Goal: Task Accomplishment & Management: Complete application form

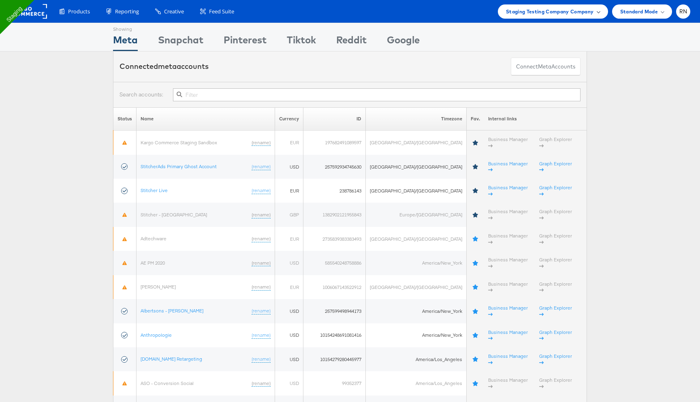
click at [576, 10] on span "Staging Testing Company Company" at bounding box center [550, 11] width 88 height 9
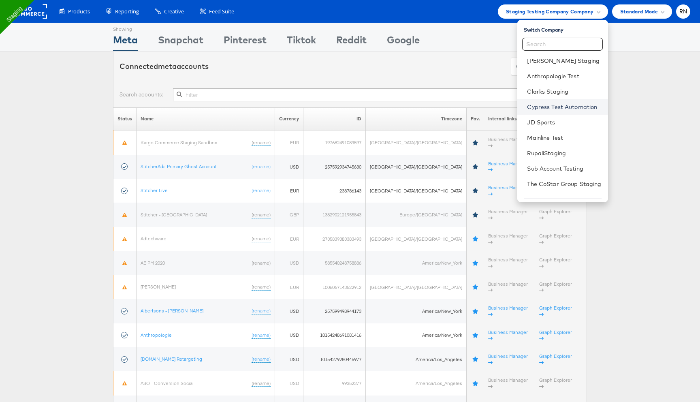
click at [535, 104] on link "Cypress Test Automation" at bounding box center [564, 107] width 74 height 8
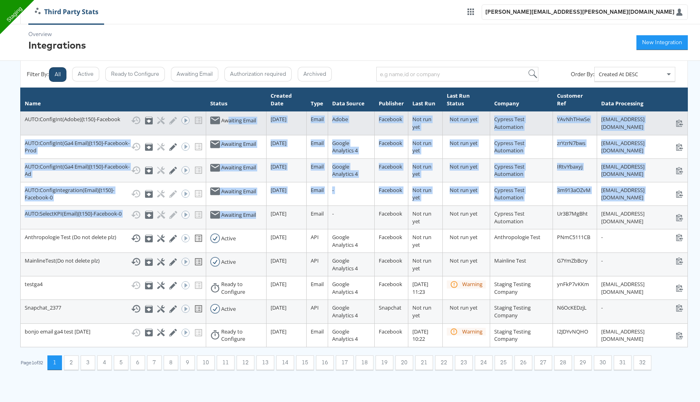
drag, startPoint x: 208, startPoint y: 254, endPoint x: 198, endPoint y: 118, distance: 135.7
click at [198, 118] on tbody "AUTO:ConfigInt(Adobe)[t150]-Facebook Show History Archive Configure Edit Integr…" at bounding box center [354, 228] width 667 height 235
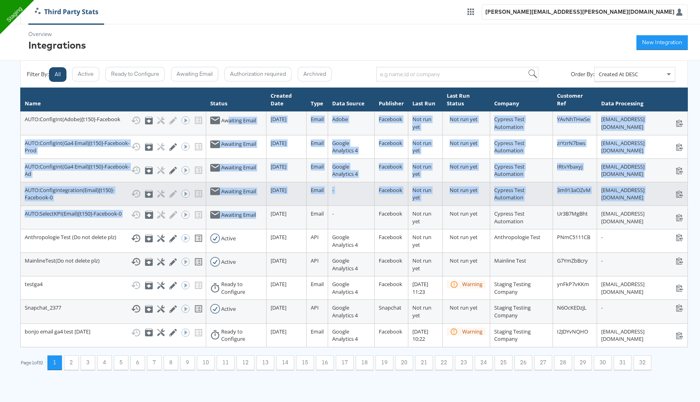
click at [221, 195] on div "Awaiting Email" at bounding box center [238, 192] width 35 height 8
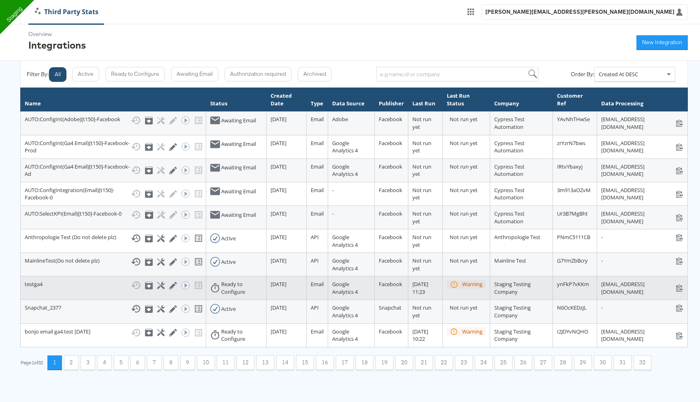
drag, startPoint x: 189, startPoint y: 334, endPoint x: 223, endPoint y: 347, distance: 35.9
click at [223, 300] on tr "testga4 Show History Archive Configure Edit Integration Run ACE Workflow Now Re…" at bounding box center [354, 288] width 667 height 24
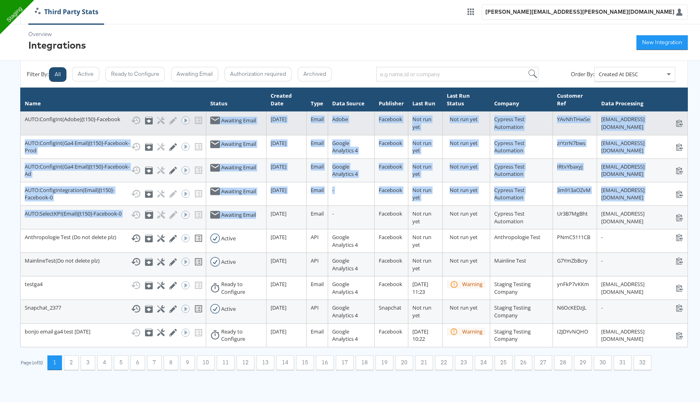
drag, startPoint x: 205, startPoint y: 254, endPoint x: 182, endPoint y: 119, distance: 136.6
click at [182, 119] on tbody "AUTO:ConfigInt(Adobe)[t150]-Facebook Show History Archive Configure Edit Integr…" at bounding box center [354, 228] width 667 height 235
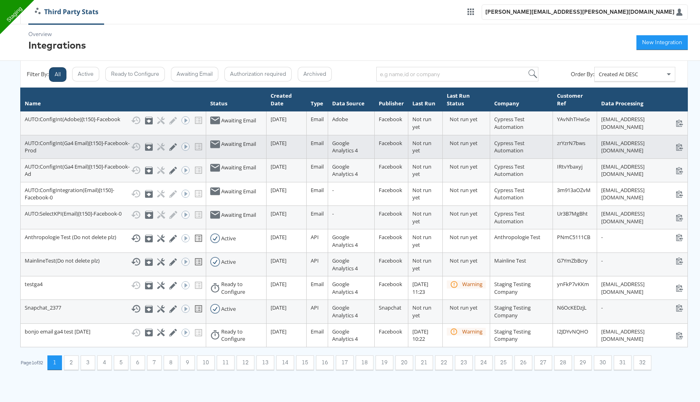
click at [207, 158] on td "Awaiting Email" at bounding box center [236, 147] width 60 height 24
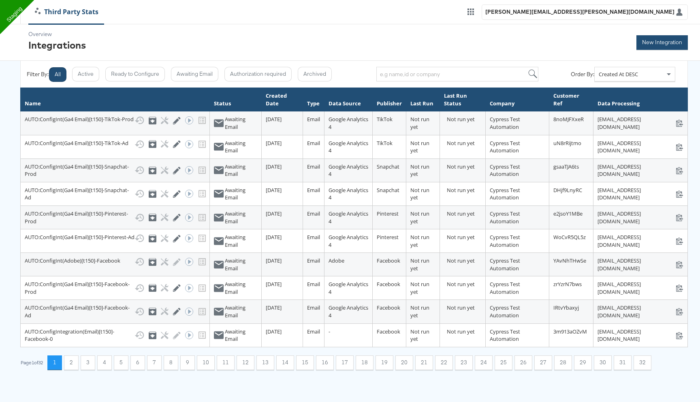
click at [654, 37] on button "New Integration" at bounding box center [662, 42] width 51 height 15
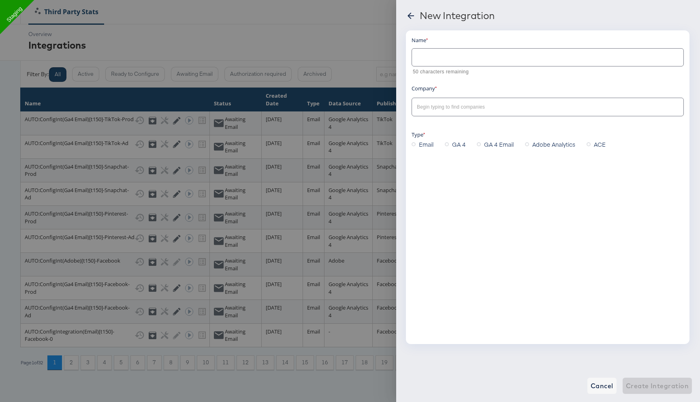
click at [441, 60] on input "text" at bounding box center [548, 53] width 272 height 17
type input "test"
click at [468, 111] on input "text" at bounding box center [541, 107] width 252 height 9
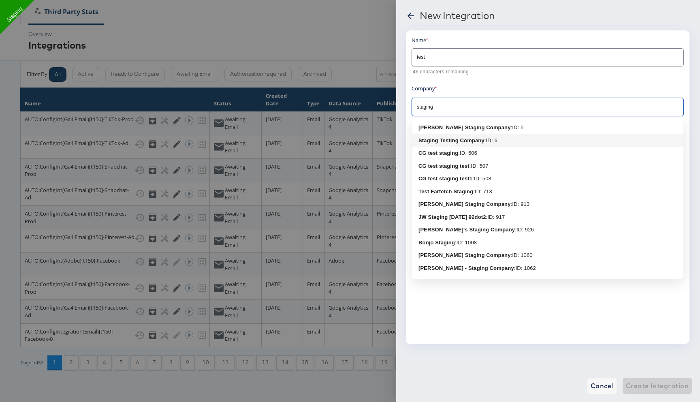
click at [451, 143] on b "Staging Testing Company" at bounding box center [452, 140] width 66 height 6
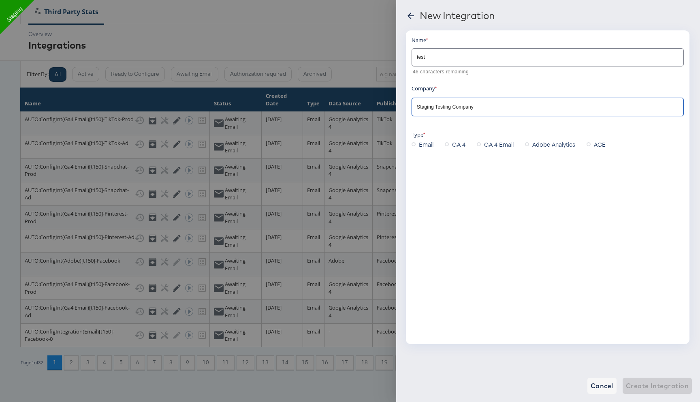
type input "Staging Testing Company"
click at [455, 143] on span "GA 4" at bounding box center [458, 144] width 13 height 8
click at [0, 0] on input "GA 4" at bounding box center [0, 0] width 0 height 0
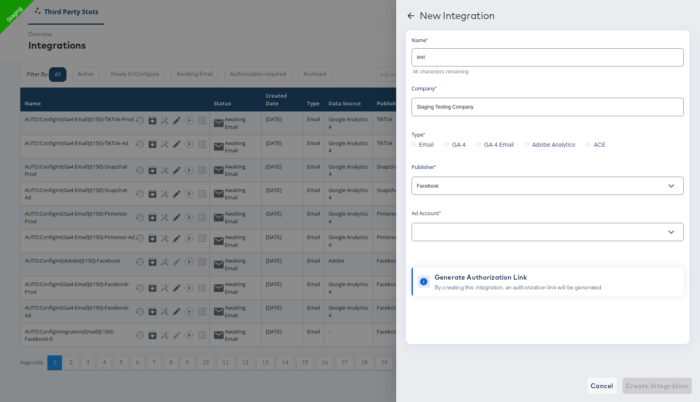
click at [437, 232] on input "text" at bounding box center [541, 232] width 252 height 9
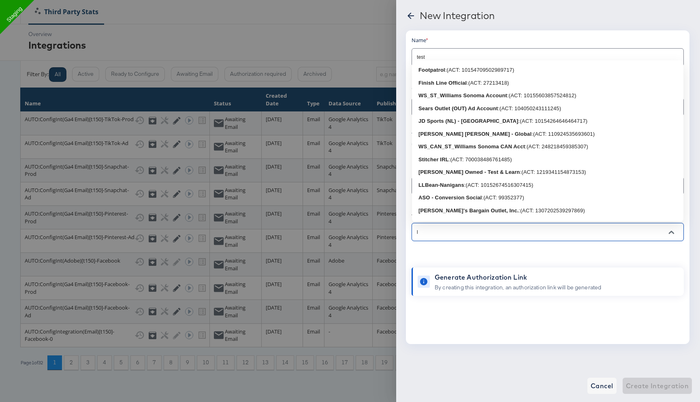
type input "l"
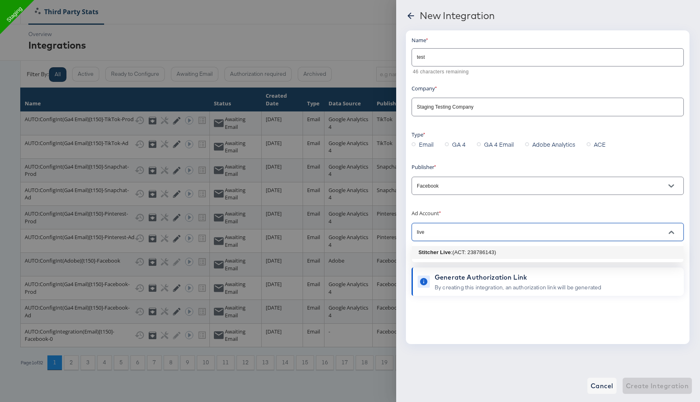
click at [438, 251] on b "Stitcher Live" at bounding box center [435, 252] width 32 height 6
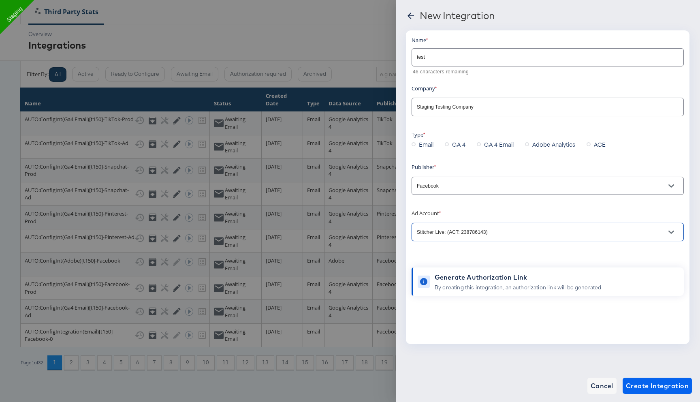
type input "Stitcher Live: (ACT: 238786143)"
click at [654, 387] on span "Create Integration" at bounding box center [657, 385] width 63 height 11
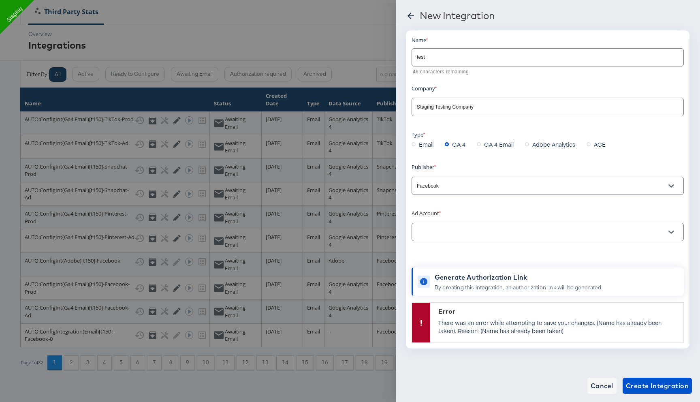
click at [452, 56] on input "test" at bounding box center [548, 53] width 272 height 17
type input "testkjhgf"
click at [652, 385] on span "Create Integration" at bounding box center [657, 385] width 63 height 11
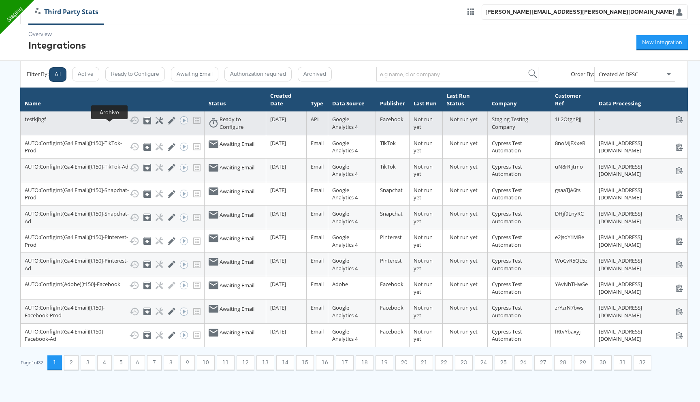
click at [143, 124] on icon at bounding box center [147, 121] width 8 height 8
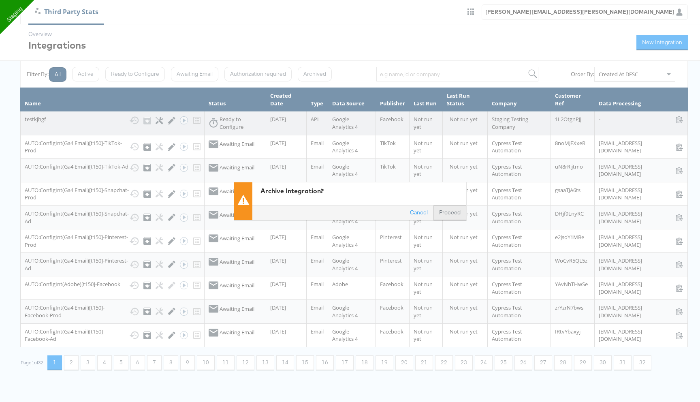
click at [447, 214] on button "Proceed" at bounding box center [450, 212] width 33 height 15
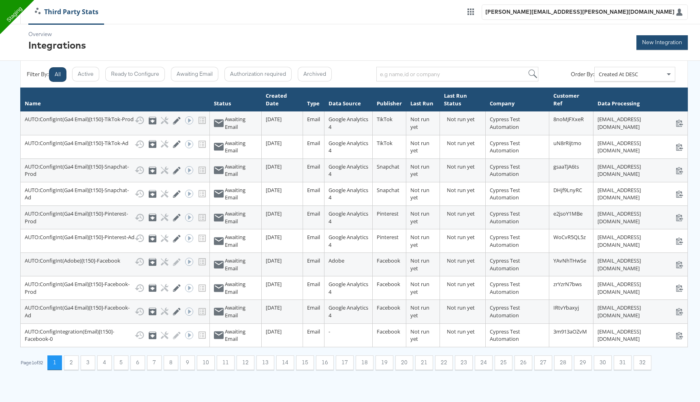
click at [665, 45] on button "New Integration" at bounding box center [662, 42] width 51 height 15
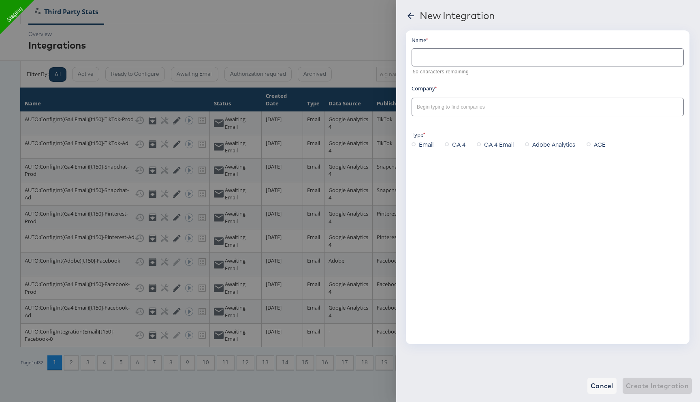
click at [473, 56] on input "text" at bounding box center [548, 53] width 272 height 17
type input "auto test222"
click at [473, 105] on input "text" at bounding box center [541, 107] width 252 height 9
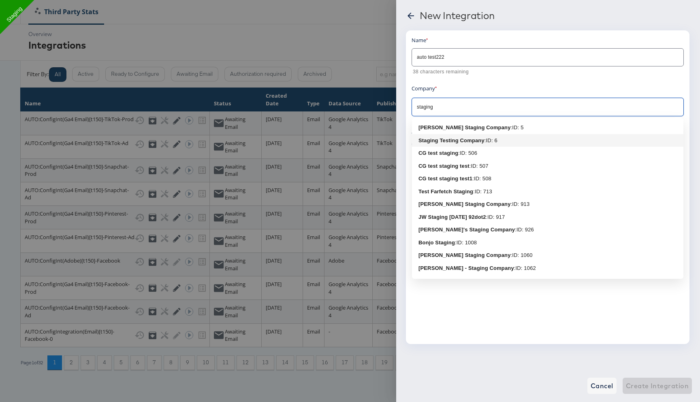
click at [459, 139] on b "Staging Testing Company" at bounding box center [452, 140] width 66 height 6
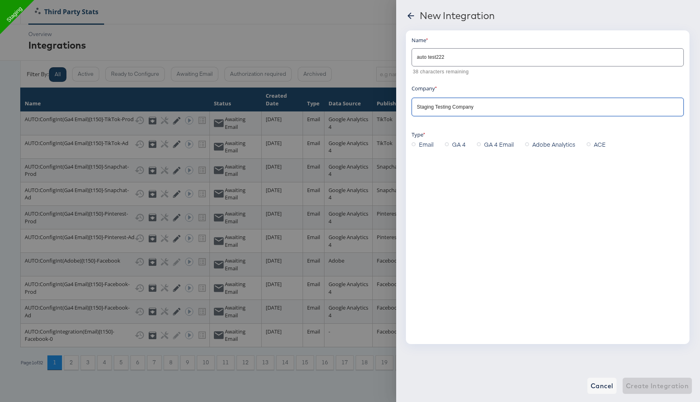
type input "Staging Testing Company"
click at [492, 141] on span "GA 4 Email" at bounding box center [499, 144] width 30 height 8
click at [0, 0] on input "GA 4 Email" at bounding box center [0, 0] width 0 height 0
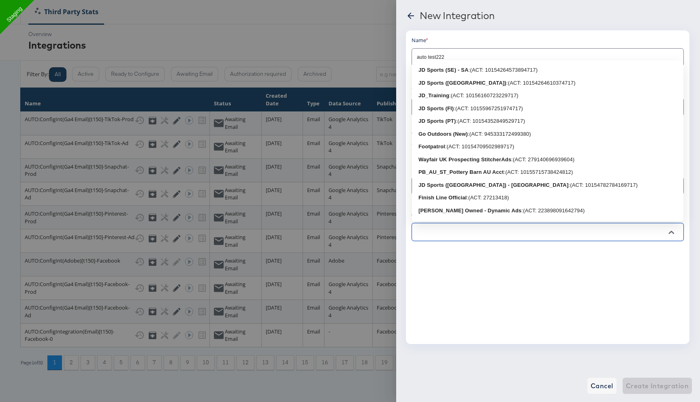
click at [466, 233] on input "text" at bounding box center [541, 232] width 252 height 9
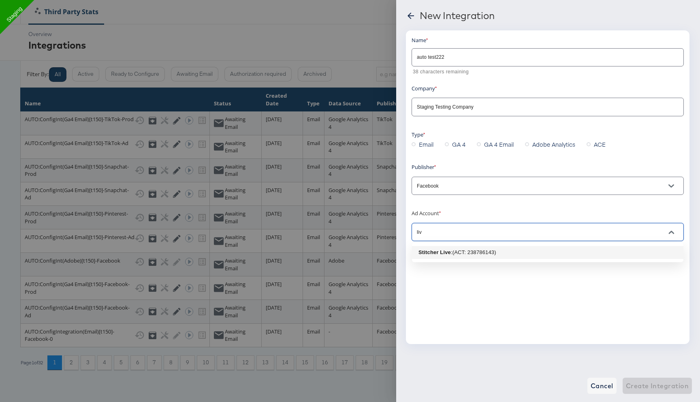
click at [471, 249] on div ": (ACT: 238786143)" at bounding box center [473, 252] width 45 height 8
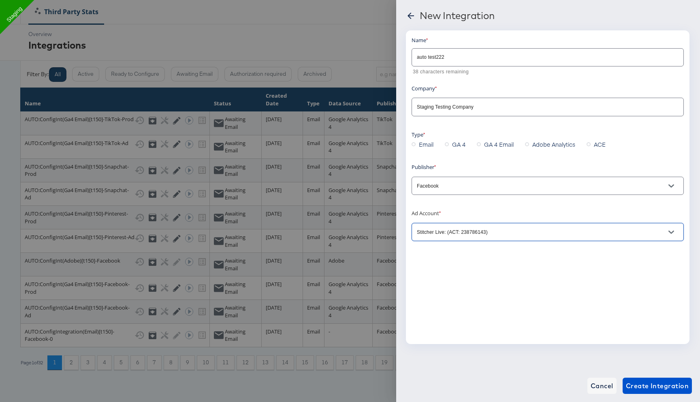
type input "Stitcher Live: (ACT: 238786143)"
click at [641, 395] on div "Cancel Create Integration" at bounding box center [548, 386] width 304 height 32
click at [642, 391] on button "Create Integration" at bounding box center [657, 386] width 69 height 16
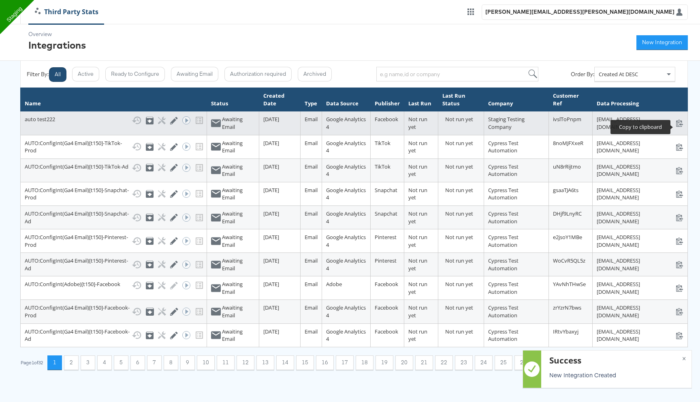
click at [678, 126] on icon at bounding box center [680, 123] width 8 height 8
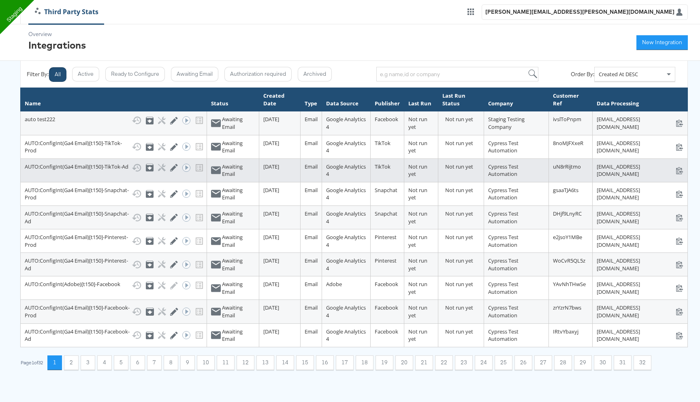
scroll to position [63, 0]
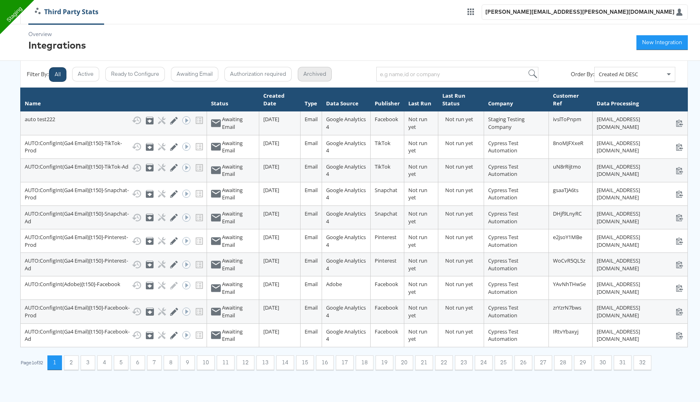
click at [321, 74] on button "Archived" at bounding box center [315, 74] width 34 height 15
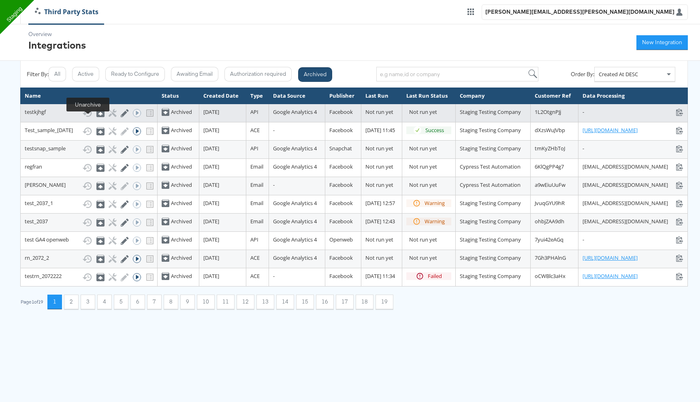
click at [98, 115] on icon at bounding box center [100, 113] width 5 height 3
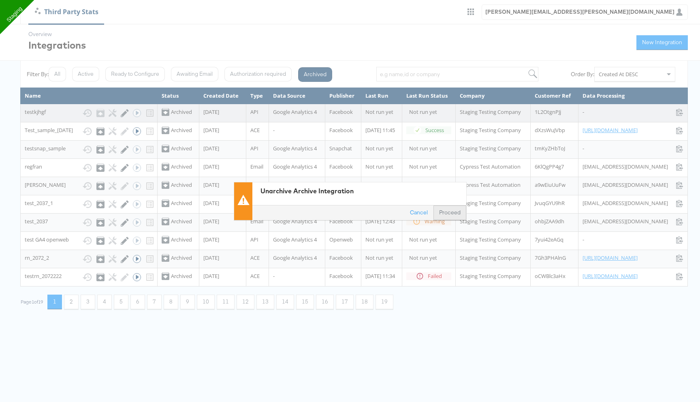
click at [445, 211] on button "Proceed" at bounding box center [450, 212] width 33 height 15
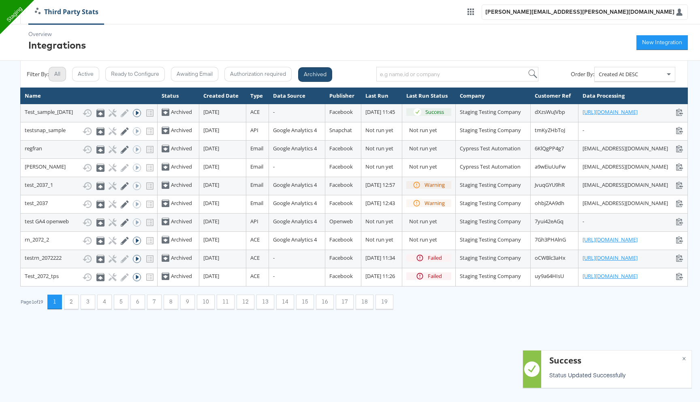
click at [64, 75] on button "All" at bounding box center [57, 74] width 17 height 15
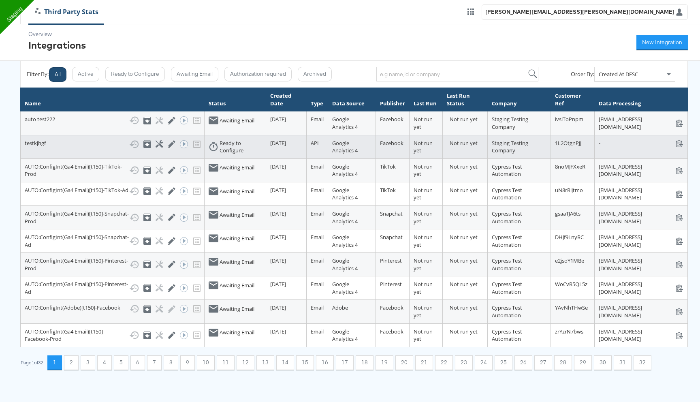
click at [129, 149] on div "Show History Archive Configure Edit Integration Run ACE Workflow Now" at bounding box center [164, 144] width 71 height 10
click at [156, 148] on icon at bounding box center [160, 144] width 8 height 8
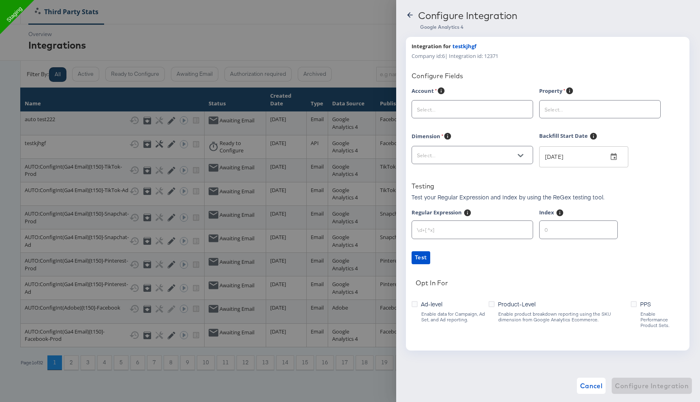
click at [409, 16] on icon at bounding box center [410, 15] width 8 height 8
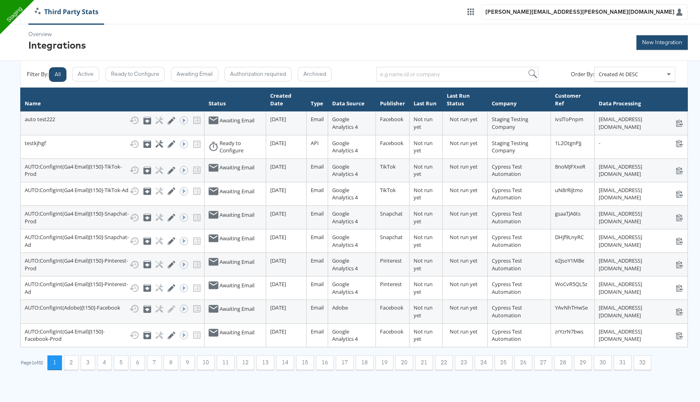
click at [668, 43] on button "New Integration" at bounding box center [662, 42] width 51 height 15
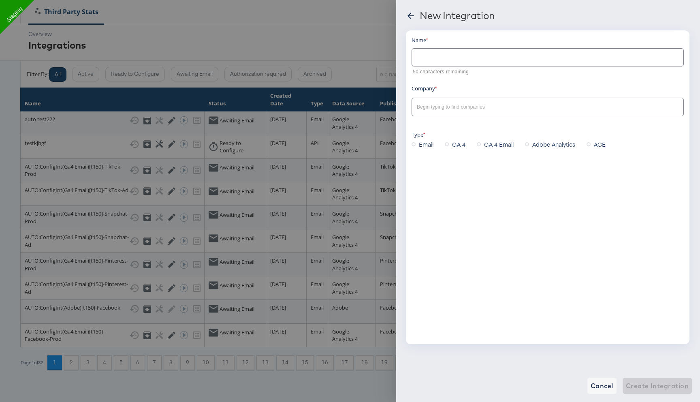
click at [492, 57] on input "text" at bounding box center [548, 53] width 272 height 17
type input "testace617"
click at [499, 107] on input "text" at bounding box center [541, 107] width 252 height 9
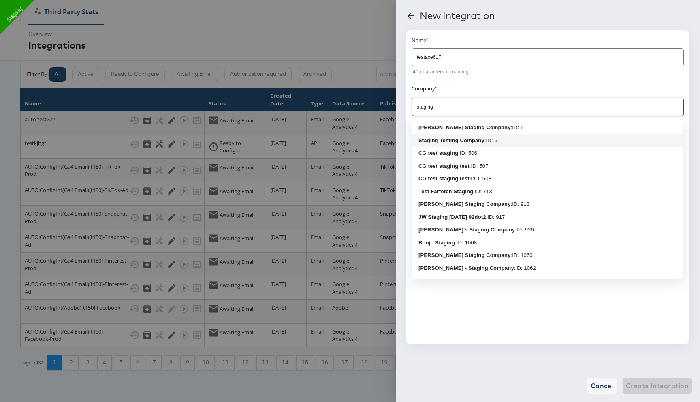
click at [479, 139] on b "Staging Testing Company" at bounding box center [452, 140] width 66 height 6
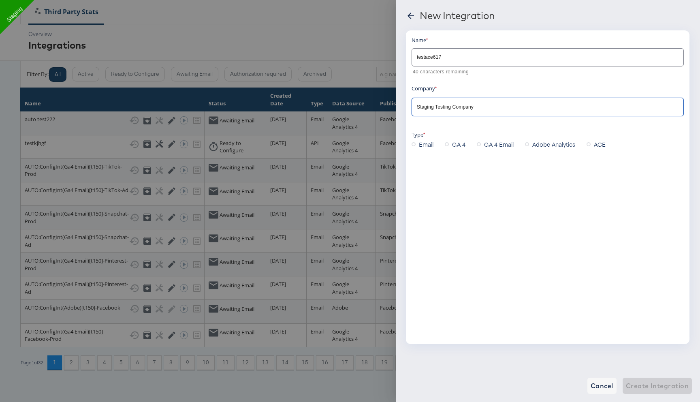
type input "Staging Testing Company"
click at [591, 144] on label "ACE" at bounding box center [598, 144] width 22 height 12
click at [0, 0] on input "ACE" at bounding box center [0, 0] width 0 height 0
click at [427, 175] on span "GA 4" at bounding box center [425, 177] width 13 height 8
click at [0, 0] on input "GA 4" at bounding box center [0, 0] width 0 height 0
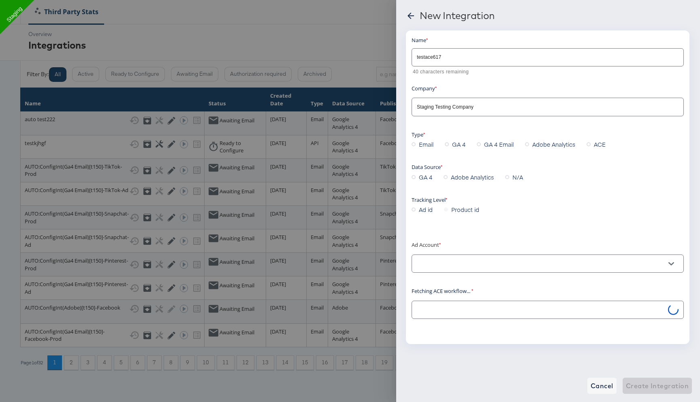
click at [425, 210] on span "Ad id" at bounding box center [426, 209] width 14 height 8
click at [0, 0] on input "Ad id" at bounding box center [0, 0] width 0 height 0
click at [441, 261] on input "text" at bounding box center [541, 263] width 252 height 9
click at [448, 284] on b "Stitcher Live" at bounding box center [435, 284] width 32 height 6
type input "Stitcher Live: (ACT: 238786143)"
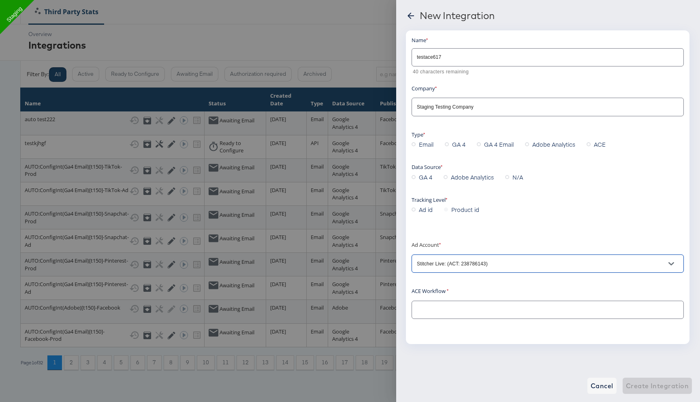
click at [433, 314] on input "text" at bounding box center [541, 310] width 252 height 9
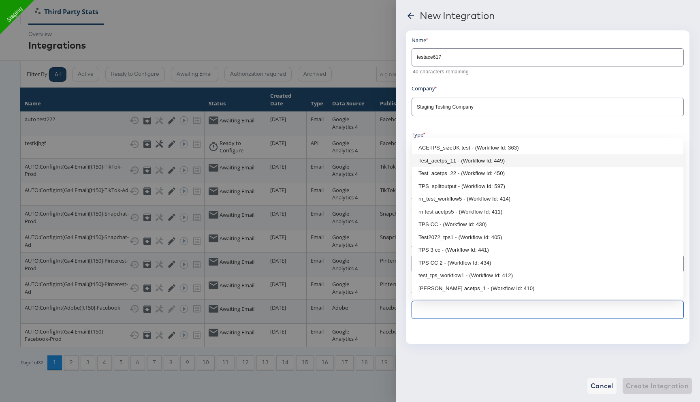
click at [464, 154] on li "Test_acetps_11 - (Workflow Id: 449)" at bounding box center [548, 160] width 272 height 13
type input "Test_acetps_11 - (Workflow Id: 449)"
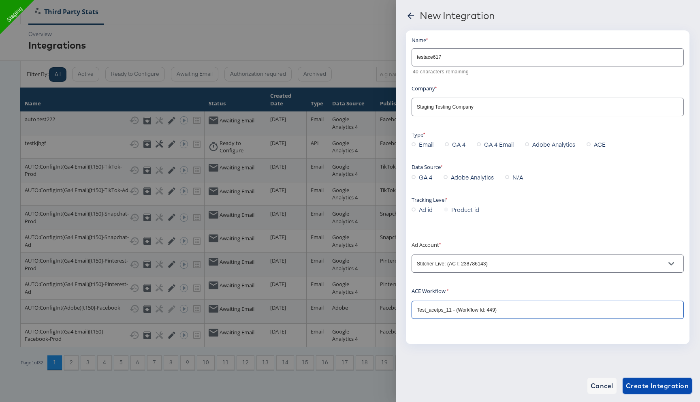
click at [661, 388] on span "Create Integration" at bounding box center [657, 385] width 63 height 11
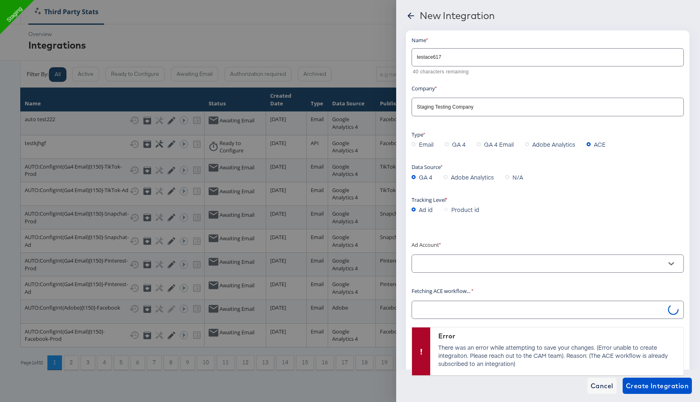
click at [483, 261] on input "text" at bounding box center [541, 263] width 252 height 9
click at [485, 292] on ul "Stitcher Live : (ACT: 238786143)" at bounding box center [548, 283] width 272 height 19
click at [485, 286] on div ": (ACT: 238786143)" at bounding box center [473, 284] width 45 height 8
type input "Stitcher Live: (ACT: 238786143)"
click at [469, 307] on input "text" at bounding box center [541, 310] width 252 height 9
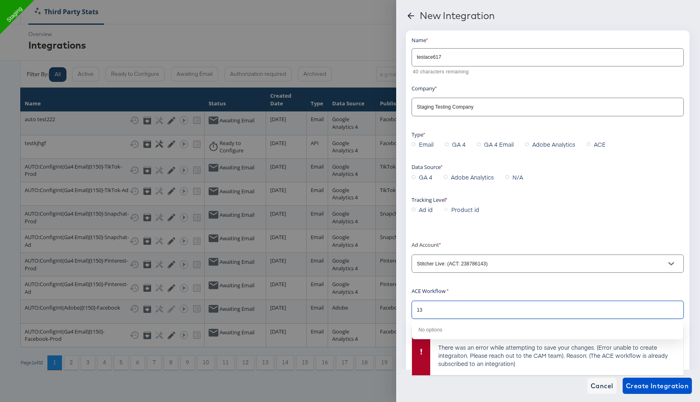
type input "1"
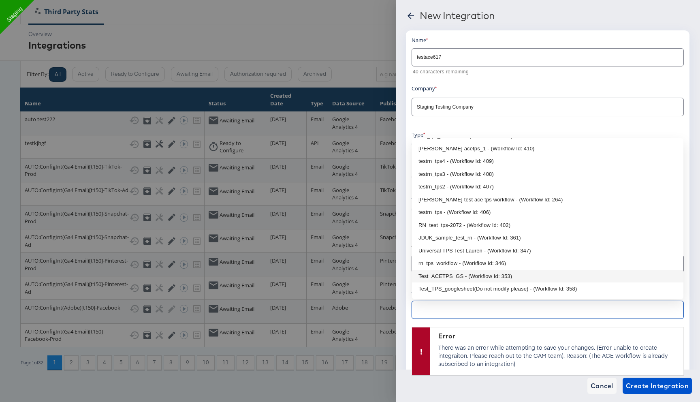
scroll to position [133, 0]
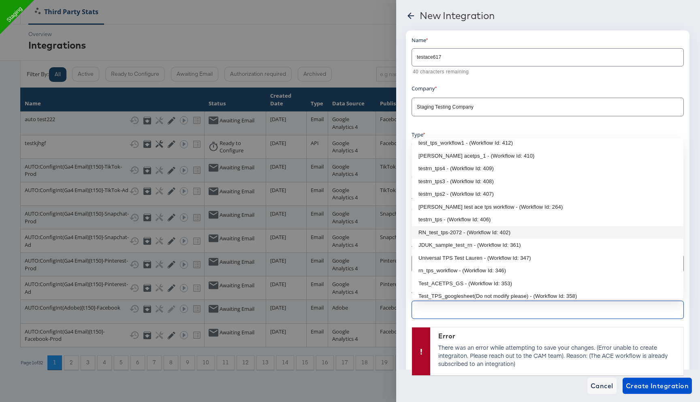
click at [485, 235] on li "RN_test_tps-2072 - (Workflow Id: 402)" at bounding box center [548, 232] width 272 height 13
type input "RN_test_tps-2072 - (Workflow Id: 402)"
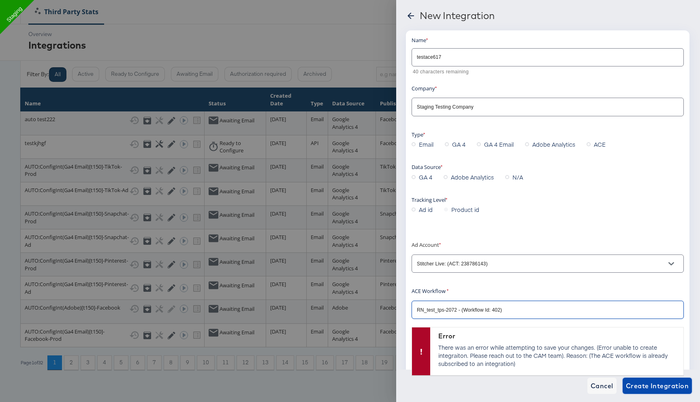
click at [651, 381] on span "Create Integration" at bounding box center [657, 385] width 63 height 11
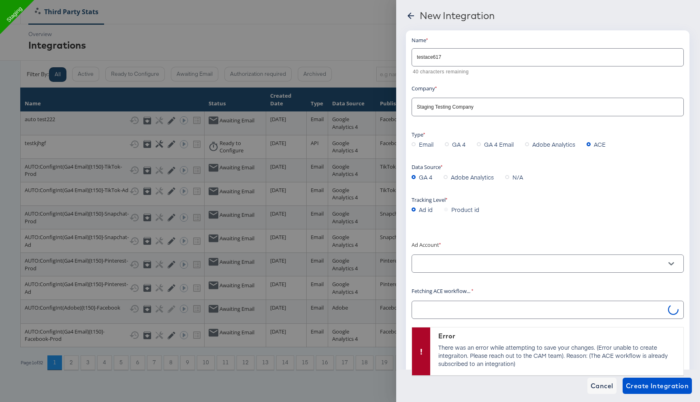
click at [412, 15] on icon at bounding box center [411, 16] width 10 height 10
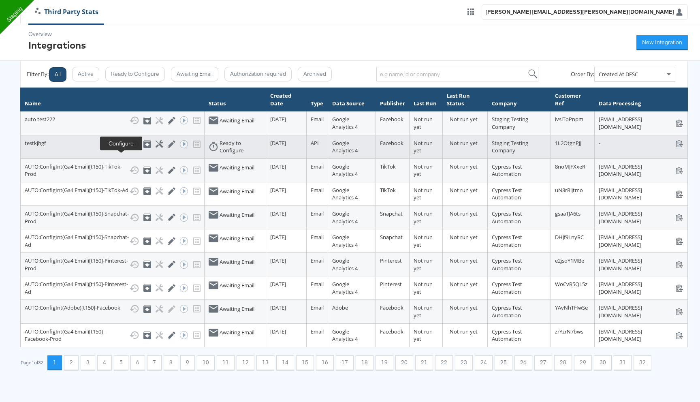
click at [156, 148] on icon at bounding box center [160, 144] width 8 height 8
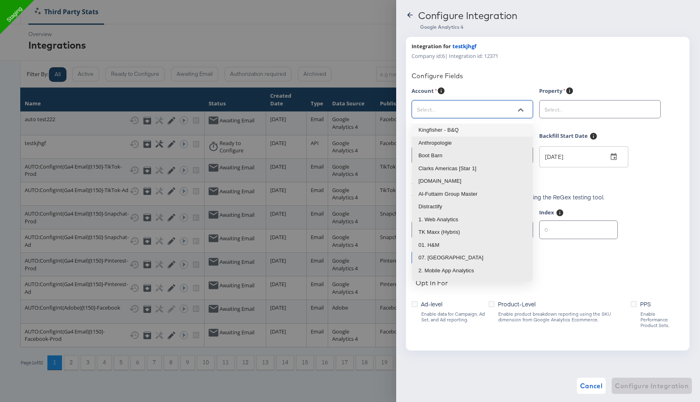
click at [484, 110] on input "text" at bounding box center [466, 109] width 102 height 9
click at [468, 137] on li "Anthropologie" at bounding box center [472, 143] width 121 height 13
type input "Anthropologie"
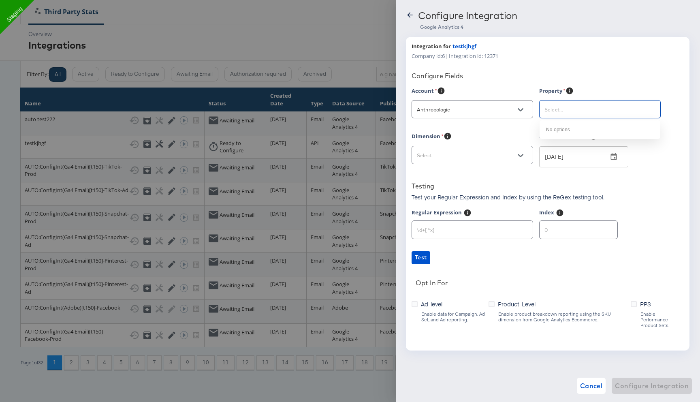
click at [583, 114] on input "text" at bounding box center [594, 109] width 102 height 9
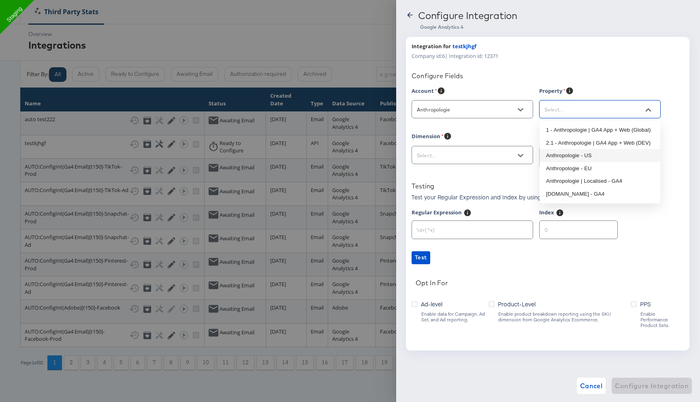
click at [574, 154] on li "Anthropologie - US" at bounding box center [600, 155] width 121 height 13
type input "Anthropologie - US"
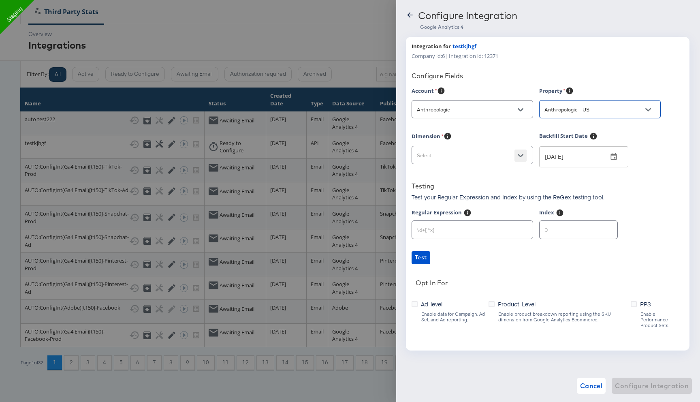
click at [519, 154] on icon "Open" at bounding box center [521, 155] width 6 height 3
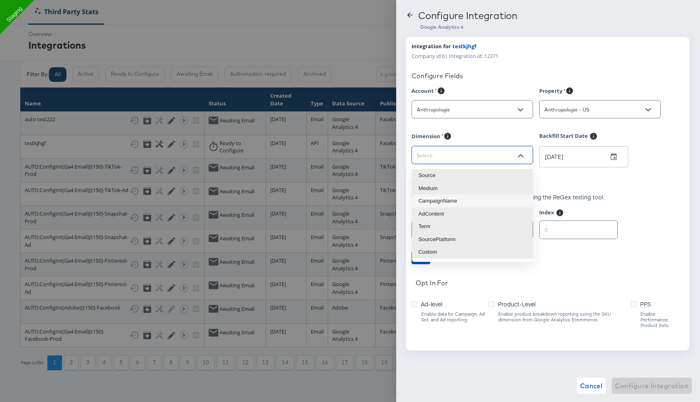
click at [471, 199] on li "CampaignName" at bounding box center [472, 201] width 121 height 13
type input "sessionManualCampaignName"
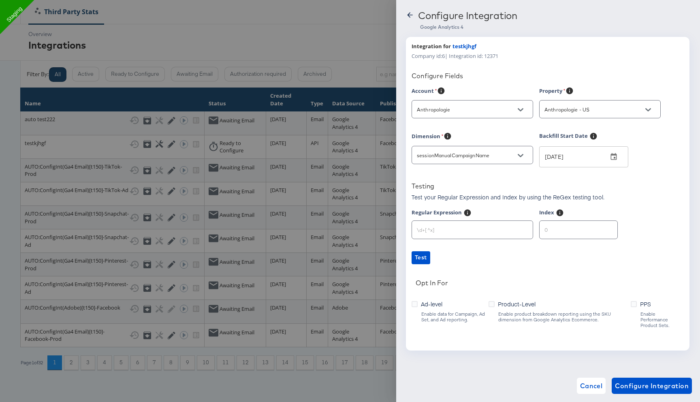
click at [496, 302] on label "Product-Level" at bounding box center [514, 304] width 50 height 9
click at [0, 0] on input "Product-Level" at bounding box center [0, 0] width 0 height 0
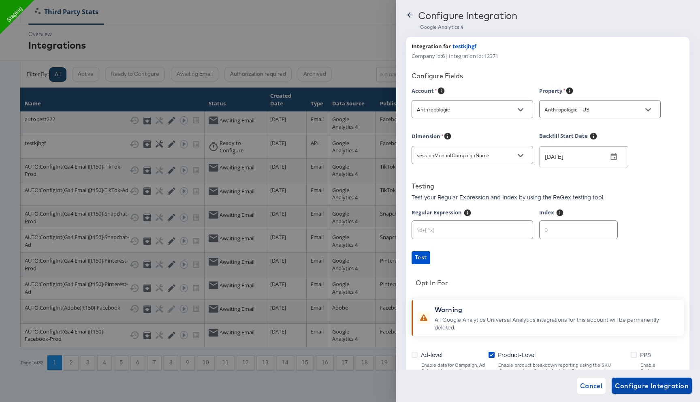
click at [657, 391] on span "Configure Integration" at bounding box center [652, 385] width 74 height 11
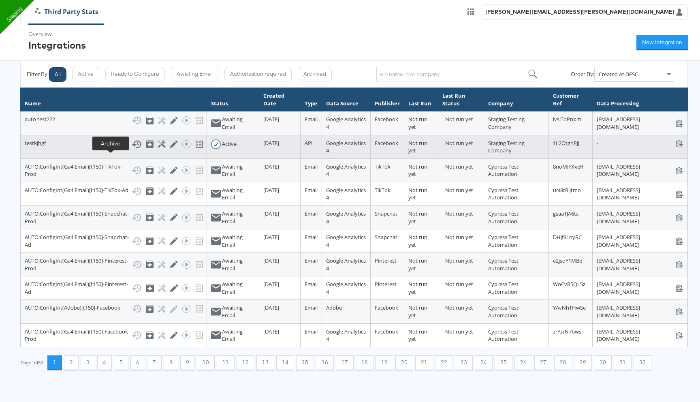
click at [148, 146] on icon at bounding box center [150, 144] width 5 height 3
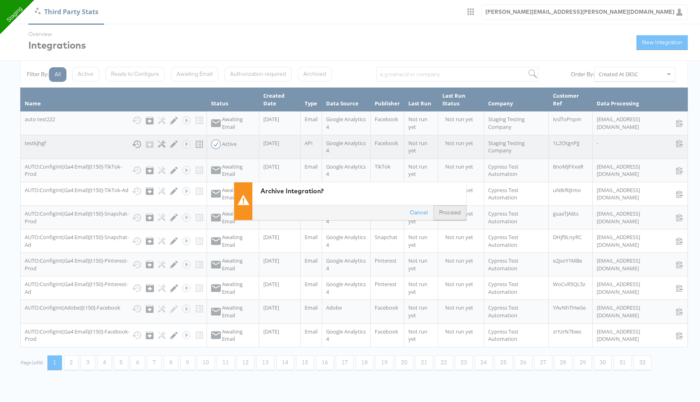
click at [453, 212] on button "Proceed" at bounding box center [450, 212] width 33 height 15
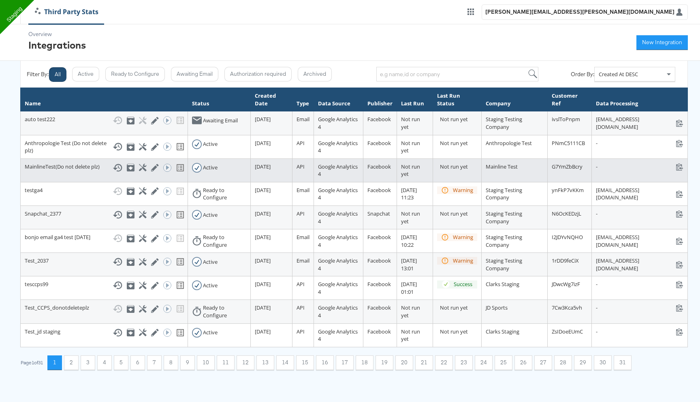
scroll to position [55, 0]
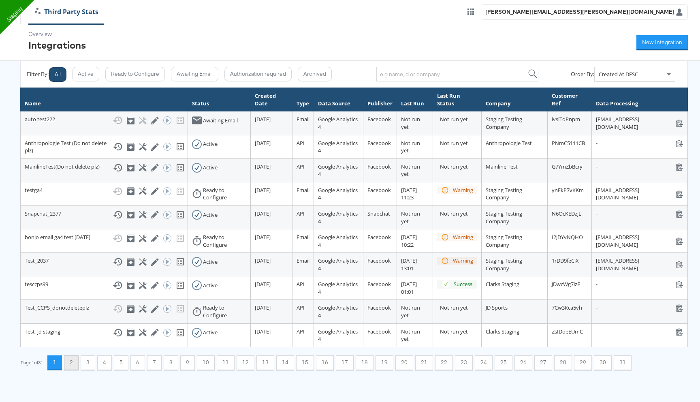
click at [76, 370] on button "2" at bounding box center [71, 362] width 15 height 15
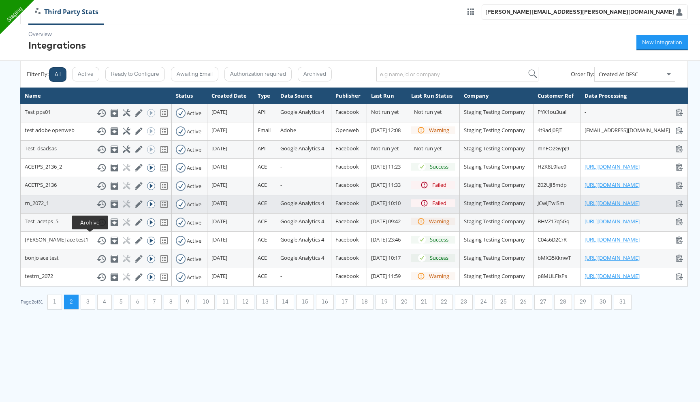
click at [111, 208] on icon at bounding box center [115, 204] width 8 height 8
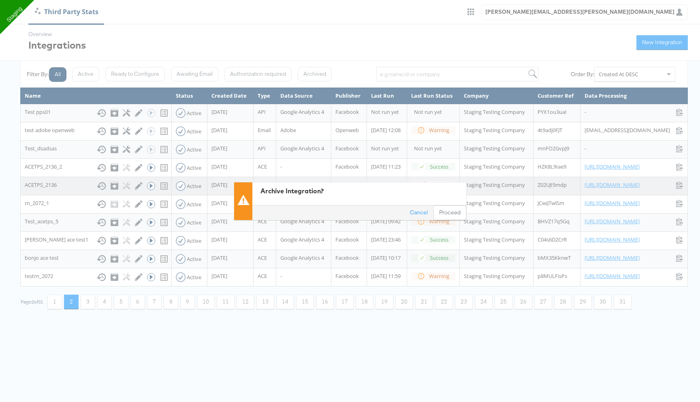
click at [452, 210] on button "Proceed" at bounding box center [450, 212] width 33 height 15
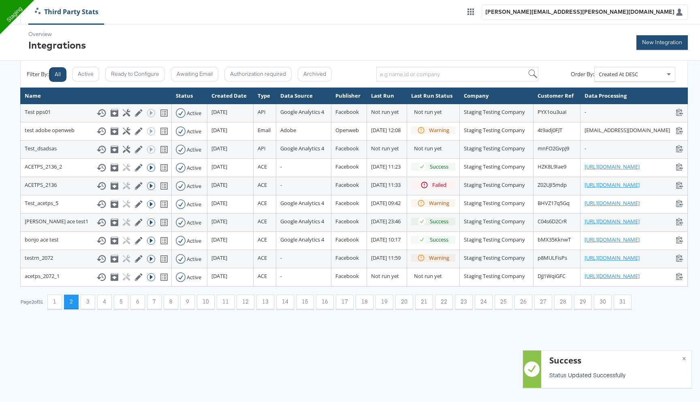
click at [663, 44] on button "New Integration" at bounding box center [662, 42] width 51 height 15
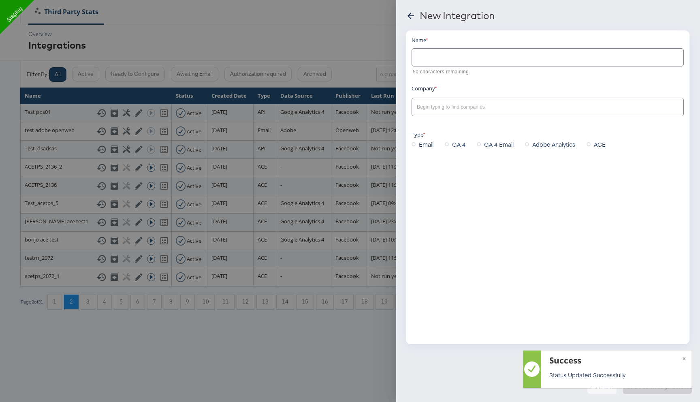
click at [492, 57] on input "text" at bounding box center [548, 53] width 272 height 17
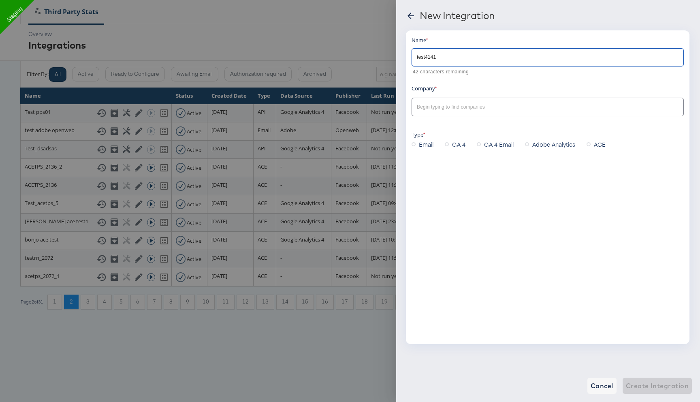
type input "test4141"
click at [465, 105] on input "text" at bounding box center [541, 107] width 252 height 9
type input "s"
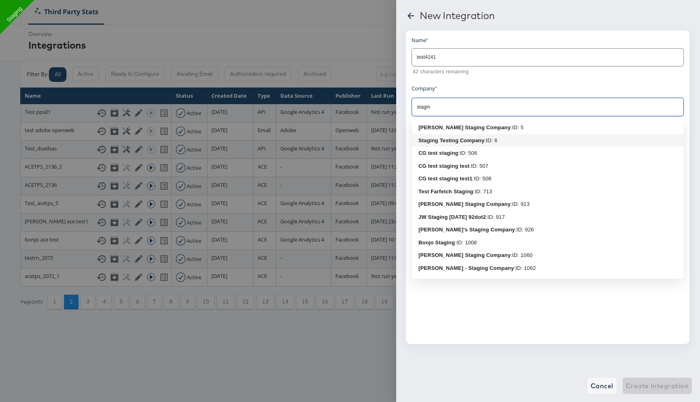
click at [448, 140] on b "Staging Testing Company" at bounding box center [452, 140] width 66 height 6
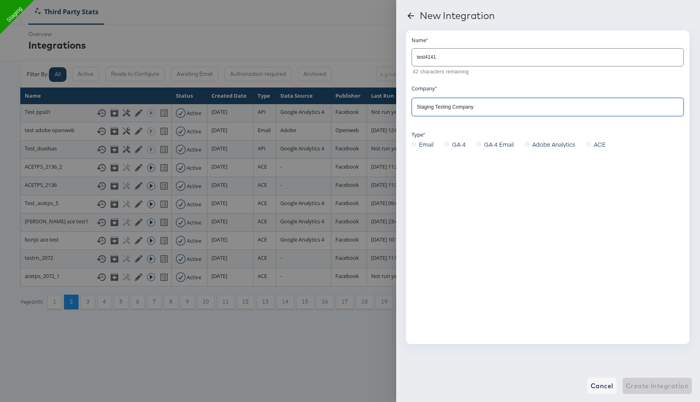
type input "Staging Testing Company"
click at [594, 144] on span "ACE" at bounding box center [600, 144] width 12 height 8
click at [0, 0] on input "ACE" at bounding box center [0, 0] width 0 height 0
click at [451, 232] on input "text" at bounding box center [541, 231] width 252 height 9
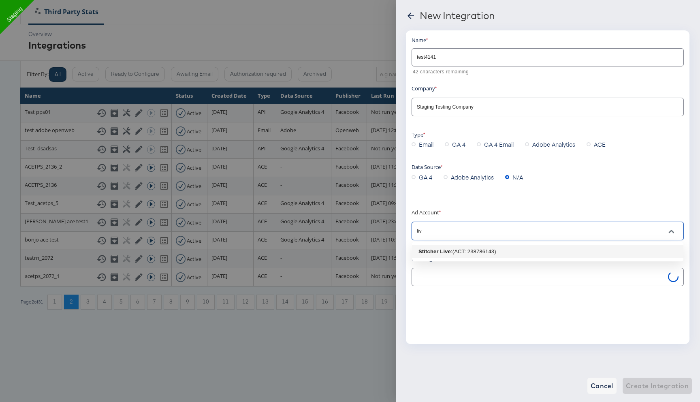
click at [451, 252] on div ": (ACT: 238786143)" at bounding box center [473, 252] width 45 height 8
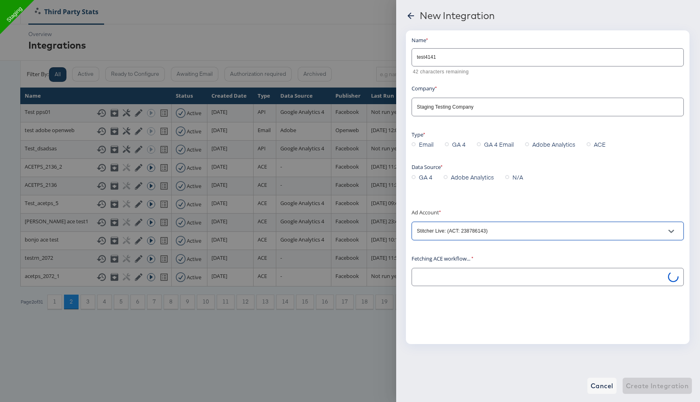
type input "Stitcher Live: (ACT: 238786143)"
click at [439, 276] on input "text" at bounding box center [541, 277] width 252 height 9
type input "4"
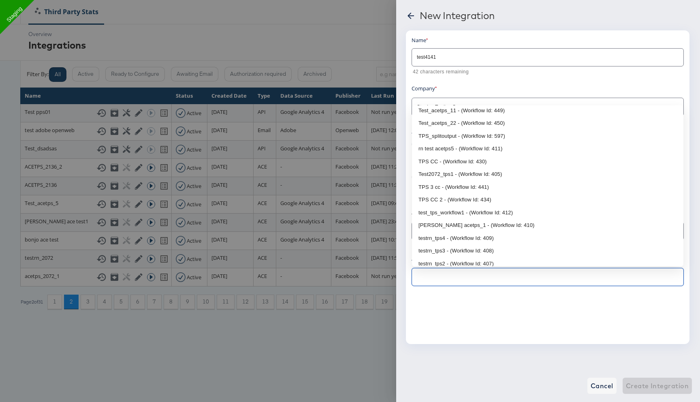
scroll to position [11, 0]
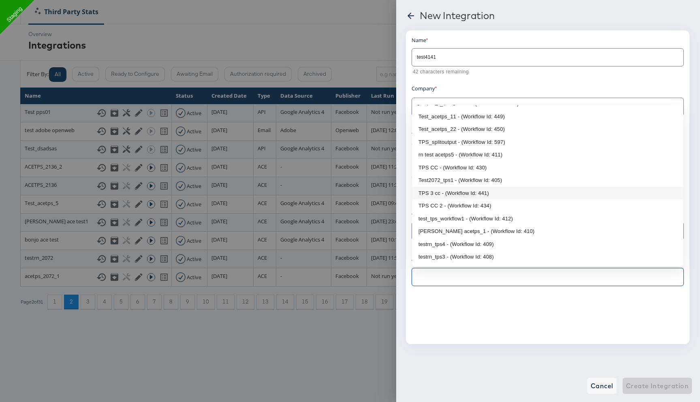
click at [464, 194] on li "TPS 3 cc - (Workflow Id: 441)" at bounding box center [548, 193] width 272 height 13
type input "TPS 3 cc - (Workflow Id: 441)"
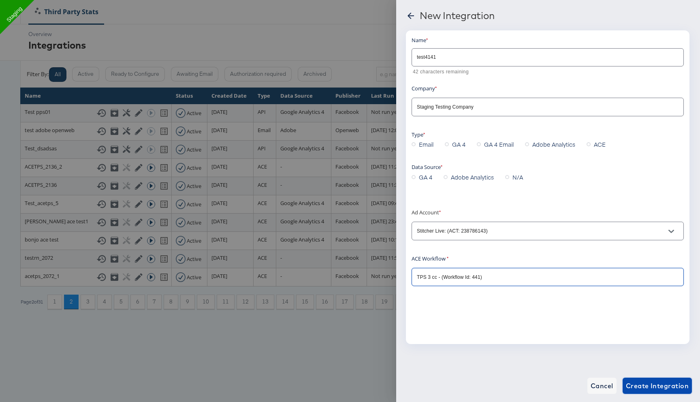
click at [635, 387] on span "Create Integration" at bounding box center [657, 385] width 63 height 11
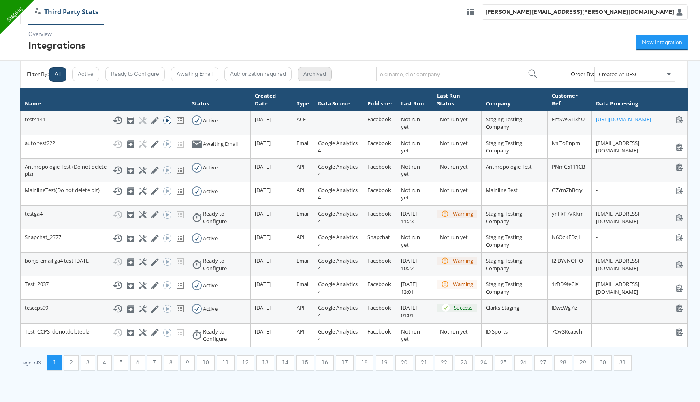
click at [318, 78] on button "Archived" at bounding box center [315, 74] width 34 height 15
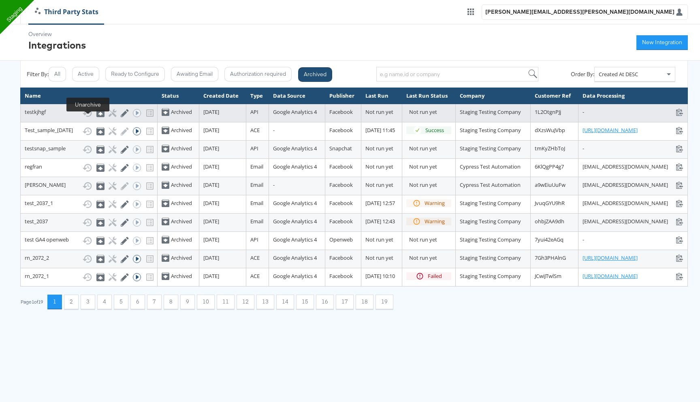
click at [96, 117] on icon at bounding box center [100, 113] width 8 height 8
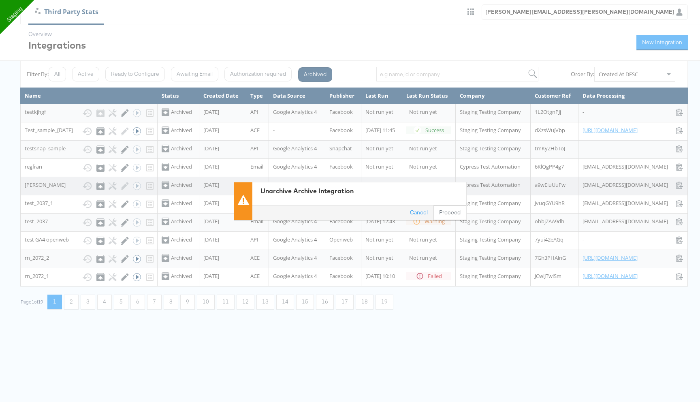
click at [446, 211] on button "Proceed" at bounding box center [450, 212] width 33 height 15
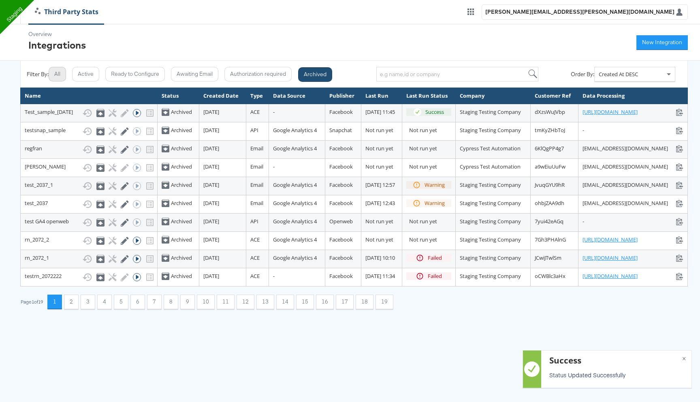
click at [58, 73] on button "All" at bounding box center [57, 74] width 17 height 15
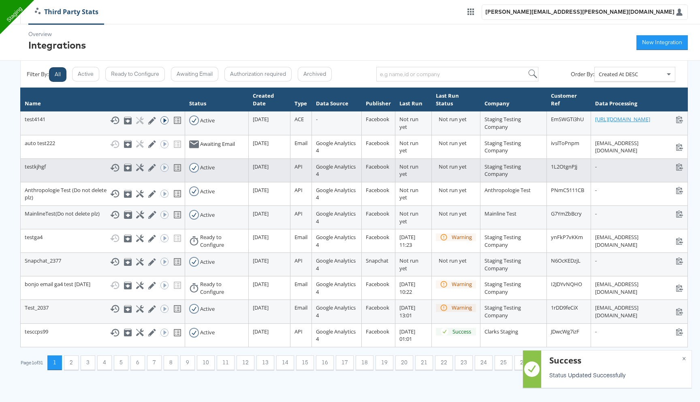
click at [122, 173] on div "Show History Archive Configure Edit Integration Run ACE Workflow Now" at bounding box center [145, 168] width 71 height 10
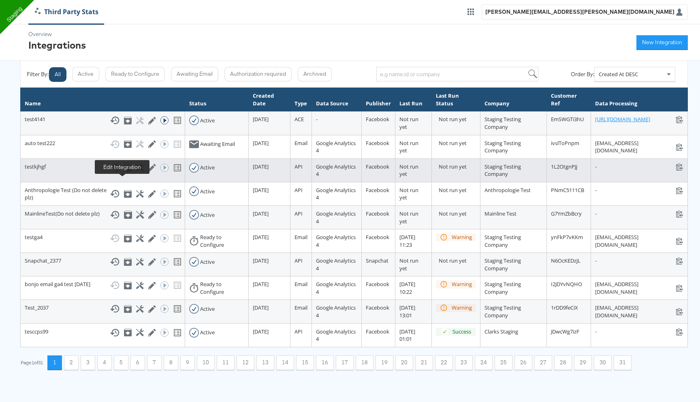
click at [148, 171] on icon at bounding box center [152, 168] width 8 height 8
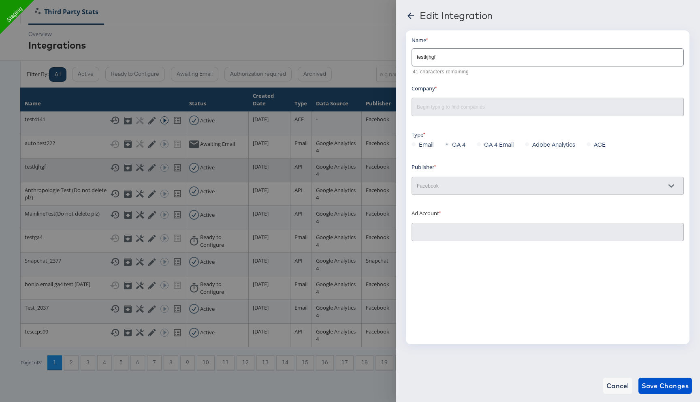
type input "Staging Testing Company"
type input "Stitcher Live: (ACT: 238786143)"
drag, startPoint x: 438, startPoint y: 59, endPoint x: 371, endPoint y: 59, distance: 67.7
click at [371, 59] on div "Edit Integration Name testkjhgf 41 characters remaining Company Staging Testing…" at bounding box center [350, 201] width 700 height 402
type input "Testga4api"
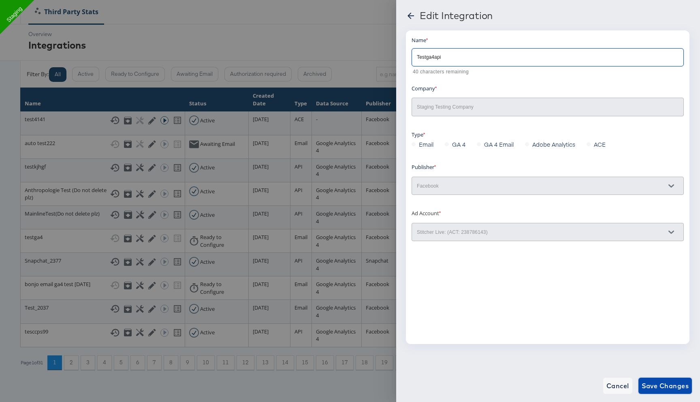
click at [649, 387] on span "Save Changes" at bounding box center [665, 385] width 47 height 11
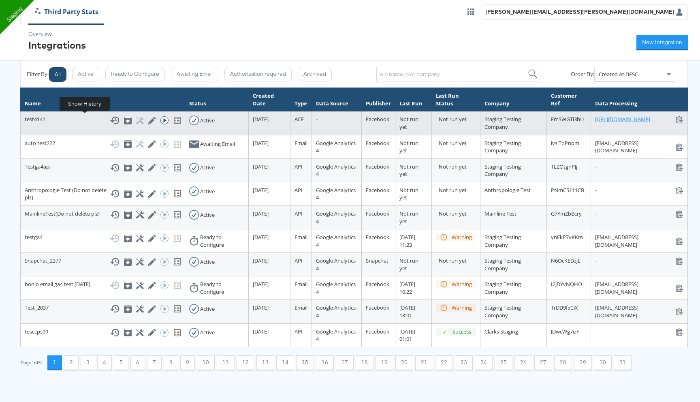
click at [110, 122] on icon at bounding box center [115, 120] width 10 height 10
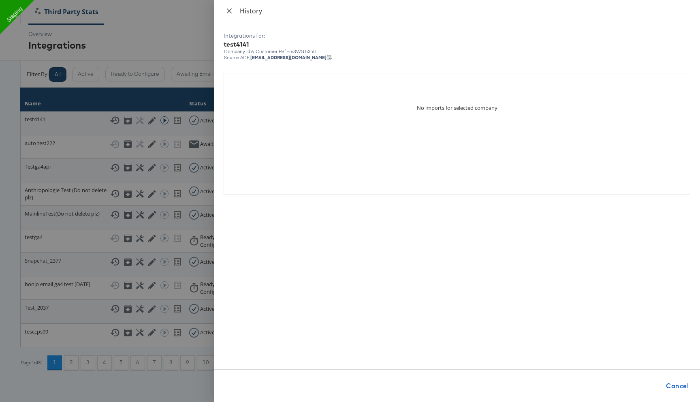
click at [229, 11] on icon "close" at bounding box center [229, 10] width 5 height 5
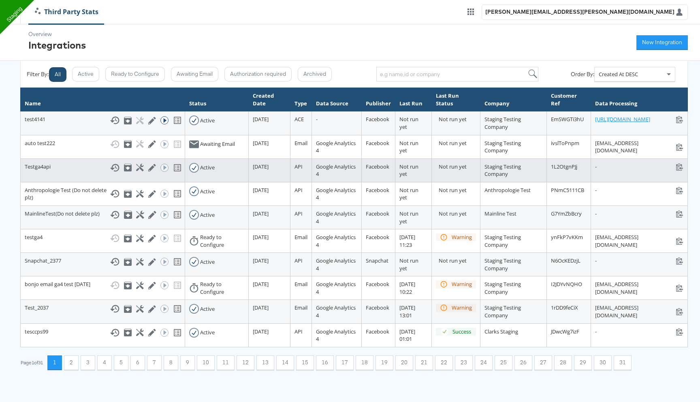
click at [110, 173] on div "Show History Archive Configure Edit Integration Run ACE Workflow Now" at bounding box center [145, 168] width 71 height 10
click at [110, 173] on icon at bounding box center [115, 168] width 10 height 10
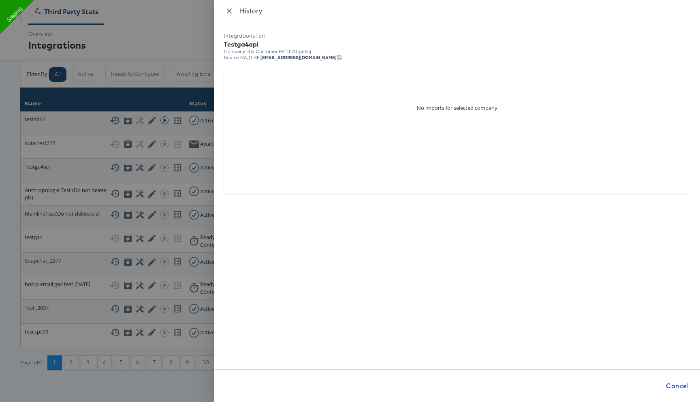
click at [227, 12] on icon "close" at bounding box center [229, 11] width 6 height 6
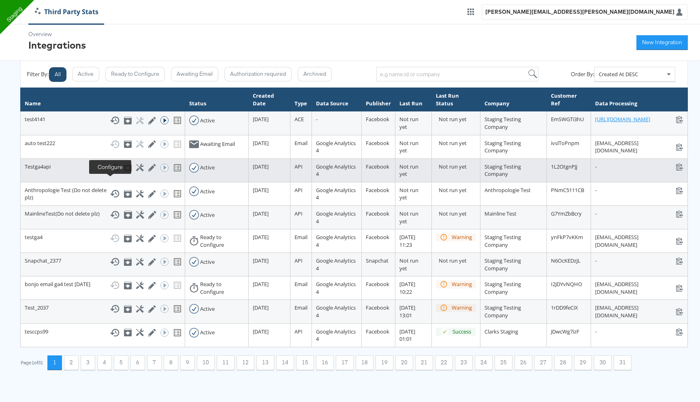
click at [136, 171] on icon at bounding box center [140, 168] width 8 height 8
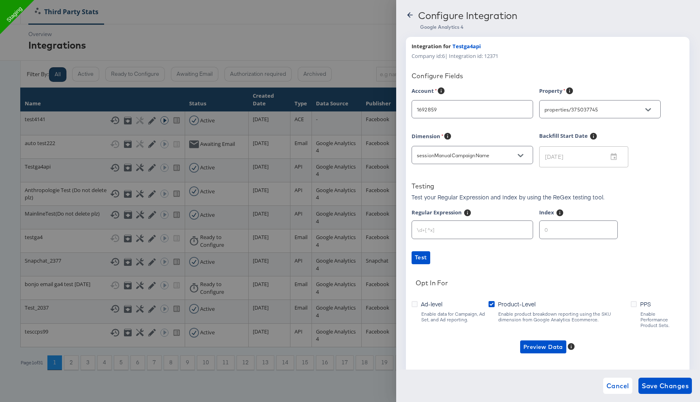
type input "Anthropologie"
click at [412, 17] on icon at bounding box center [410, 15] width 8 height 8
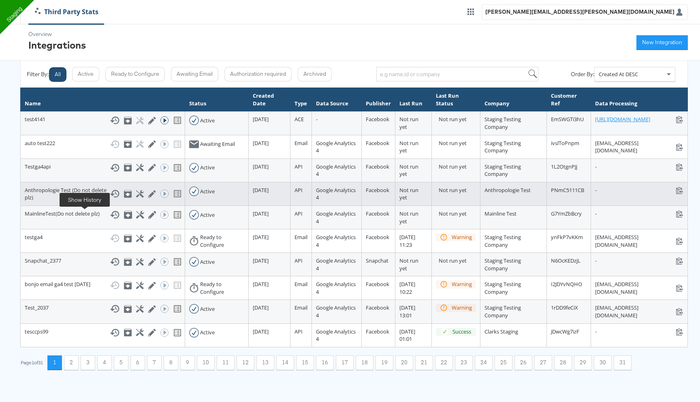
click at [110, 199] on icon at bounding box center [115, 194] width 10 height 10
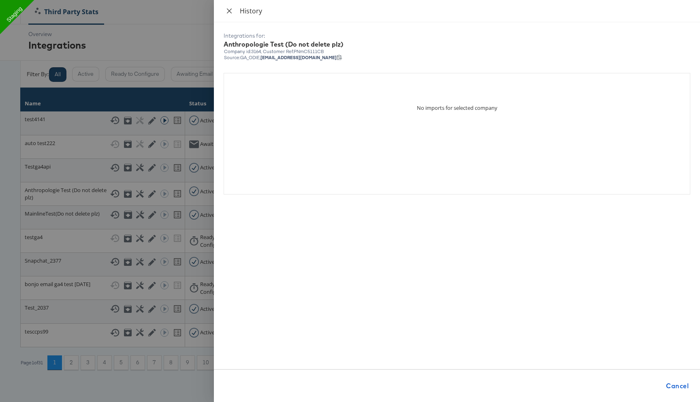
click at [226, 11] on icon "close" at bounding box center [229, 11] width 6 height 6
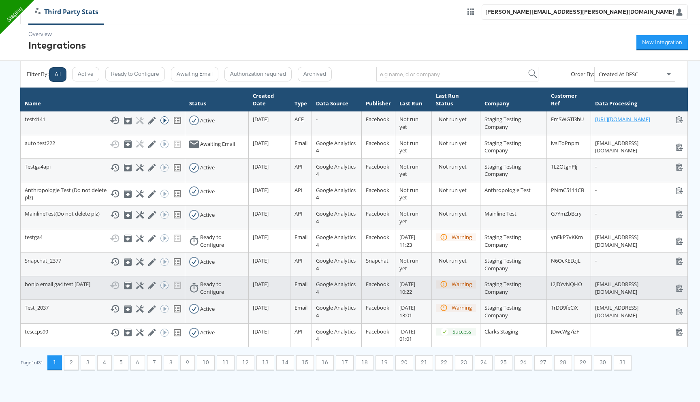
scroll to position [33, 0]
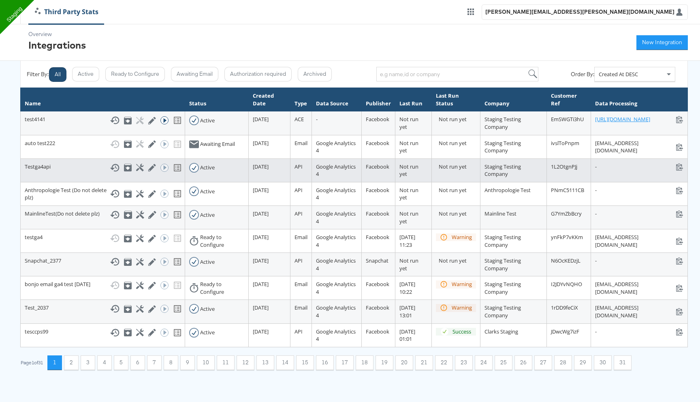
click at [60, 163] on div "Testga4api Show History Archive Configure Edit Integration Run ACE Workflow Now" at bounding box center [103, 168] width 156 height 10
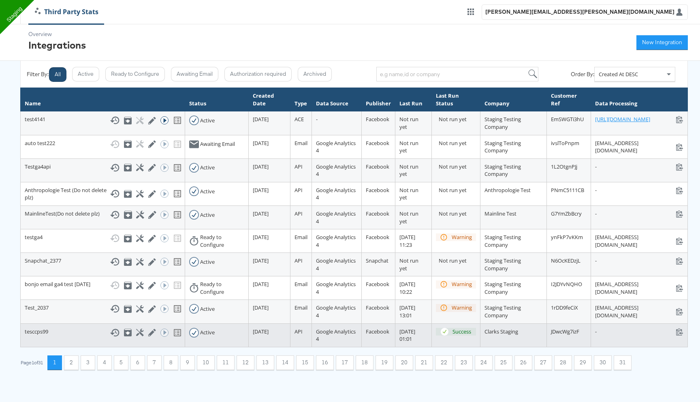
click at [82, 339] on td "tesccps99 Show History Archive Configure Edit Integration Run ACE Workflow Now" at bounding box center [103, 335] width 165 height 24
click at [110, 338] on icon at bounding box center [115, 333] width 10 height 10
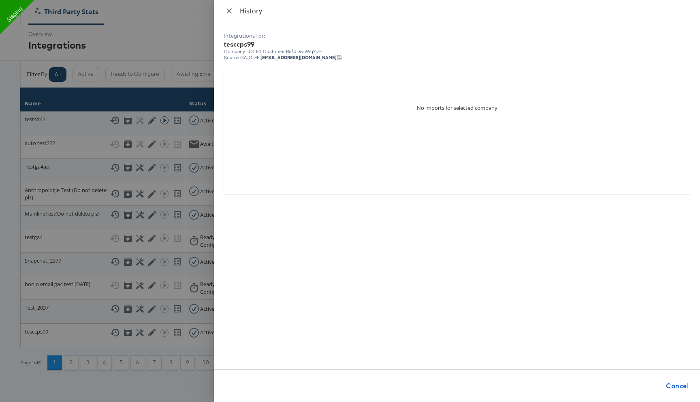
click at [230, 9] on icon "close" at bounding box center [229, 11] width 6 height 6
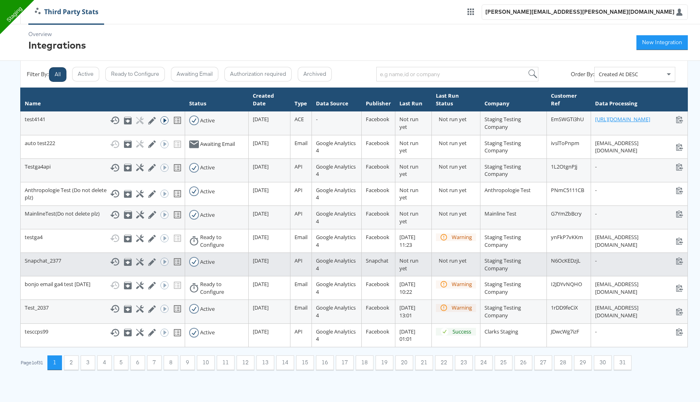
scroll to position [19, 0]
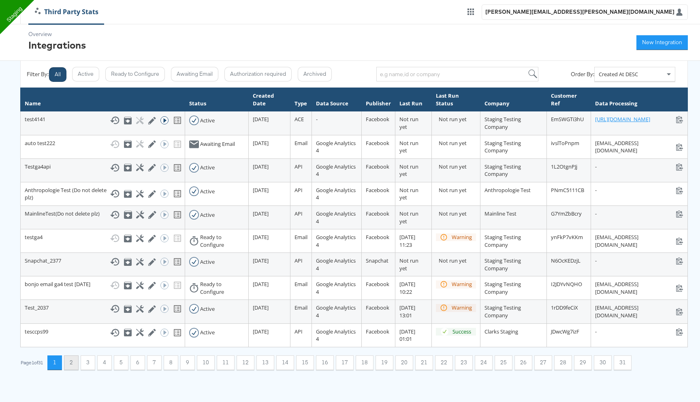
click at [75, 370] on button "2" at bounding box center [71, 362] width 15 height 15
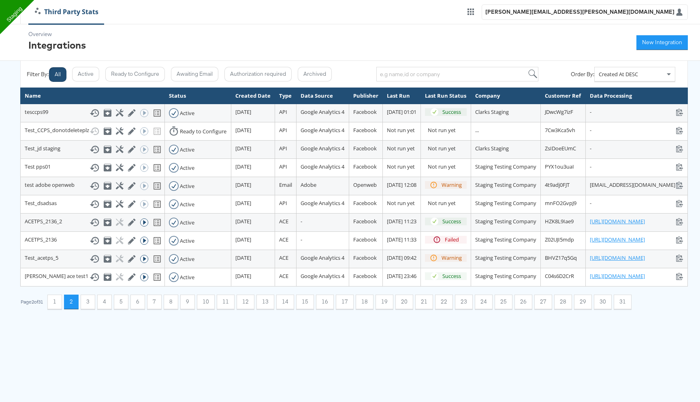
scroll to position [0, 0]
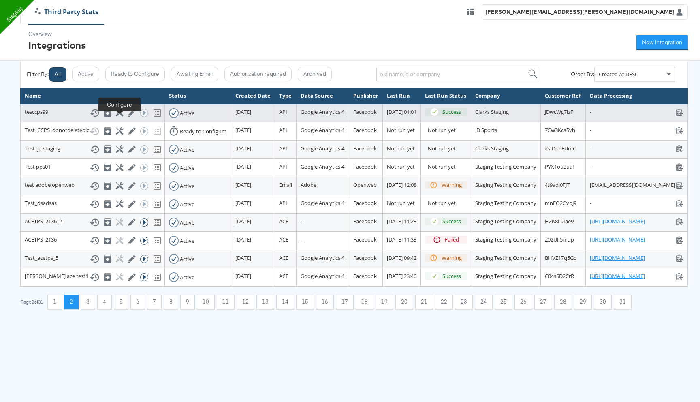
click at [118, 117] on icon at bounding box center [120, 113] width 8 height 8
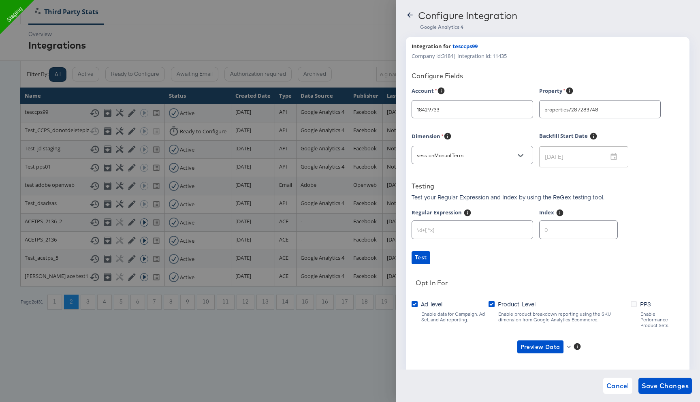
type input "Clarks Americas [Star 1]"
click at [410, 15] on icon at bounding box center [409, 14] width 5 height 5
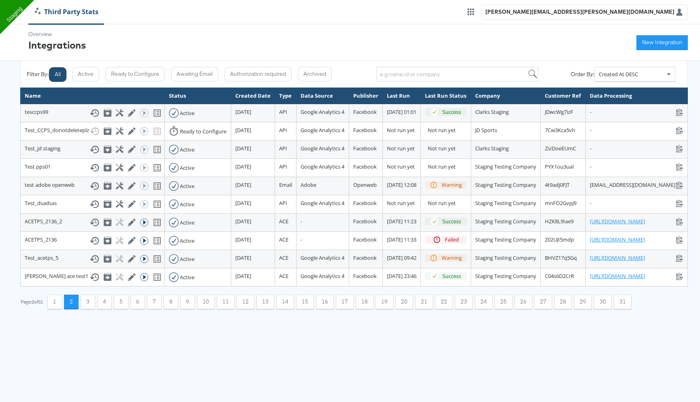
click at [62, 75] on button "All" at bounding box center [57, 74] width 17 height 15
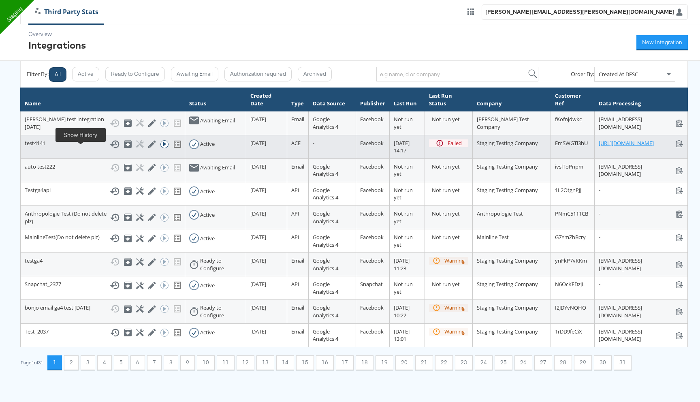
click at [110, 149] on icon at bounding box center [115, 144] width 10 height 10
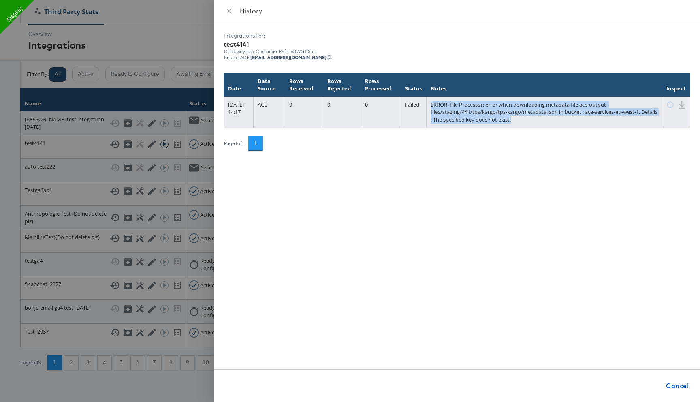
drag, startPoint x: 558, startPoint y: 118, endPoint x: 440, endPoint y: 102, distance: 119.0
click at [440, 102] on tr "16 September 2025 at 14:17 ACE 0 0 0 Failed ERROR: File Processor: error when d…" at bounding box center [457, 111] width 466 height 31
copy tr "ERROR: File Processor: error when downloading metadata file ace-output-files/st…"
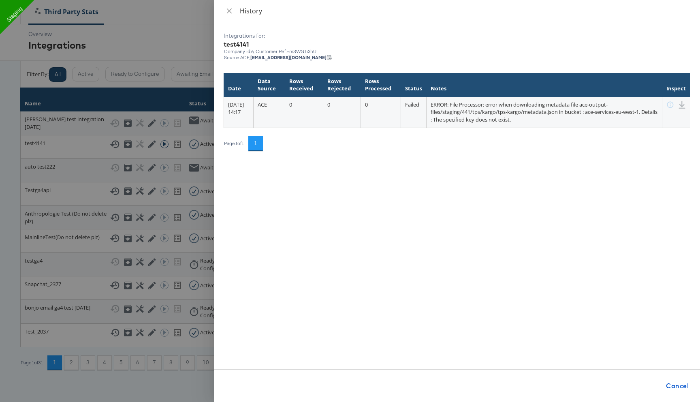
click at [168, 43] on div at bounding box center [350, 201] width 700 height 402
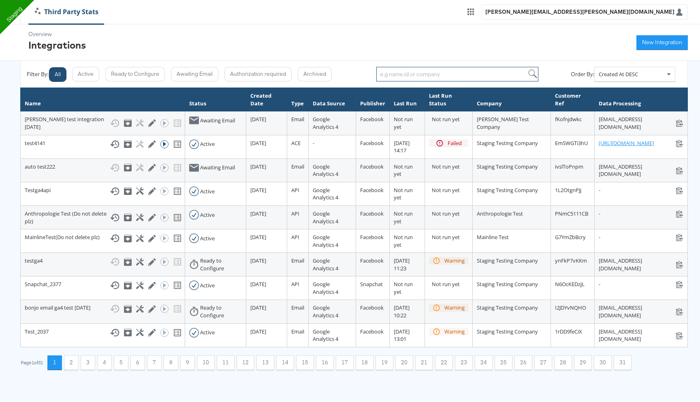
click at [384, 75] on input "search" at bounding box center [457, 74] width 162 height 15
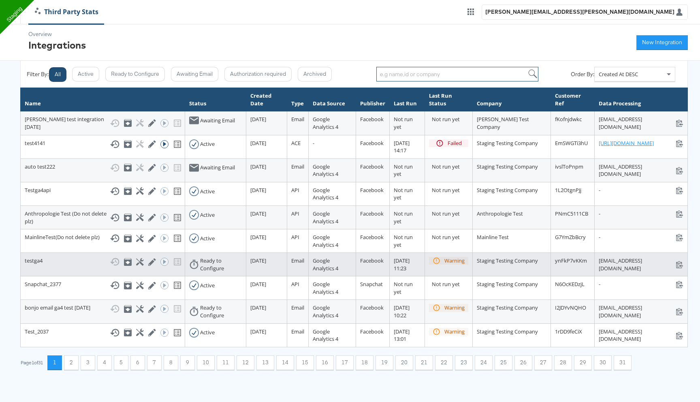
scroll to position [10, 0]
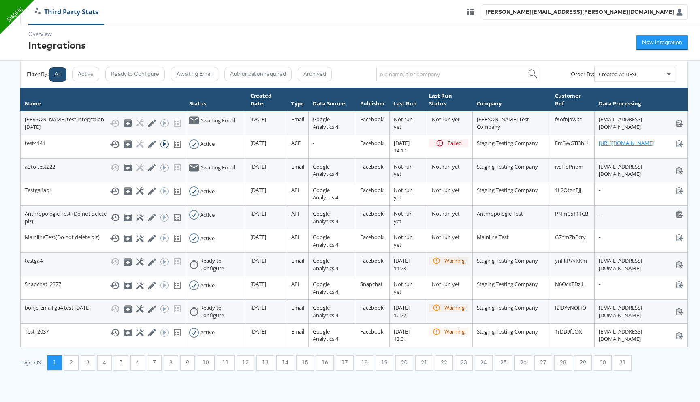
click at [66, 370] on div "Page 1 of 31 1 2 3 4 5 6 7 8 9 10 11 12 13 14 15 16 17 18 19 20 21 22 23 24 25 …" at bounding box center [354, 362] width 668 height 15
click at [78, 370] on button "2" at bounding box center [71, 362] width 15 height 15
click at [72, 370] on button "2" at bounding box center [71, 362] width 15 height 15
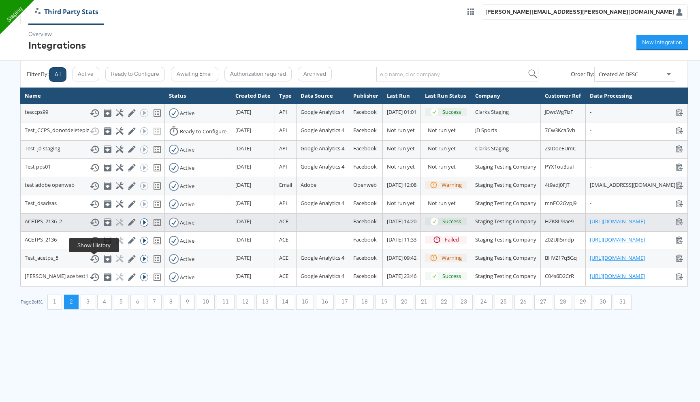
click at [96, 227] on icon at bounding box center [95, 223] width 10 height 10
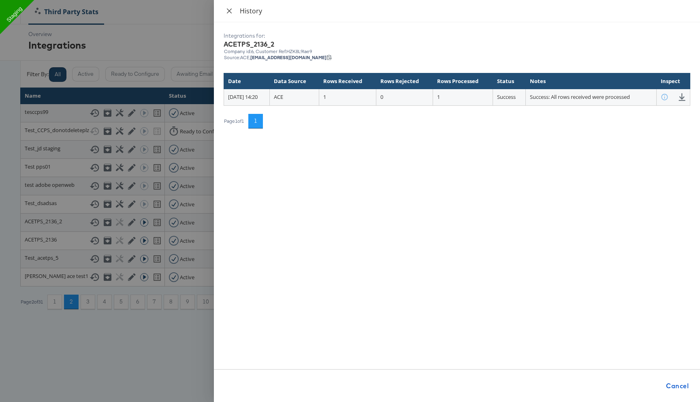
click at [231, 9] on icon "close" at bounding box center [229, 11] width 6 height 6
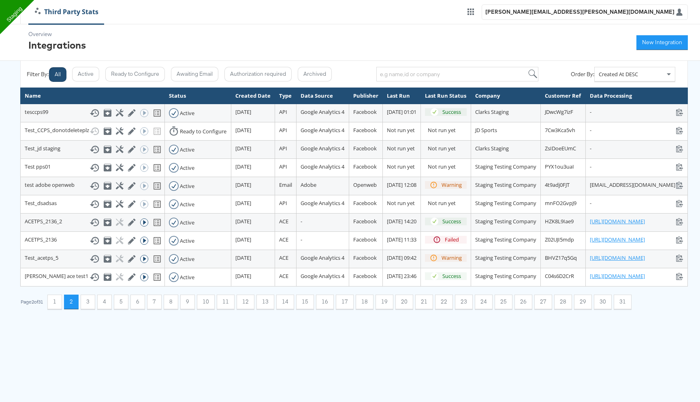
click at [63, 74] on button "All" at bounding box center [57, 74] width 17 height 15
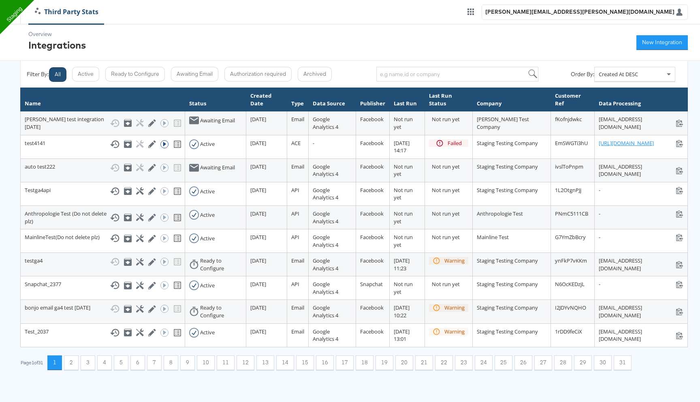
click at [63, 74] on button "All" at bounding box center [57, 74] width 17 height 15
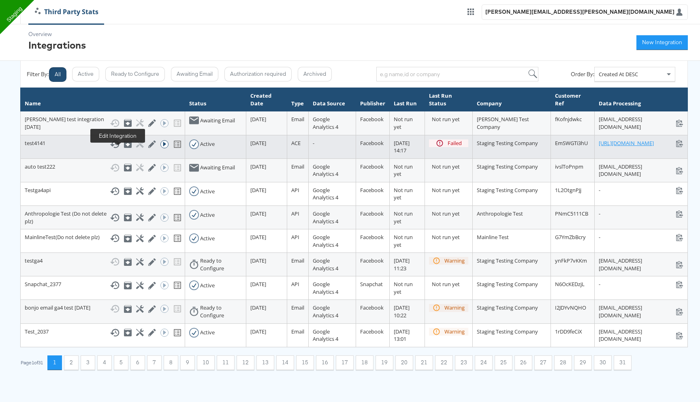
click at [118, 148] on div "Show History Archive Configure Edit Integration Run ACE Workflow Now" at bounding box center [145, 144] width 71 height 10
click at [148, 148] on icon at bounding box center [152, 144] width 8 height 8
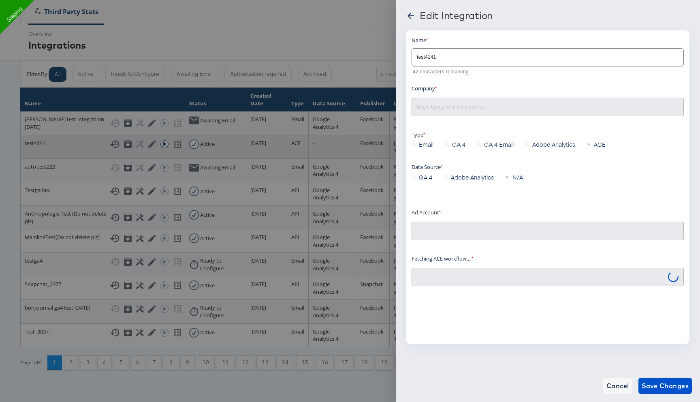
type input "Staging Testing Company"
type input "Stitcher Live: (ACT: 238786143)"
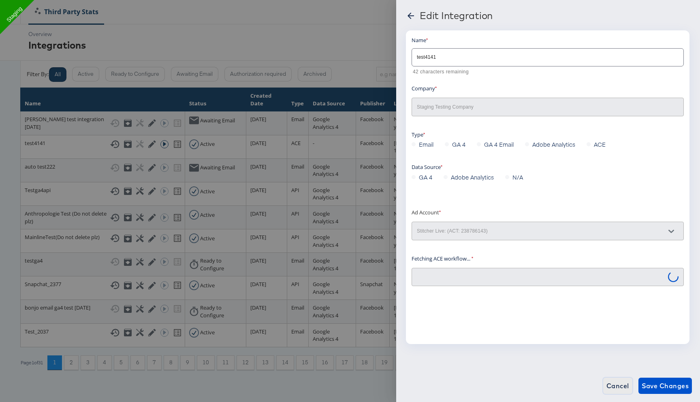
click at [618, 383] on span "Cancel" at bounding box center [618, 385] width 23 height 11
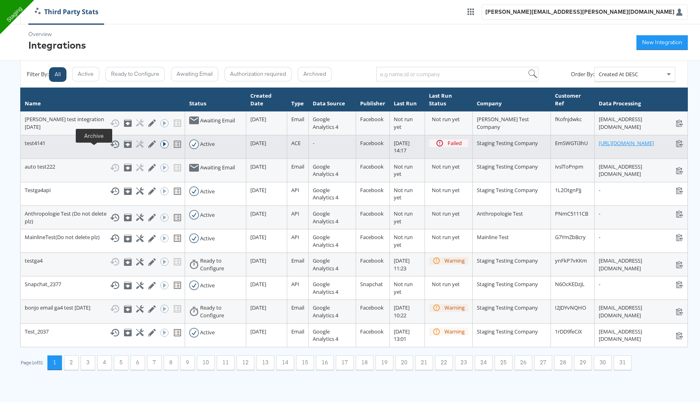
click at [125, 146] on icon at bounding box center [127, 144] width 5 height 3
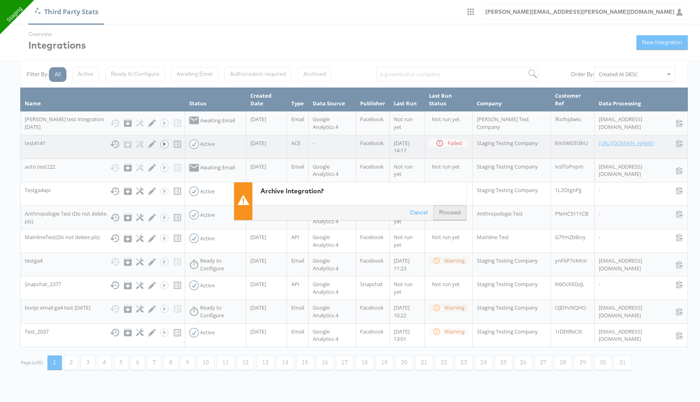
click at [446, 214] on button "Proceed" at bounding box center [450, 212] width 33 height 15
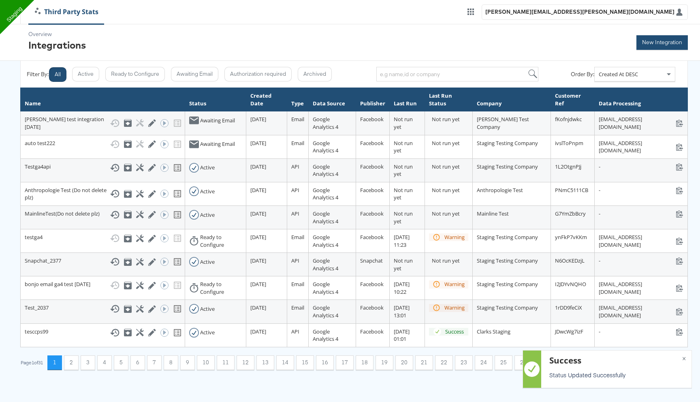
click at [656, 44] on button "New Integration" at bounding box center [662, 42] width 51 height 15
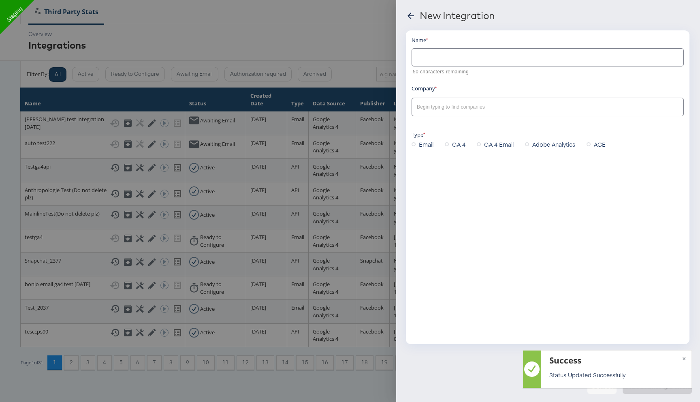
click at [467, 53] on input "text" at bounding box center [548, 53] width 272 height 17
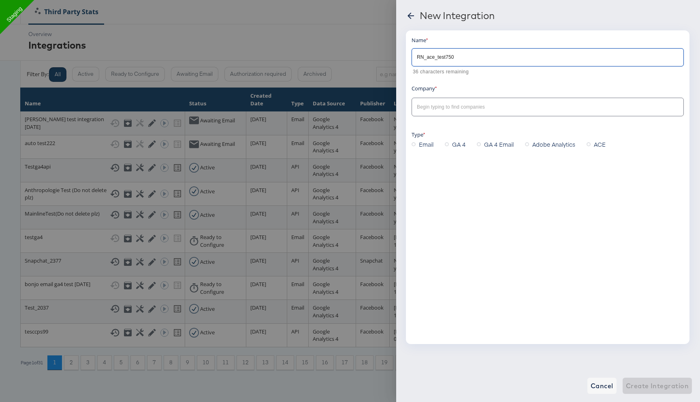
type input "RN_ace_test750"
click at [446, 111] on input "text" at bounding box center [541, 107] width 252 height 9
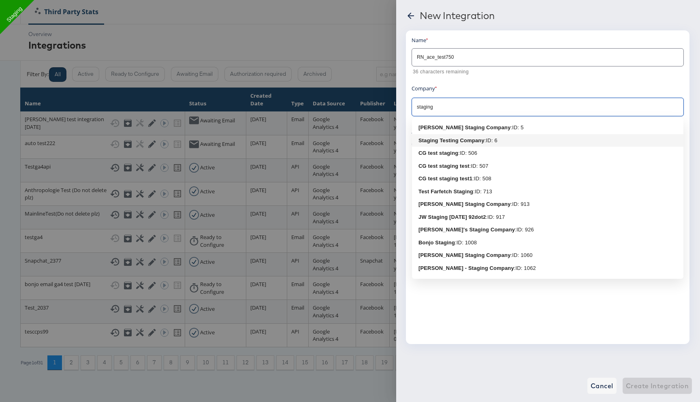
click at [440, 141] on b "Staging Testing Company" at bounding box center [452, 140] width 66 height 6
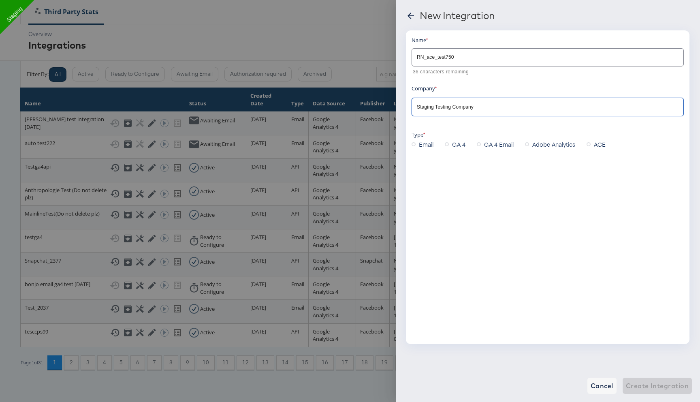
type input "Staging Testing Company"
click at [587, 141] on div "Adobe Analytics" at bounding box center [556, 144] width 62 height 12
click at [594, 147] on span "ACE" at bounding box center [600, 144] width 12 height 8
click at [0, 0] on input "ACE" at bounding box center [0, 0] width 0 height 0
click at [423, 179] on span "GA 4" at bounding box center [425, 177] width 13 height 8
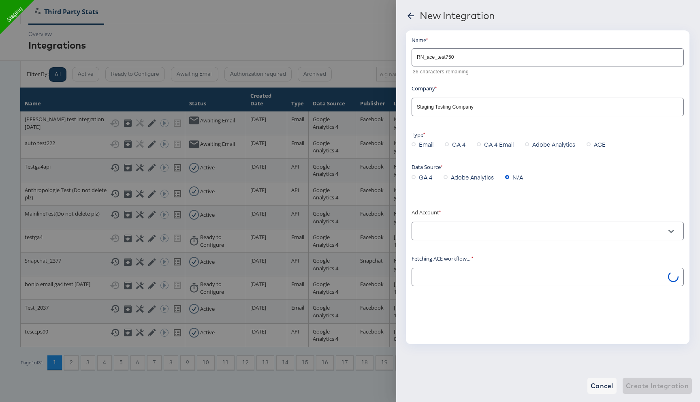
click at [0, 0] on input "GA 4" at bounding box center [0, 0] width 0 height 0
click at [423, 212] on span "Ad id" at bounding box center [426, 209] width 14 height 8
click at [0, 0] on input "Ad id" at bounding box center [0, 0] width 0 height 0
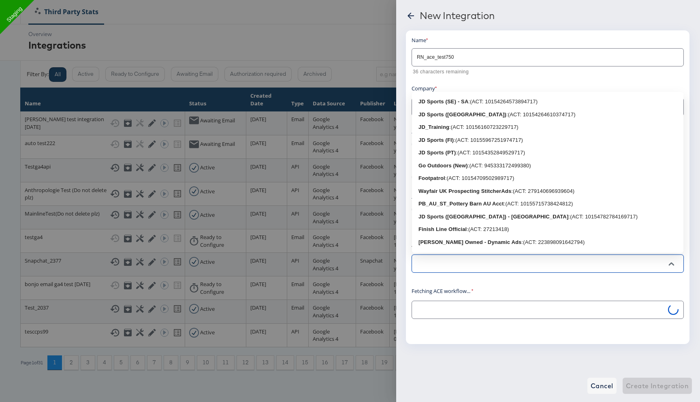
click at [435, 266] on input "text" at bounding box center [541, 263] width 252 height 9
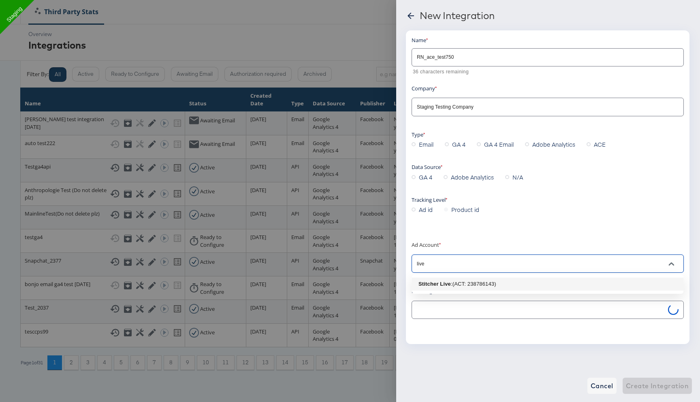
click at [434, 283] on b "Stitcher Live" at bounding box center [435, 284] width 32 height 6
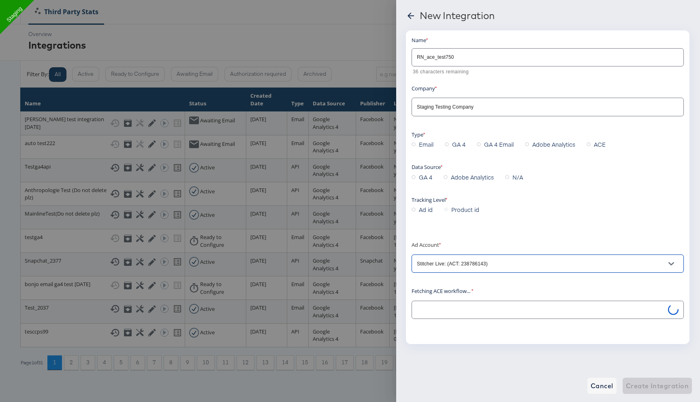
type input "Stitcher Live: (ACT: 238786143)"
click at [509, 179] on label "N/A" at bounding box center [515, 177] width 21 height 12
click at [0, 0] on input "N/A" at bounding box center [0, 0] width 0 height 0
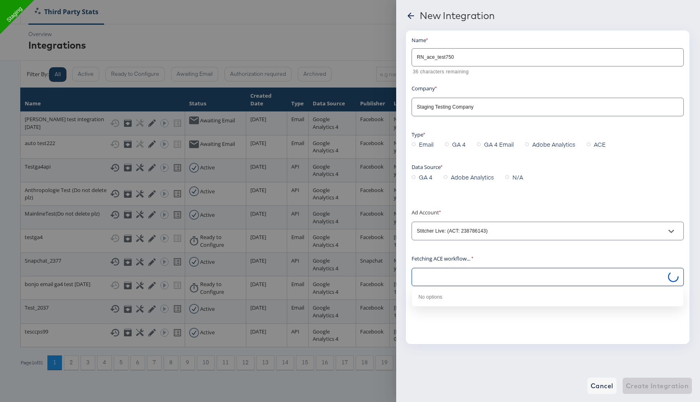
click at [460, 275] on input "text" at bounding box center [541, 277] width 252 height 9
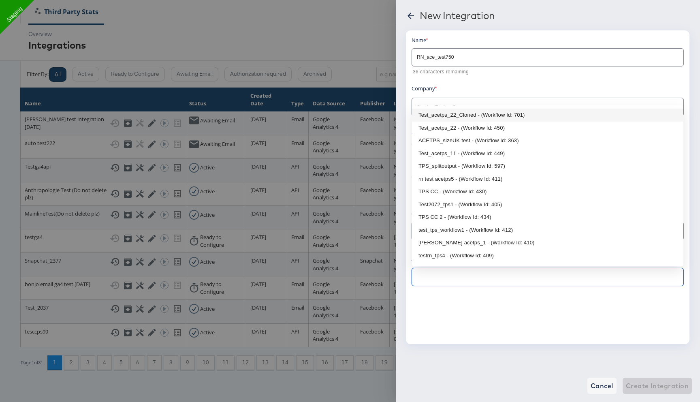
click at [464, 118] on li "Test_acetps_22_Cloned - (Workflow Id: 701)" at bounding box center [548, 115] width 272 height 13
type input "Test_acetps_22_Cloned - (Workflow Id: 701)"
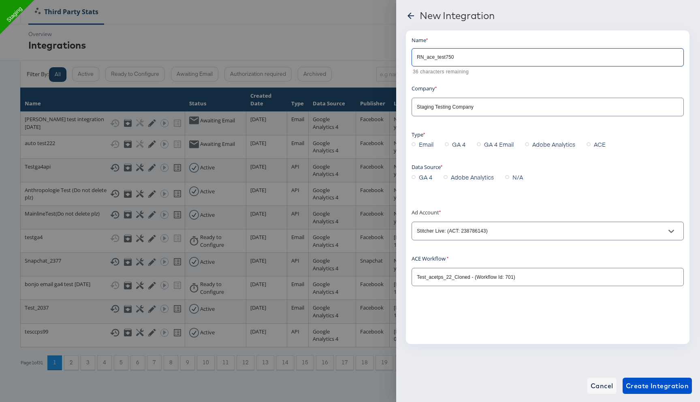
drag, startPoint x: 448, startPoint y: 57, endPoint x: 468, endPoint y: 57, distance: 20.7
click at [468, 57] on input "RN_ace_test750" at bounding box center [548, 53] width 272 height 17
type input "RN_ace_test701"
click at [637, 388] on span "Create Integration" at bounding box center [657, 385] width 63 height 11
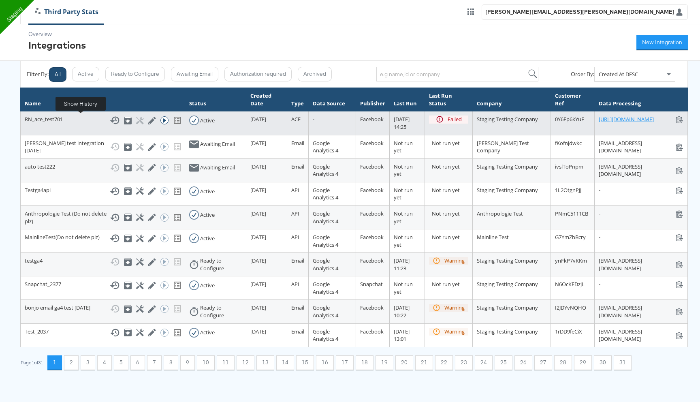
click at [110, 121] on icon at bounding box center [114, 121] width 9 height 8
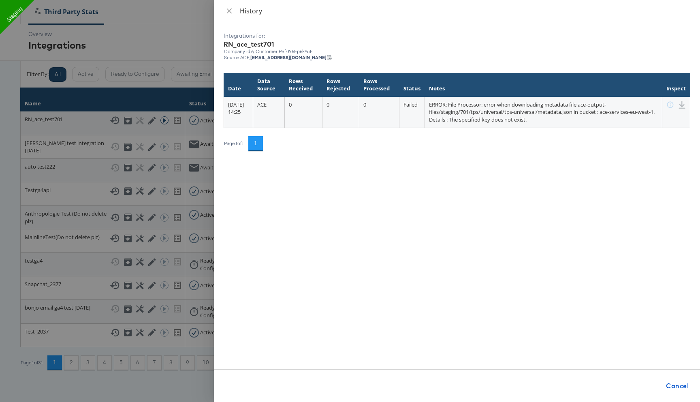
click at [135, 59] on div at bounding box center [350, 201] width 700 height 402
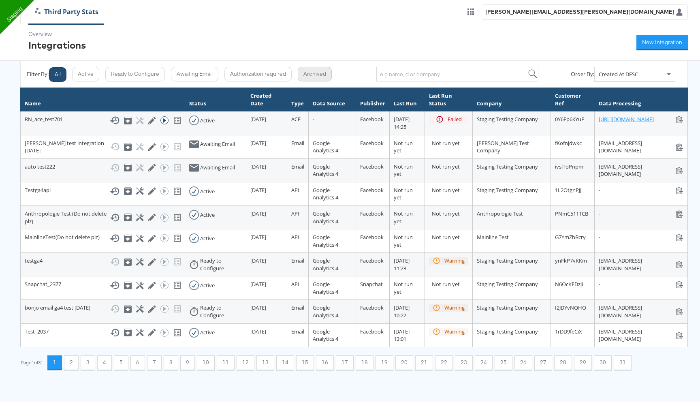
click at [319, 69] on button "Archived" at bounding box center [315, 74] width 34 height 15
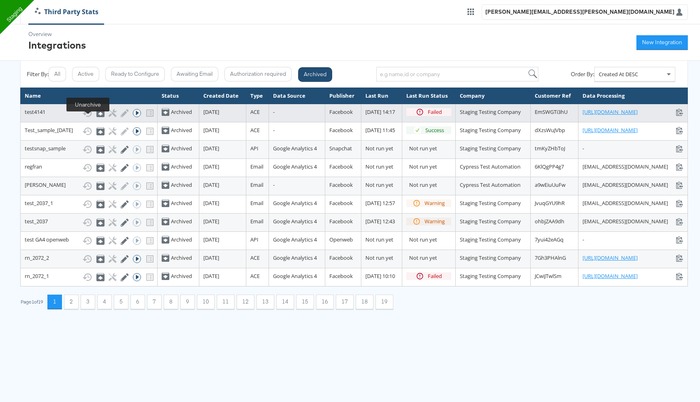
click at [96, 117] on icon at bounding box center [100, 113] width 8 height 8
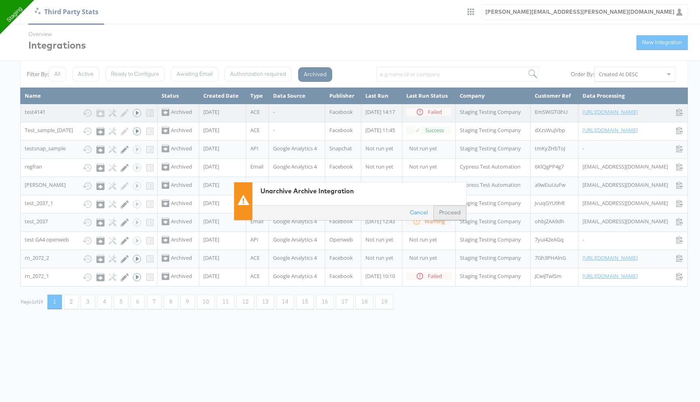
click at [450, 212] on button "Proceed" at bounding box center [450, 212] width 33 height 15
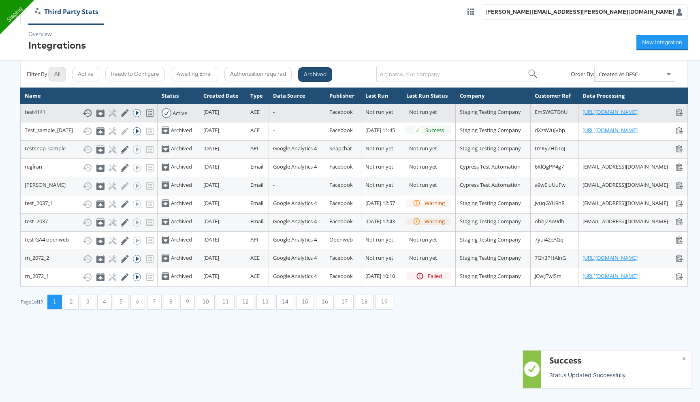
click at [60, 73] on button "All" at bounding box center [57, 74] width 17 height 15
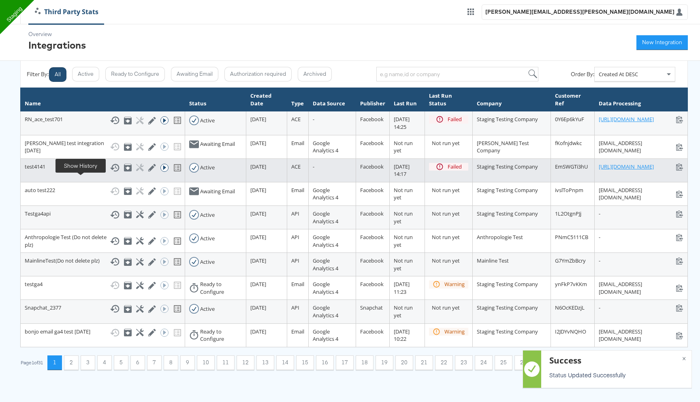
click at [110, 171] on icon at bounding box center [114, 168] width 9 height 8
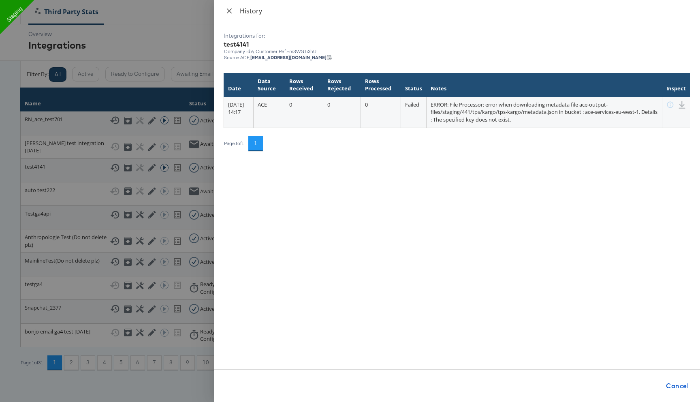
click at [227, 10] on icon "close" at bounding box center [229, 11] width 6 height 6
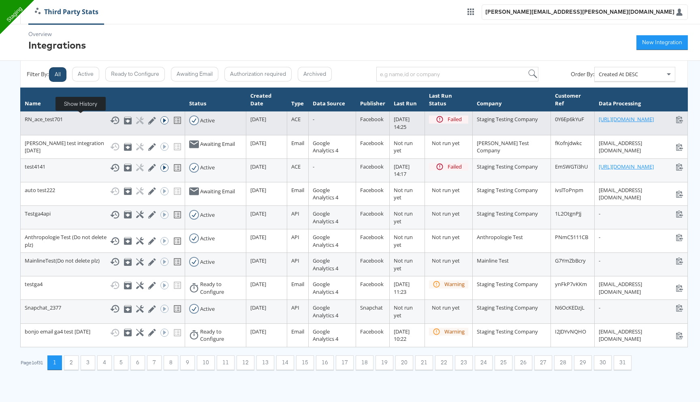
click at [110, 120] on icon at bounding box center [115, 120] width 10 height 10
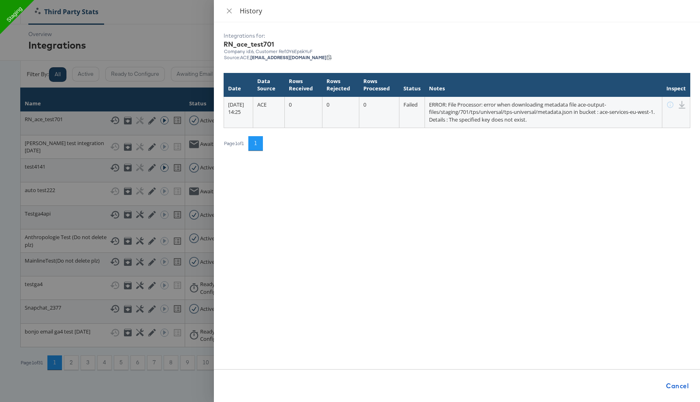
click at [161, 18] on div at bounding box center [350, 201] width 700 height 402
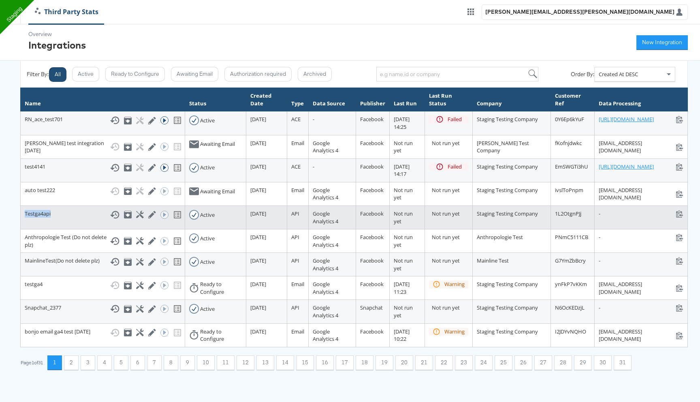
drag, startPoint x: 23, startPoint y: 242, endPoint x: 73, endPoint y: 243, distance: 49.9
click at [73, 229] on td "Testga4api Show History Archive Configure Edit Integration Run ACE Workflow Now" at bounding box center [103, 217] width 165 height 24
click at [110, 220] on icon at bounding box center [115, 215] width 10 height 10
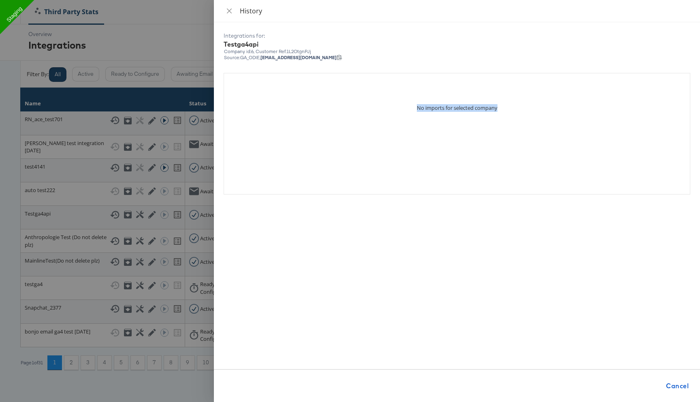
drag, startPoint x: 415, startPoint y: 107, endPoint x: 575, endPoint y: 109, distance: 160.1
click at [575, 109] on div "No imports for selected company" at bounding box center [457, 92] width 466 height 38
click at [227, 11] on icon "close" at bounding box center [229, 11] width 6 height 6
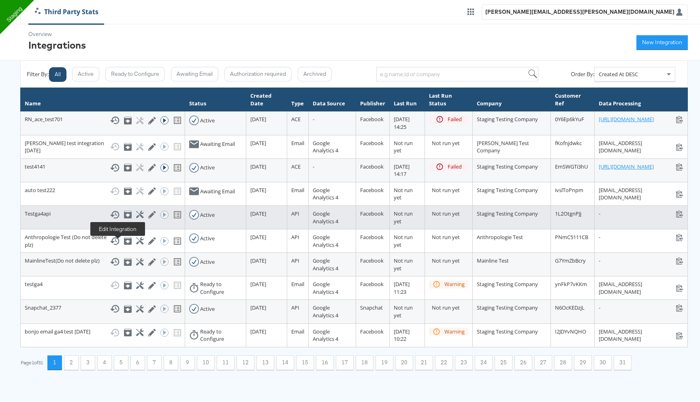
click at [148, 219] on icon at bounding box center [152, 215] width 8 height 8
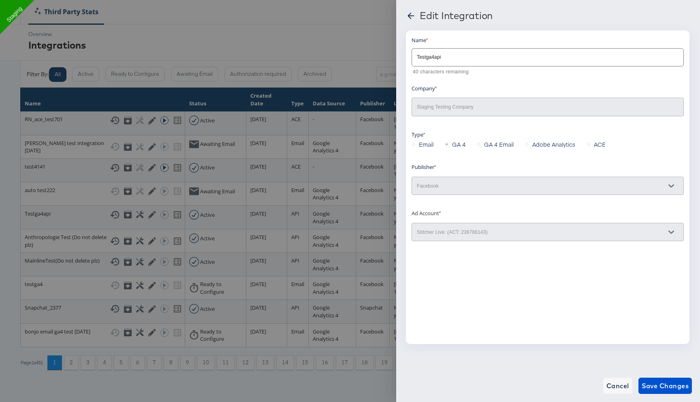
click at [410, 15] on icon at bounding box center [411, 16] width 10 height 10
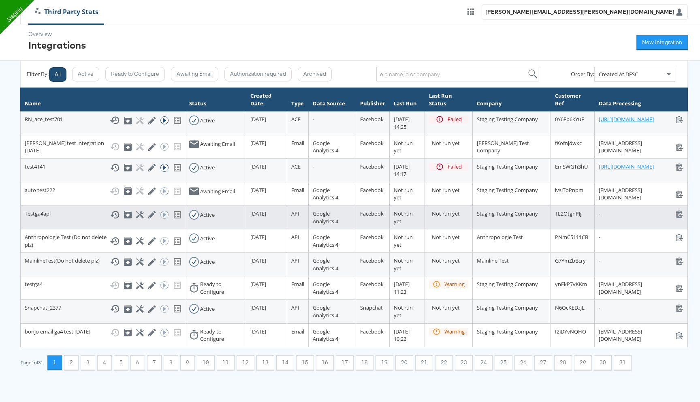
scroll to position [18, 0]
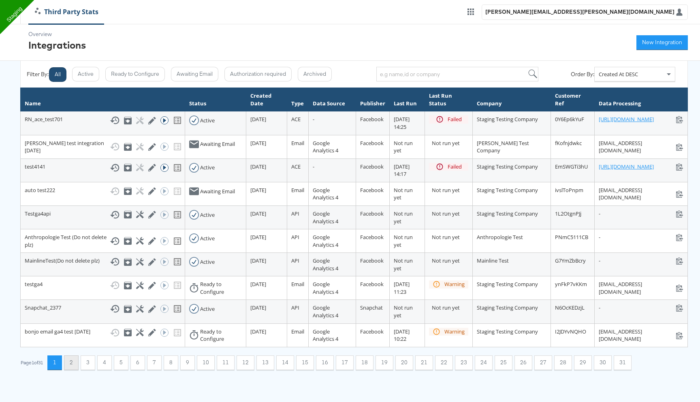
click at [76, 370] on button "2" at bounding box center [71, 362] width 15 height 15
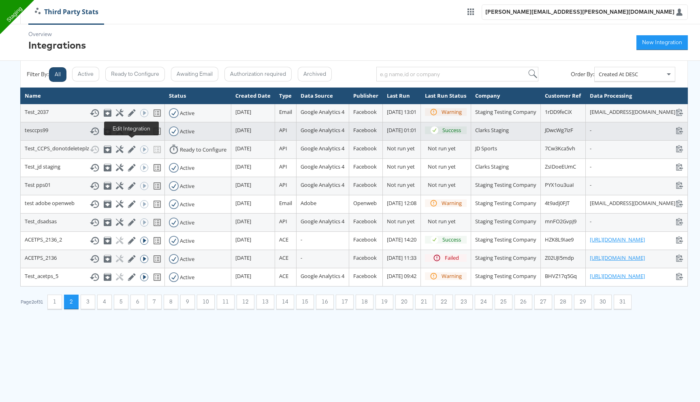
click at [132, 135] on icon at bounding box center [132, 132] width 8 height 8
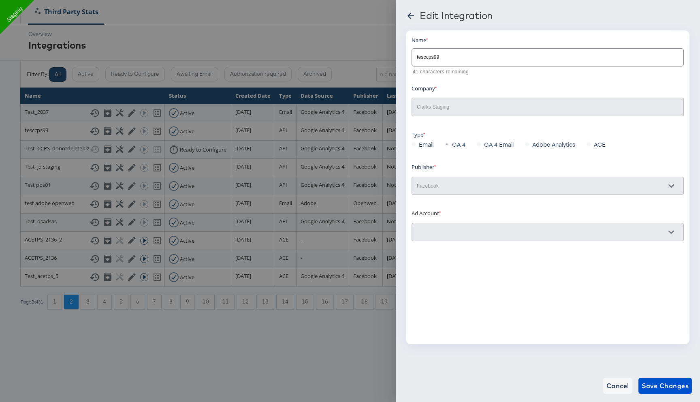
click at [409, 15] on icon at bounding box center [411, 16] width 6 height 6
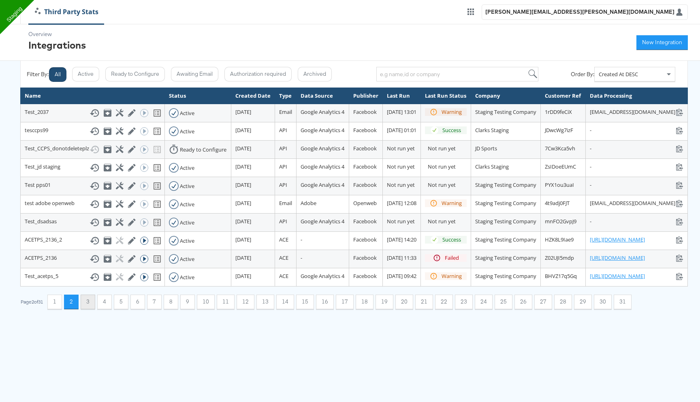
click at [92, 309] on button "3" at bounding box center [88, 302] width 15 height 15
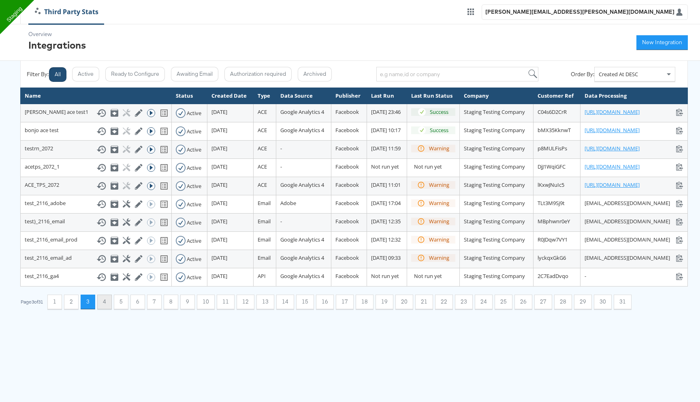
click at [109, 309] on button "4" at bounding box center [104, 302] width 15 height 15
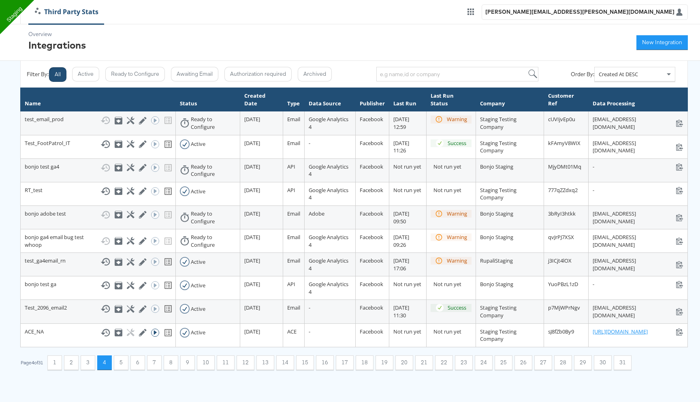
click at [59, 77] on button "All" at bounding box center [57, 74] width 17 height 15
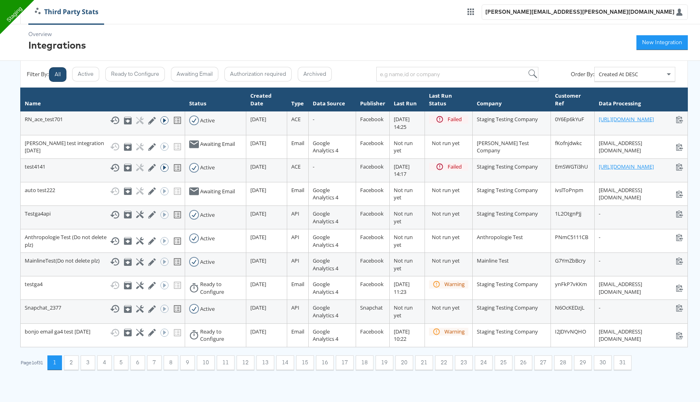
click at [59, 77] on button "All" at bounding box center [57, 74] width 17 height 15
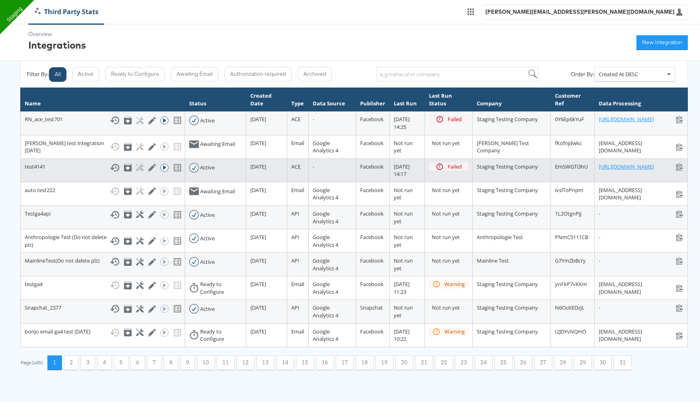
scroll to position [18, 0]
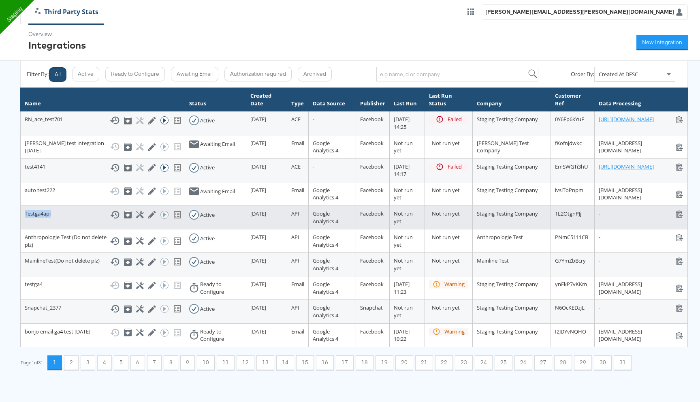
drag, startPoint x: 23, startPoint y: 226, endPoint x: 63, endPoint y: 227, distance: 40.1
click at [63, 227] on td "Testga4api Show History Archive Configure Edit Integration Run ACE Workflow Now" at bounding box center [103, 217] width 165 height 24
drag, startPoint x: 381, startPoint y: 223, endPoint x: 415, endPoint y: 223, distance: 34.0
click at [425, 223] on td "Not run yet" at bounding box center [449, 217] width 48 height 24
click at [136, 218] on icon at bounding box center [140, 215] width 8 height 8
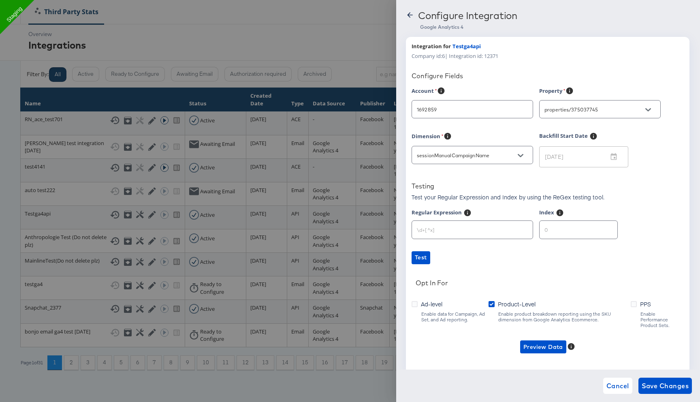
type input "Anthropologie"
click at [621, 386] on span "Cancel" at bounding box center [618, 385] width 23 height 11
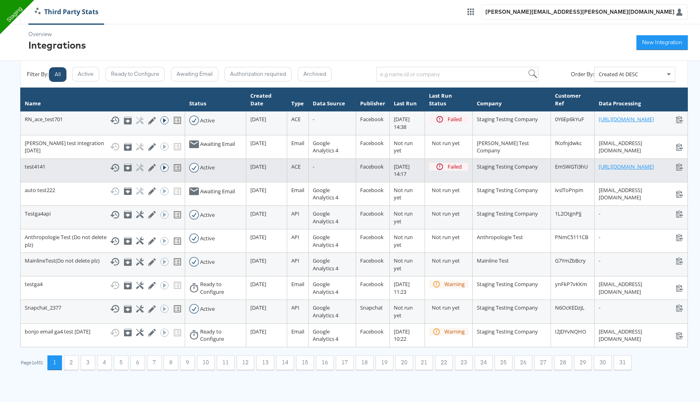
click at [24, 180] on td "test4141 Show History Archive Configure Edit Integration Run ACE Workflow Now" at bounding box center [103, 170] width 165 height 24
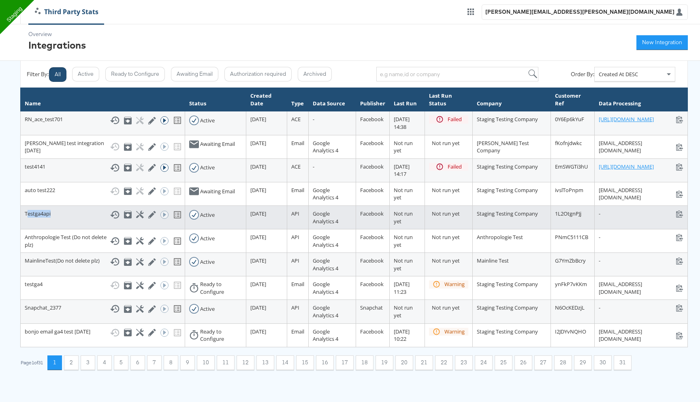
drag, startPoint x: 27, startPoint y: 247, endPoint x: 62, endPoint y: 247, distance: 35.3
click at [62, 220] on div "Testga4api Show History Archive Configure Edit Integration Run ACE Workflow Now" at bounding box center [103, 215] width 156 height 10
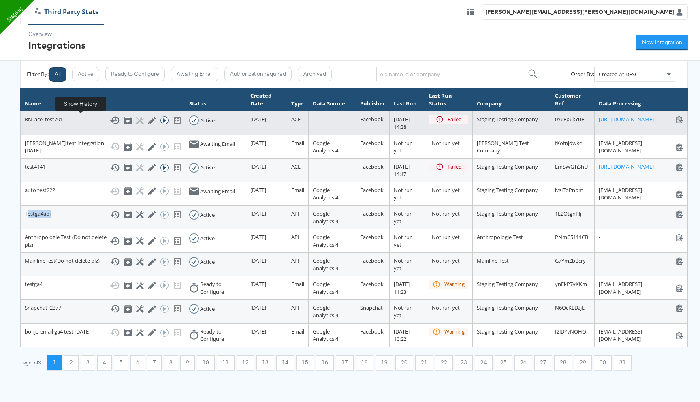
click at [110, 120] on icon at bounding box center [114, 121] width 9 height 8
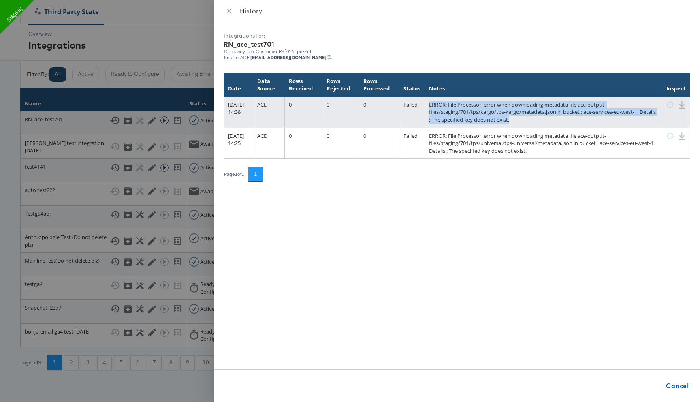
drag, startPoint x: 544, startPoint y: 121, endPoint x: 442, endPoint y: 102, distance: 104.0
click at [442, 102] on td "ERROR: File Processor: error when downloading metadata file ace-output-files/st…" at bounding box center [543, 111] width 237 height 31
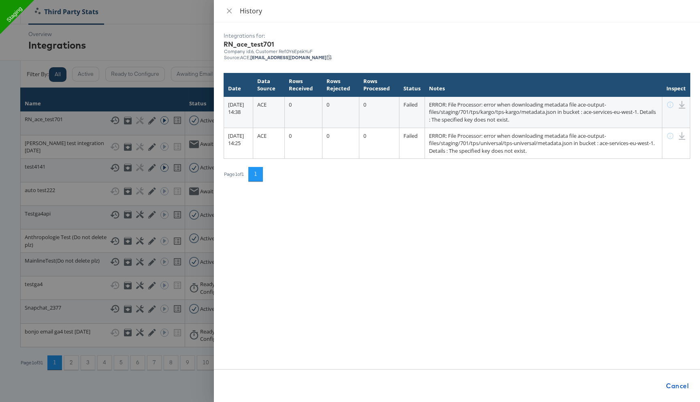
click at [459, 186] on div "Integrations for: RN_ace_test701 Company id: 6 , Customer Ref: 0Y6Ep6kYuF Sourc…" at bounding box center [457, 212] width 486 height 380
click at [181, 19] on div at bounding box center [350, 201] width 700 height 402
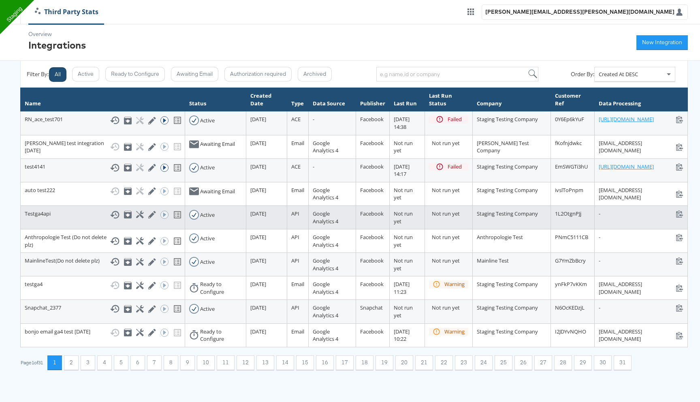
scroll to position [18, 0]
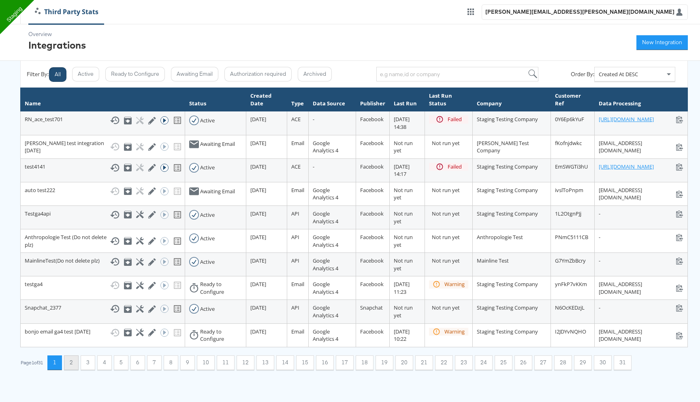
click at [75, 370] on button "2" at bounding box center [71, 362] width 15 height 15
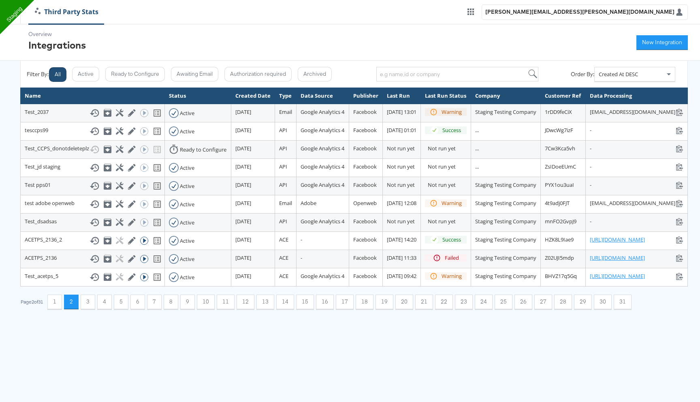
scroll to position [0, 0]
click at [656, 41] on button "New Integration" at bounding box center [662, 42] width 51 height 15
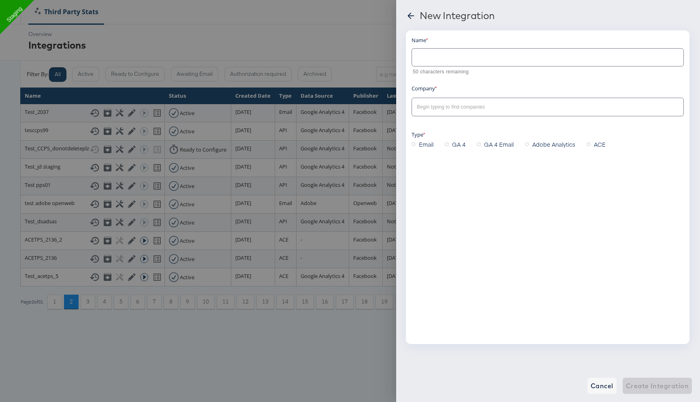
click at [434, 60] on input "text" at bounding box center [548, 53] width 272 height 17
type input "Test_rerunga4api"
click at [438, 105] on input "text" at bounding box center [541, 107] width 252 height 9
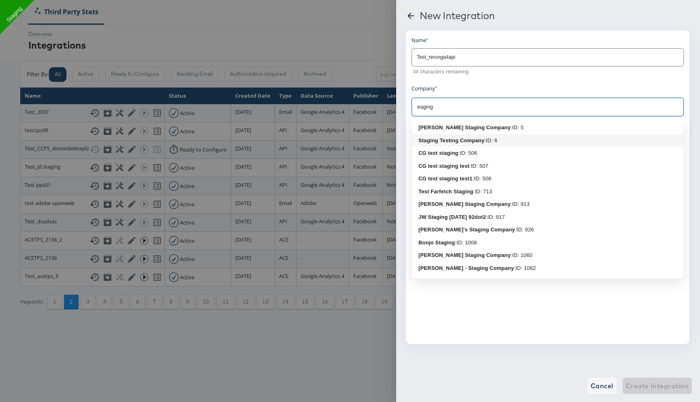
click at [448, 141] on b "Staging Testing Company" at bounding box center [452, 140] width 66 height 6
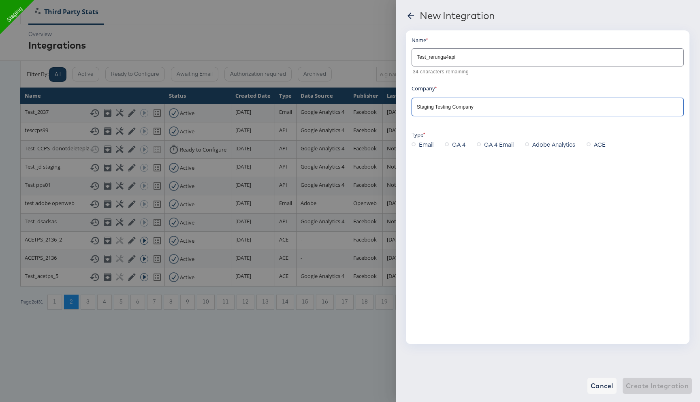
type input "Staging Testing Company"
click at [451, 146] on label "GA 4" at bounding box center [457, 144] width 24 height 12
click at [0, 0] on input "GA 4" at bounding box center [0, 0] width 0 height 0
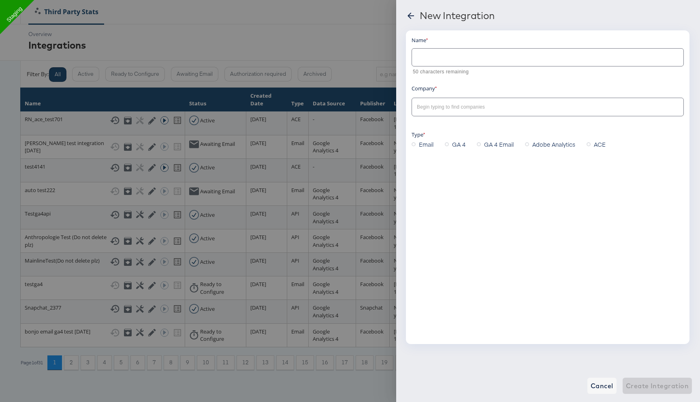
click at [394, 21] on div at bounding box center [350, 201] width 700 height 402
click at [355, 21] on div at bounding box center [350, 201] width 700 height 402
click at [408, 15] on icon at bounding box center [411, 16] width 10 height 10
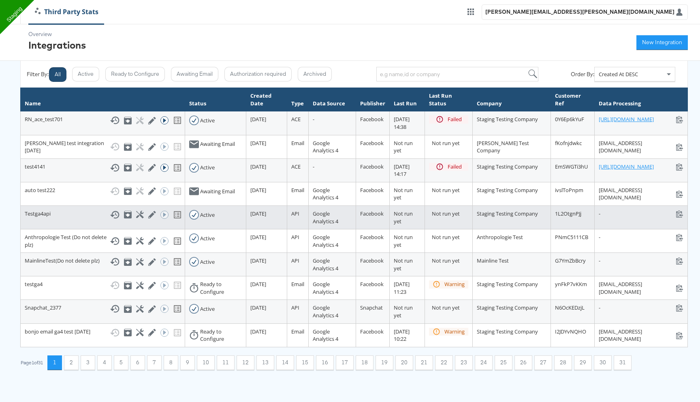
scroll to position [18, 0]
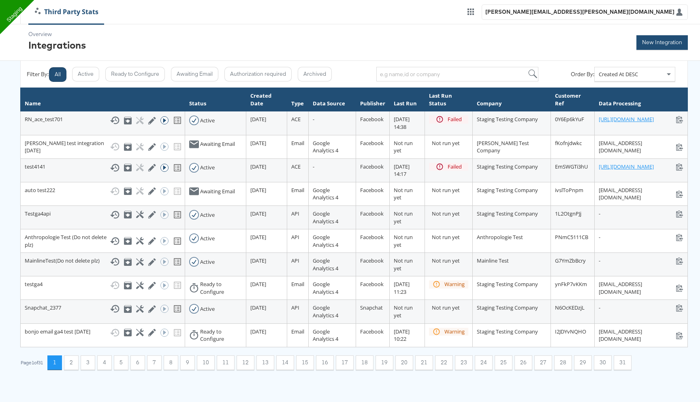
click at [650, 49] on button "New Integration" at bounding box center [662, 42] width 51 height 15
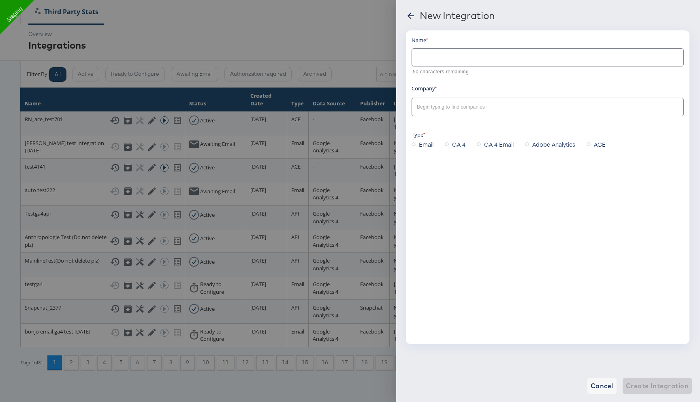
click at [483, 58] on input "text" at bounding box center [548, 53] width 272 height 17
type input "Testrerun email"
click at [429, 105] on input "text" at bounding box center [541, 107] width 252 height 9
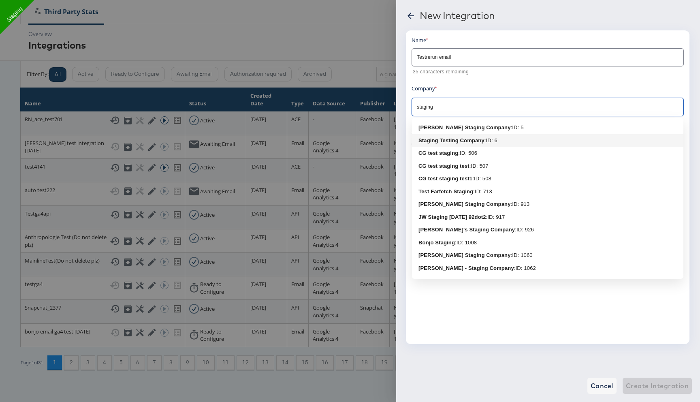
click at [435, 144] on li "Staging Testing Company : ID: 6" at bounding box center [548, 140] width 272 height 13
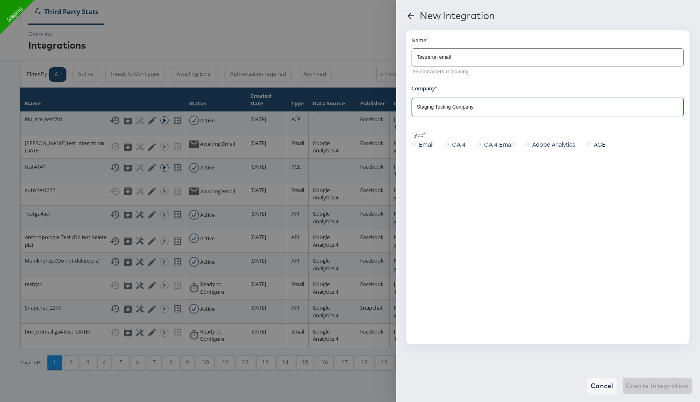
type input "Staging Testing Company"
click at [449, 145] on icon at bounding box center [447, 144] width 4 height 4
click at [0, 0] on input "GA 4" at bounding box center [0, 0] width 0 height 0
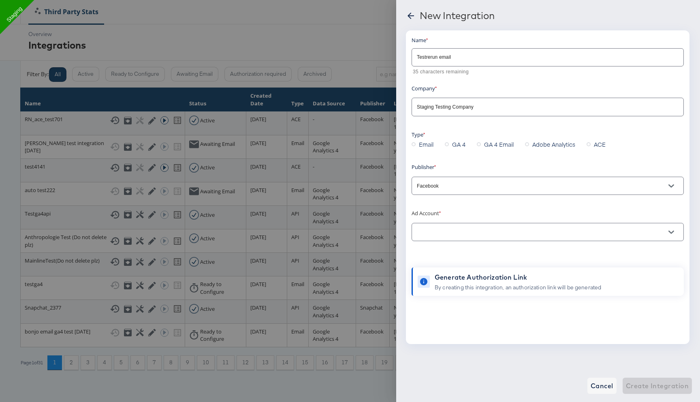
click at [423, 144] on span "Email" at bounding box center [426, 144] width 15 height 8
click at [0, 0] on input "Email" at bounding box center [0, 0] width 0 height 0
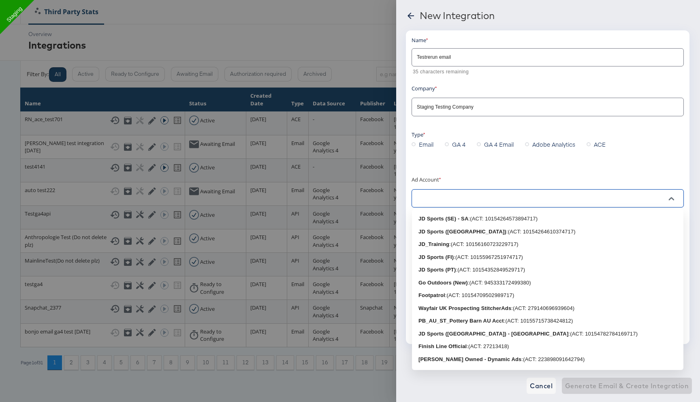
click at [436, 203] on input "text" at bounding box center [541, 198] width 252 height 9
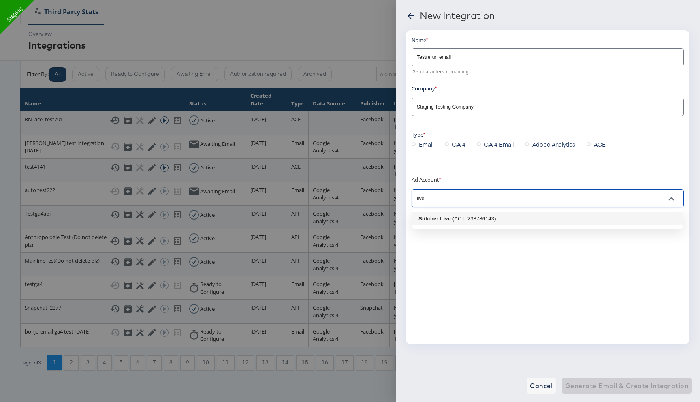
click at [446, 218] on b "Stitcher Live" at bounding box center [435, 219] width 32 height 6
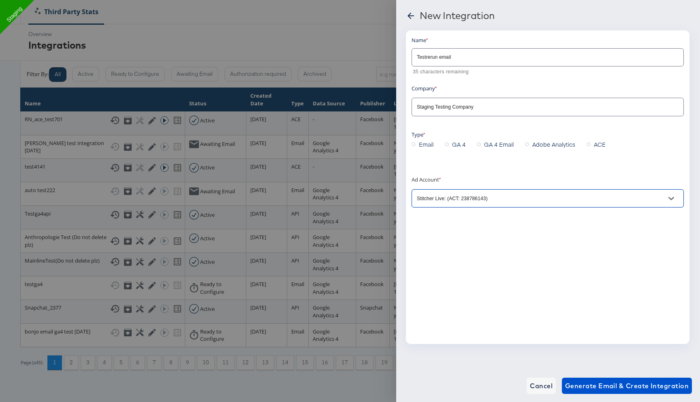
type input "Stitcher Live: (ACT: 238786143)"
click at [484, 144] on label "GA 4 Email" at bounding box center [497, 144] width 40 height 12
click at [0, 0] on input "GA 4 Email" at bounding box center [0, 0] width 0 height 0
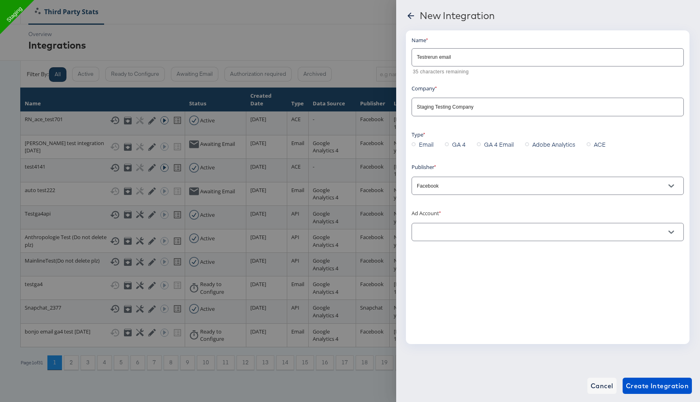
click at [437, 229] on input "text" at bounding box center [541, 232] width 252 height 9
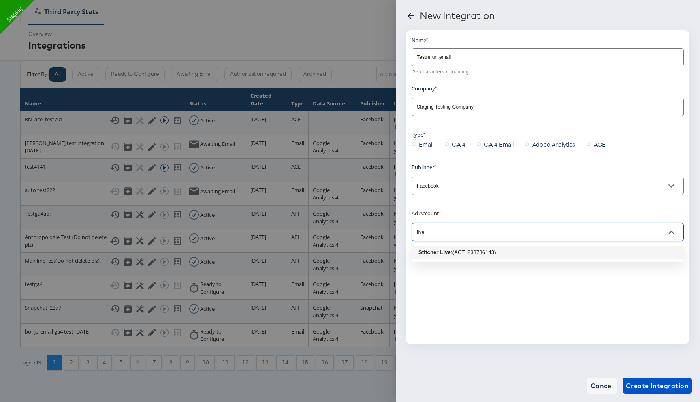
click at [439, 252] on b "Stitcher Live" at bounding box center [435, 252] width 32 height 6
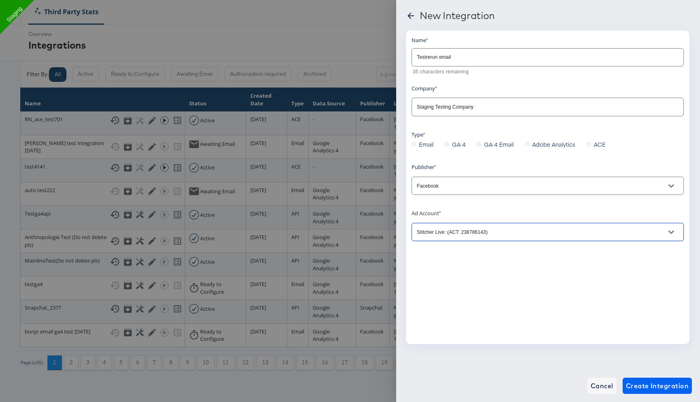
type input "Stitcher Live: (ACT: 238786143)"
click at [642, 385] on span "Create Integration" at bounding box center [657, 385] width 63 height 11
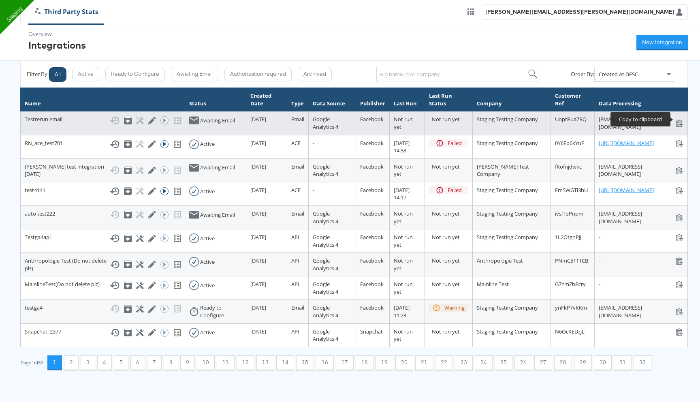
click at [678, 121] on icon at bounding box center [680, 123] width 8 height 8
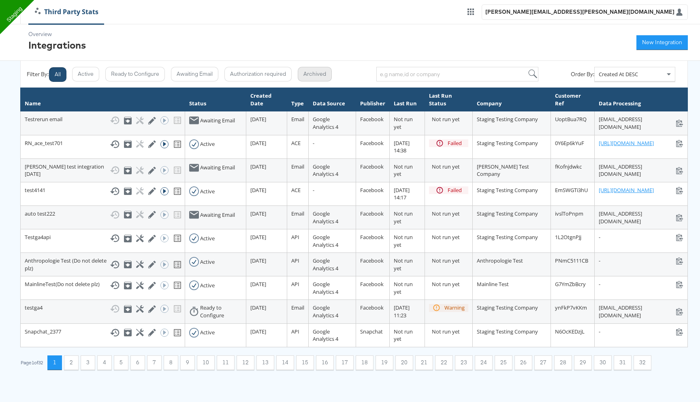
click at [318, 80] on button "Archived" at bounding box center [315, 74] width 34 height 15
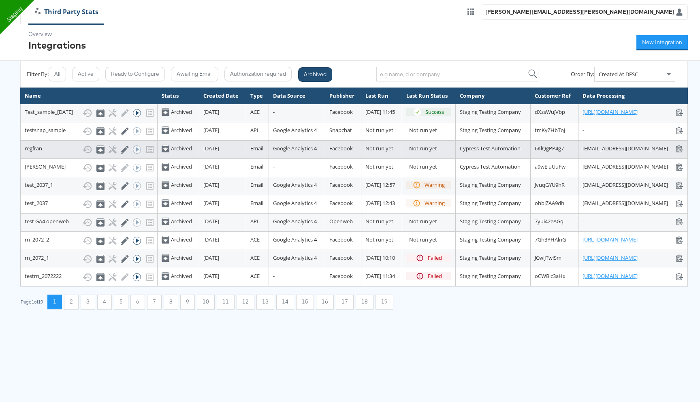
click at [204, 152] on span "[DATE]" at bounding box center [211, 148] width 16 height 7
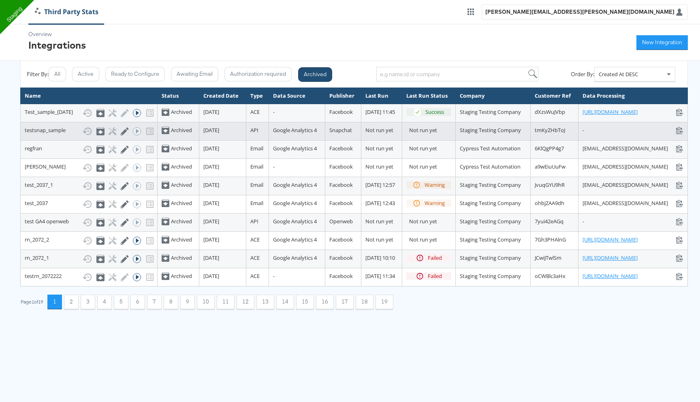
click at [199, 140] on td "[DATE]" at bounding box center [222, 131] width 47 height 18
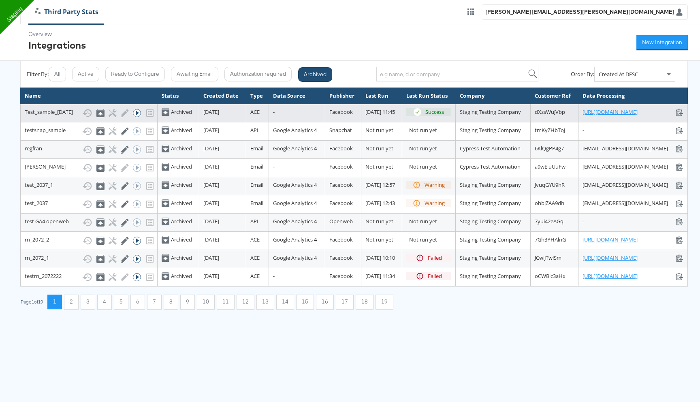
click at [203, 115] on span "[DATE]" at bounding box center [211, 111] width 16 height 7
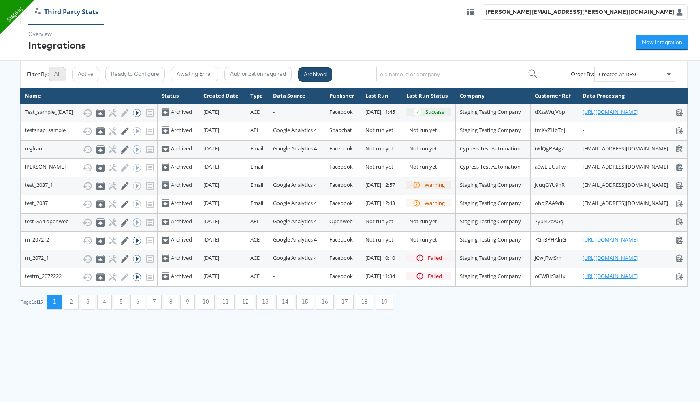
click at [60, 77] on button "All" at bounding box center [57, 74] width 17 height 15
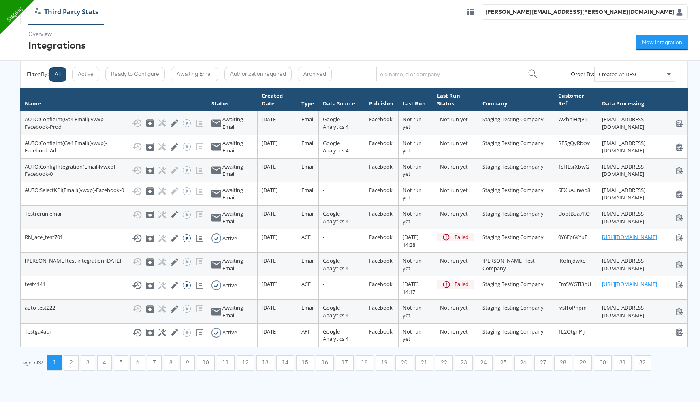
click at [65, 75] on button "All" at bounding box center [57, 74] width 17 height 15
click at [62, 75] on button "All" at bounding box center [57, 74] width 17 height 15
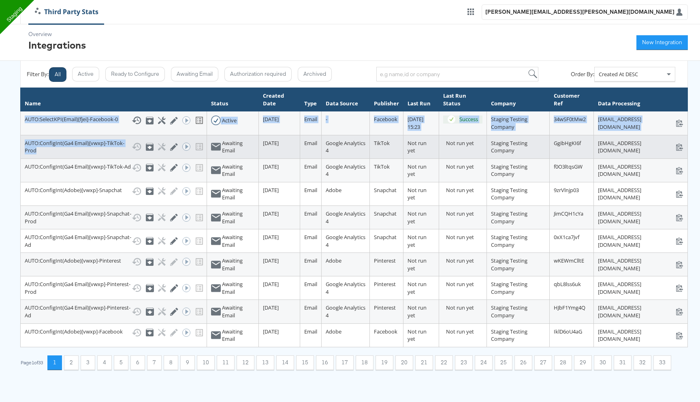
drag, startPoint x: 24, startPoint y: 120, endPoint x: 88, endPoint y: 159, distance: 75.3
click at [90, 160] on tbody "AUTO:SelectKPI(Email)[fjei]-Facebook-0 Show History Archive Configure Edit Inte…" at bounding box center [354, 228] width 667 height 235
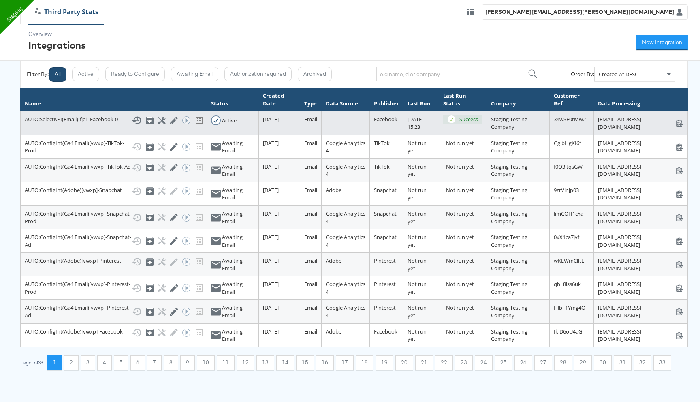
click at [321, 134] on td "-" at bounding box center [345, 123] width 48 height 24
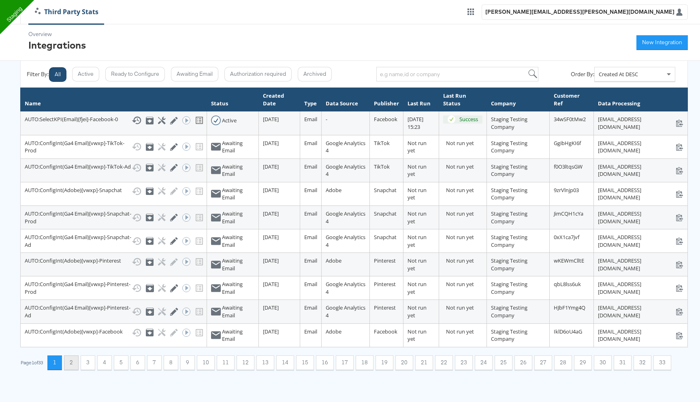
click at [76, 370] on button "2" at bounding box center [71, 362] width 15 height 15
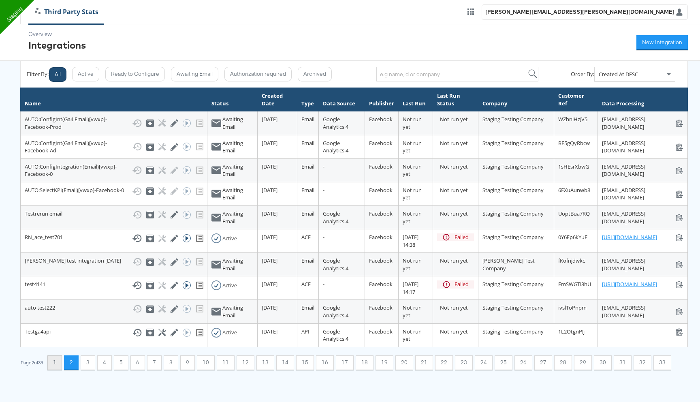
click at [59, 370] on button "1" at bounding box center [54, 362] width 15 height 15
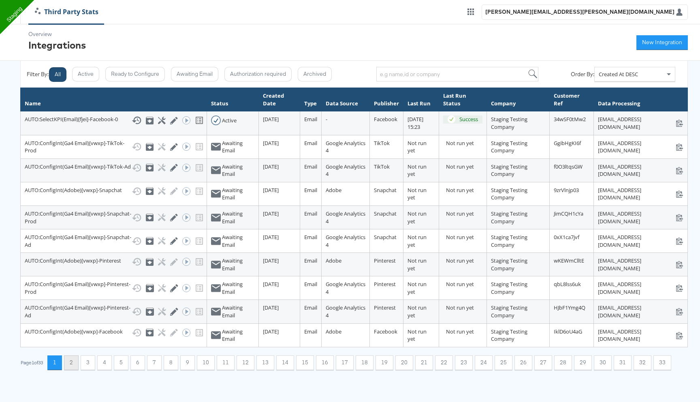
click at [70, 370] on button "2" at bounding box center [71, 362] width 15 height 15
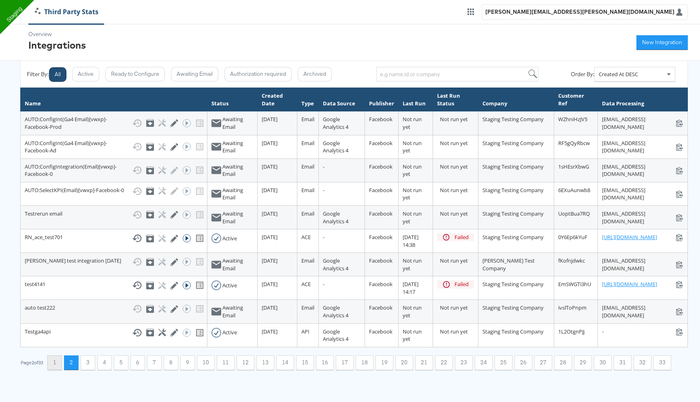
click at [61, 370] on button "1" at bounding box center [54, 362] width 15 height 15
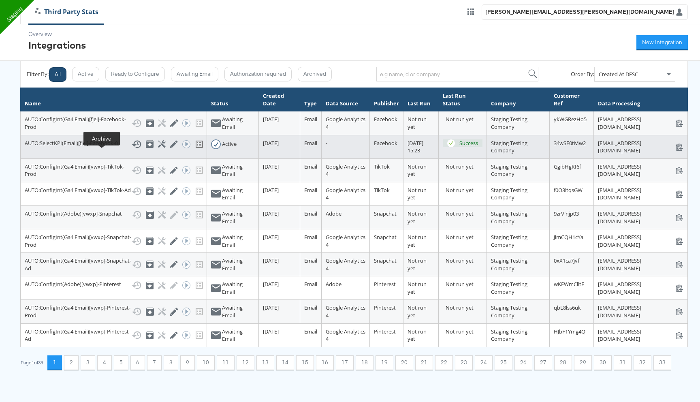
click at [148, 146] on icon at bounding box center [150, 144] width 5 height 3
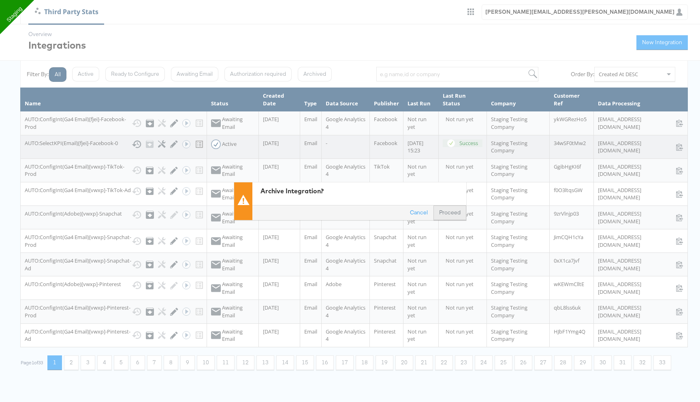
click at [445, 211] on button "Proceed" at bounding box center [450, 212] width 33 height 15
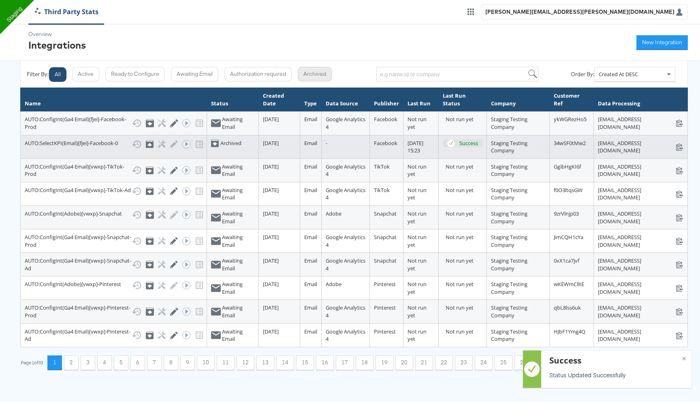
click at [319, 73] on button "Archived" at bounding box center [315, 74] width 34 height 15
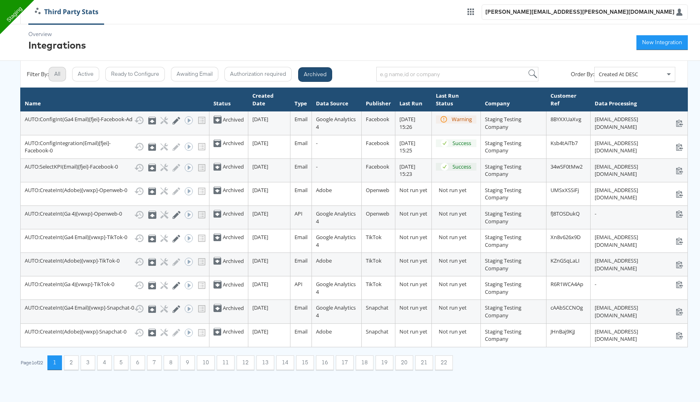
click at [60, 72] on button "All" at bounding box center [57, 74] width 17 height 15
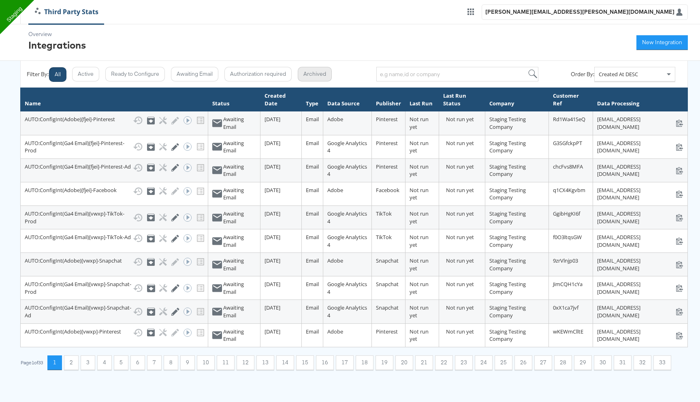
click at [314, 76] on button "Archived" at bounding box center [315, 74] width 34 height 15
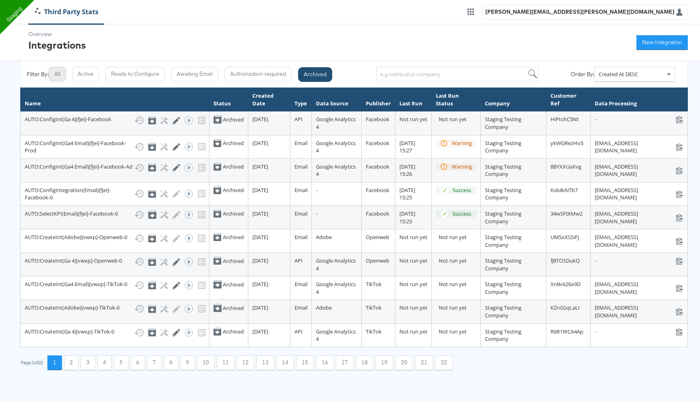
click at [61, 75] on button "All" at bounding box center [57, 74] width 17 height 15
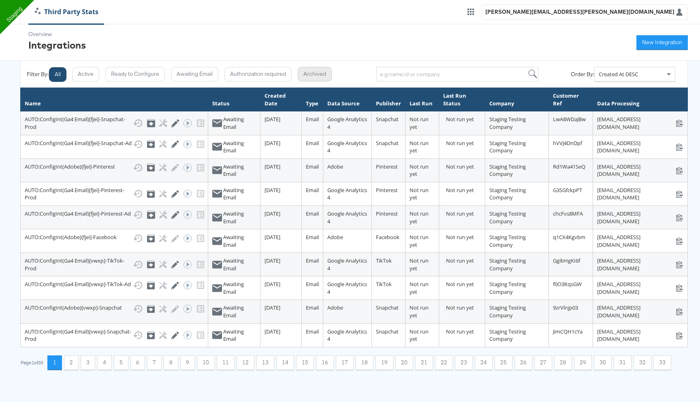
click at [330, 75] on button "Archived" at bounding box center [315, 74] width 34 height 15
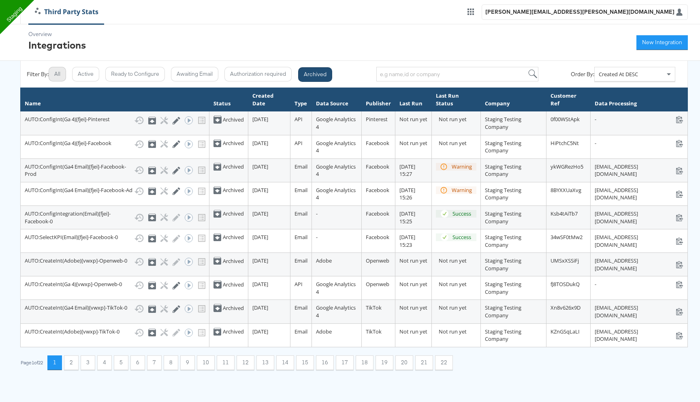
click at [55, 73] on button "All" at bounding box center [57, 74] width 17 height 15
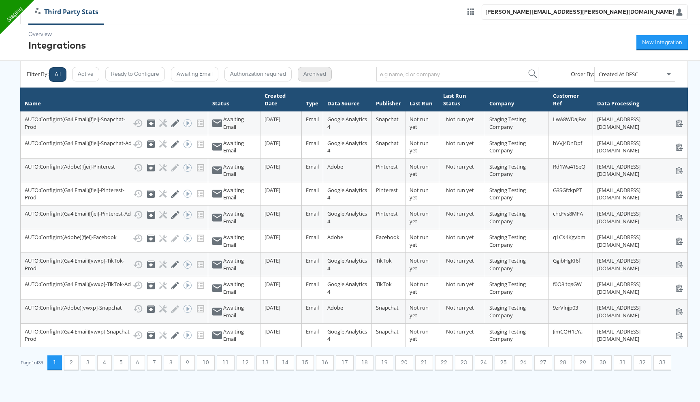
click at [323, 71] on button "Archived" at bounding box center [315, 74] width 34 height 15
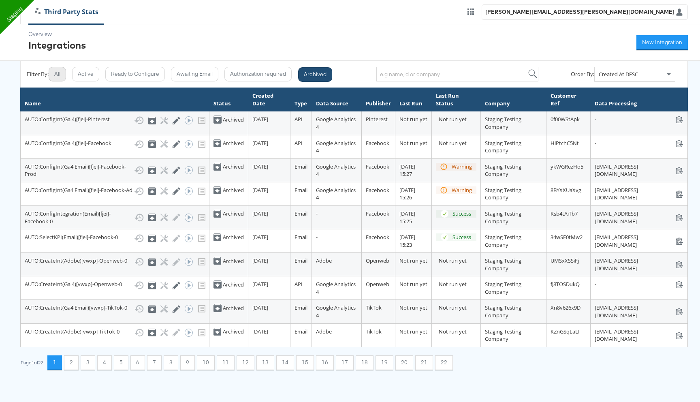
click at [63, 73] on button "All" at bounding box center [57, 74] width 17 height 15
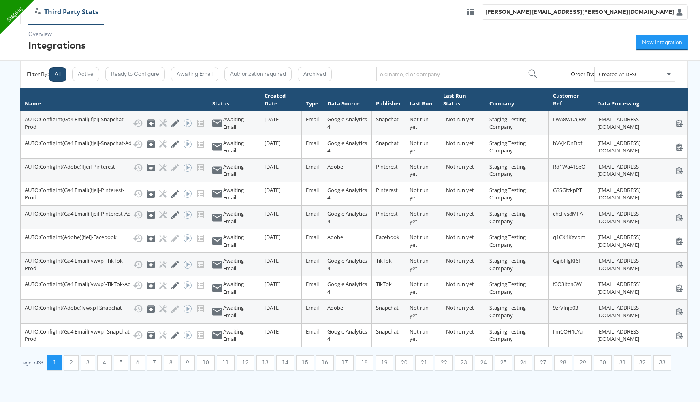
click at [63, 73] on button "All" at bounding box center [57, 74] width 17 height 15
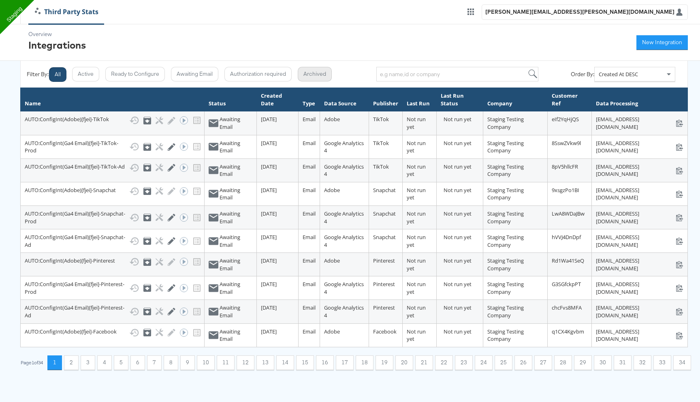
click at [317, 73] on button "Archived" at bounding box center [315, 74] width 34 height 15
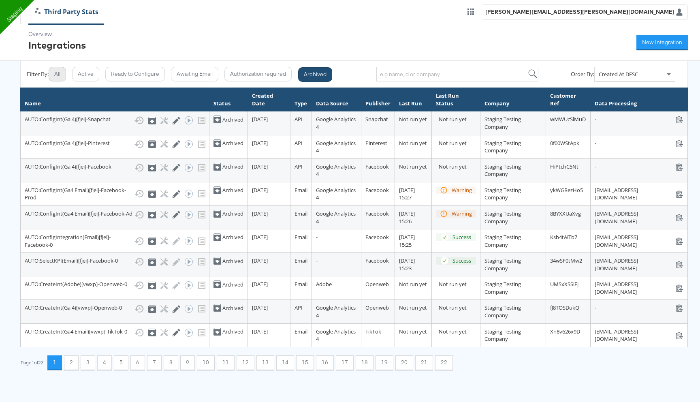
click at [63, 75] on button "All" at bounding box center [57, 74] width 17 height 15
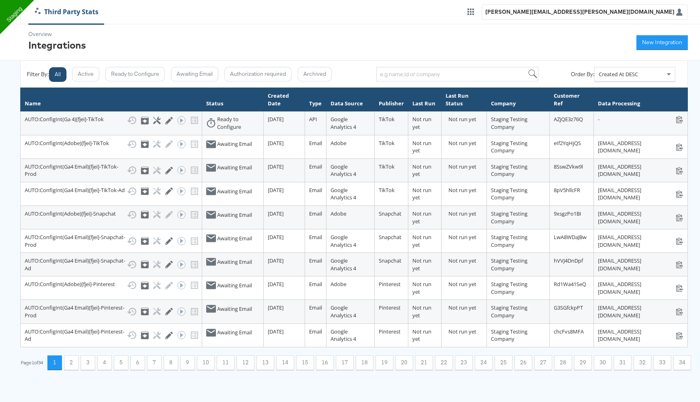
click at [63, 75] on button "All" at bounding box center [57, 74] width 17 height 15
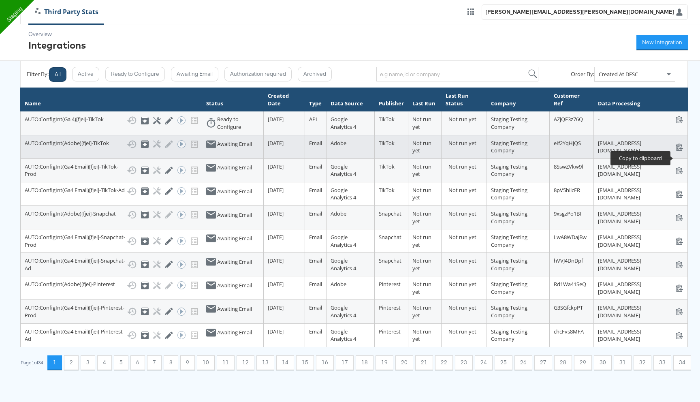
click at [678, 151] on icon at bounding box center [680, 147] width 8 height 8
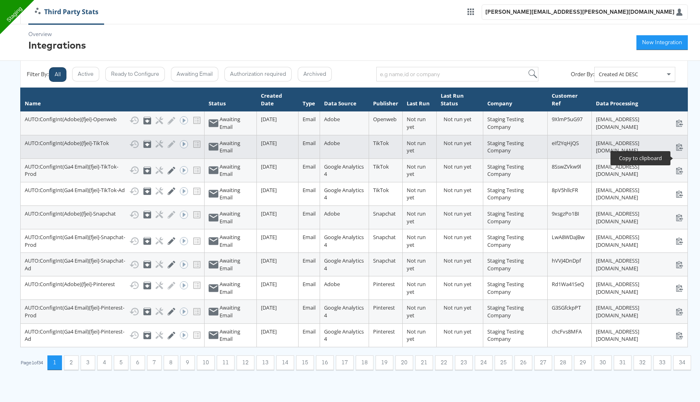
click at [680, 151] on icon at bounding box center [680, 147] width 8 height 8
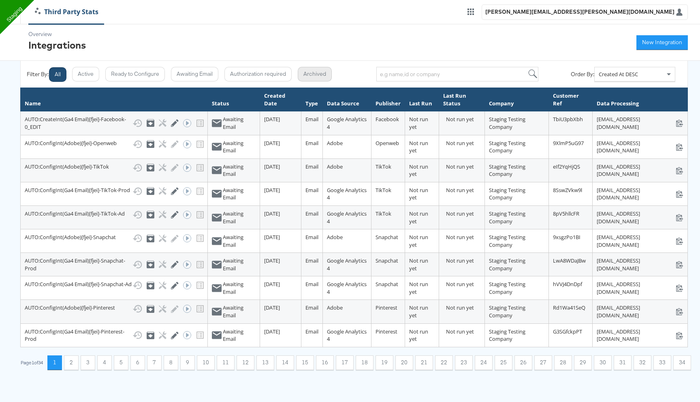
click at [320, 75] on button "Archived" at bounding box center [315, 74] width 34 height 15
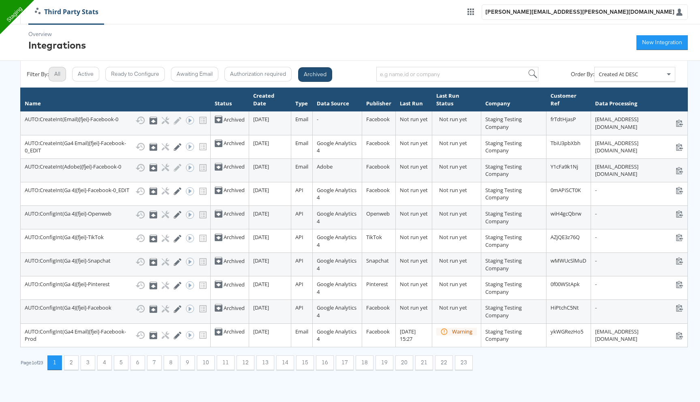
click at [62, 79] on button "All" at bounding box center [57, 74] width 17 height 15
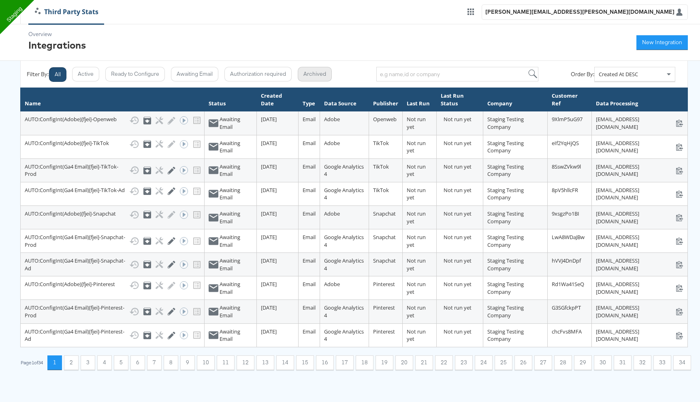
click at [306, 75] on button "Archived" at bounding box center [315, 74] width 34 height 15
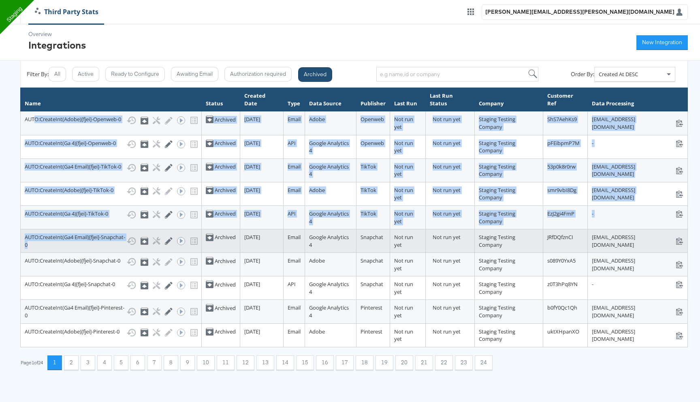
drag, startPoint x: 35, startPoint y: 120, endPoint x: 77, endPoint y: 295, distance: 180.7
click at [77, 295] on tbody "AUTO:CreateInt(Adobe)[fjei]-Openweb-0 Show History Unarchive Configure Edit Int…" at bounding box center [354, 228] width 667 height 235
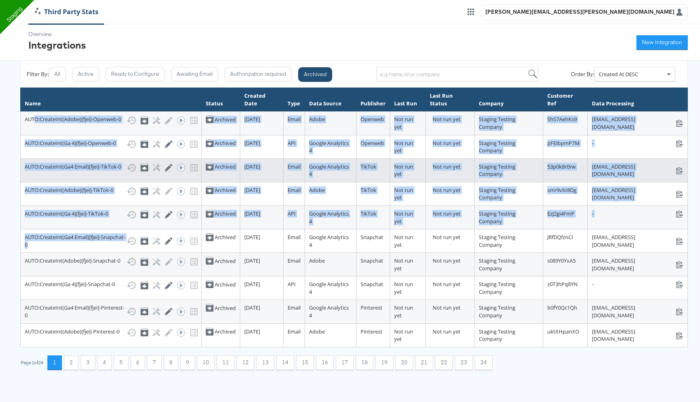
click at [69, 182] on td "AUTO:CreateInt(Ga4 Email)[fjei]-TikTok-0 Show History Unarchive Configure Edit …" at bounding box center [111, 170] width 181 height 24
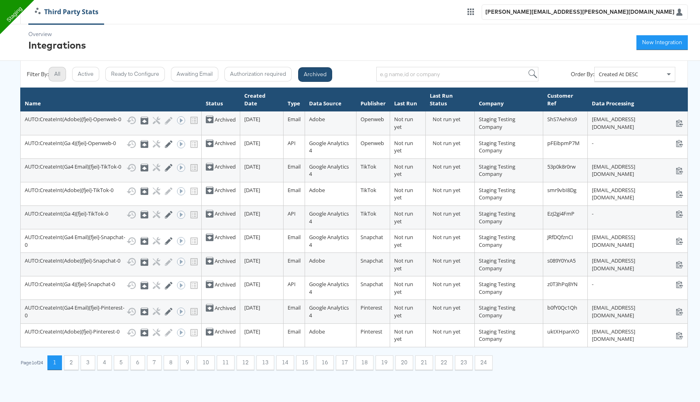
click at [59, 75] on button "All" at bounding box center [57, 74] width 17 height 15
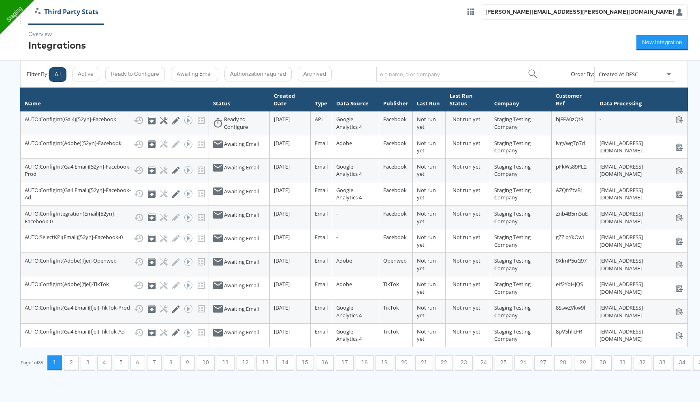
click at [59, 75] on button "All" at bounding box center [57, 74] width 17 height 15
click at [320, 72] on button "Archived" at bounding box center [315, 74] width 34 height 15
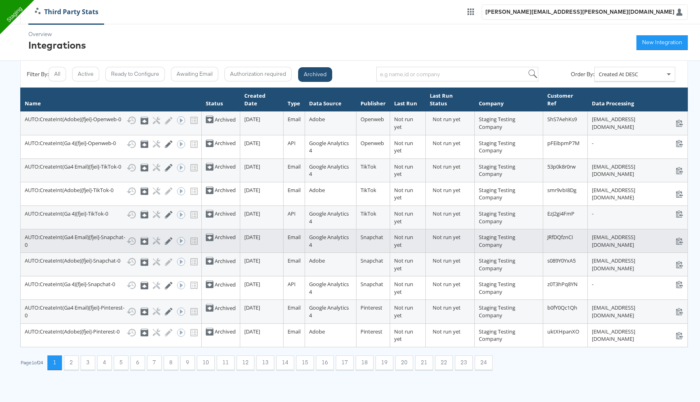
scroll to position [55, 0]
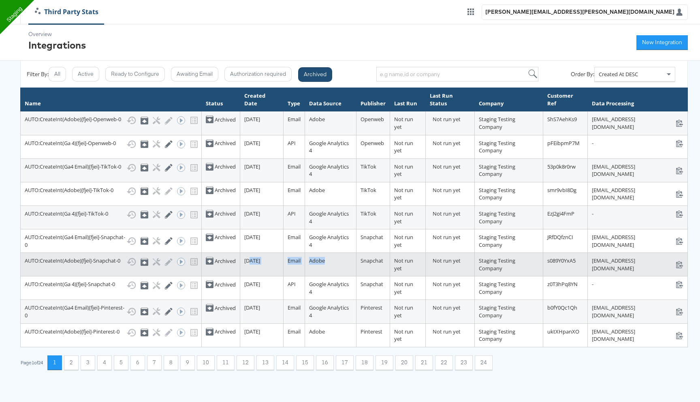
drag, startPoint x: 250, startPoint y: 250, endPoint x: 308, endPoint y: 250, distance: 57.9
click at [308, 253] on tr "AUTO:CreateInt(Adobe)[fjei]-Snapchat-0 Show History Unarchive Configure Edit In…" at bounding box center [354, 265] width 667 height 24
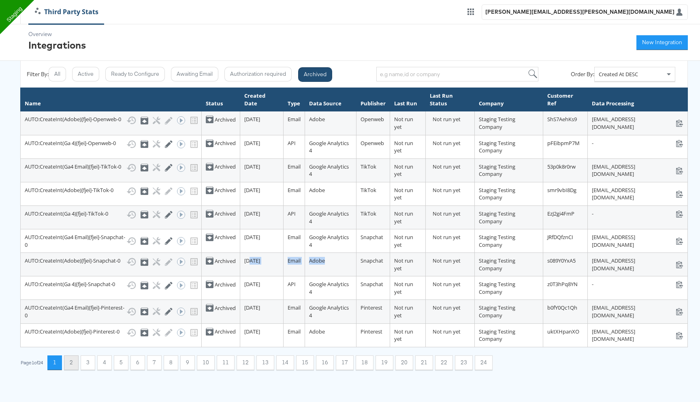
click at [78, 370] on button "2" at bounding box center [71, 362] width 15 height 15
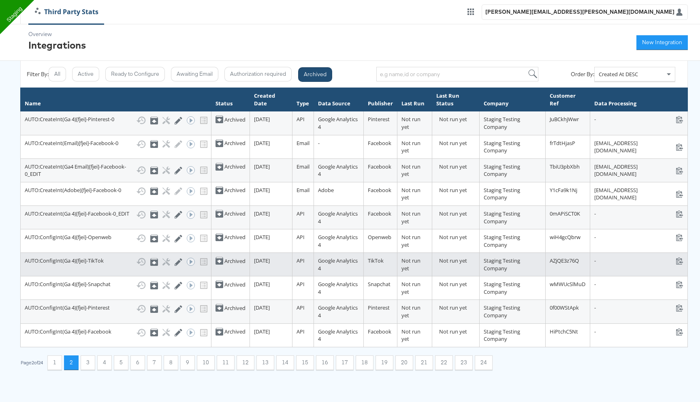
scroll to position [63, 0]
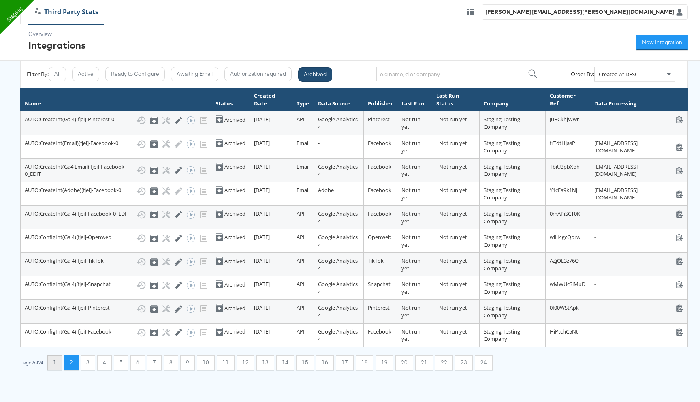
click at [59, 370] on button "1" at bounding box center [54, 362] width 15 height 15
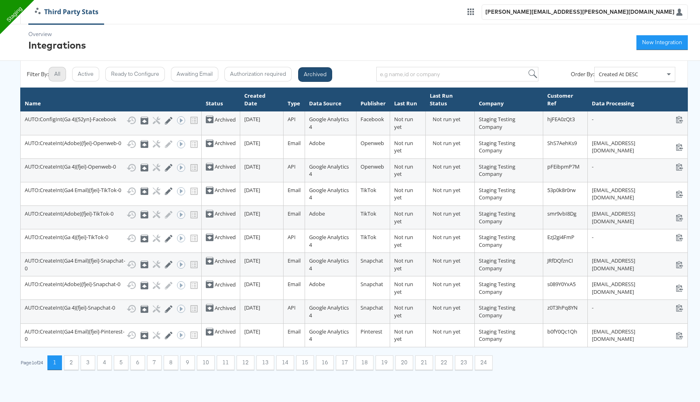
click at [60, 67] on button "All" at bounding box center [57, 74] width 17 height 15
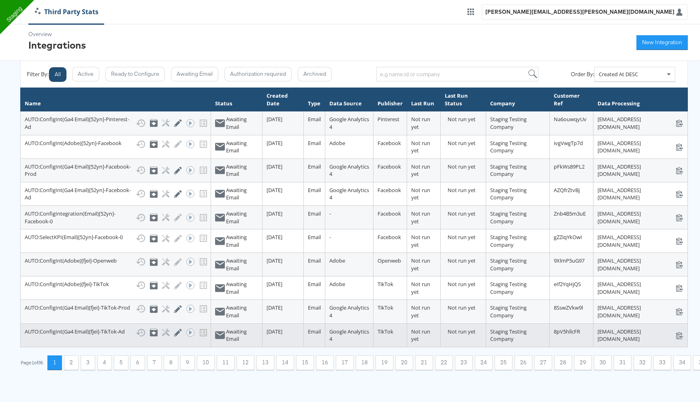
scroll to position [65, 0]
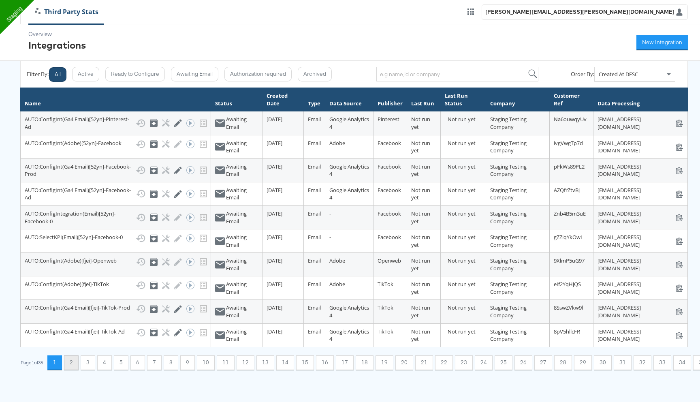
click at [64, 370] on button "2" at bounding box center [71, 362] width 15 height 15
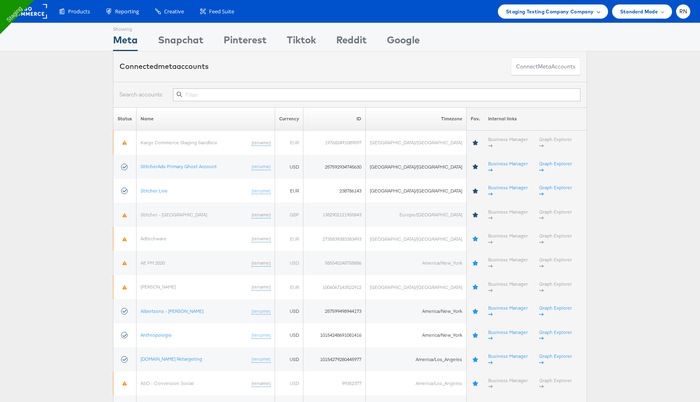
click at [547, 11] on span "Staging Testing Company Company" at bounding box center [550, 11] width 88 height 9
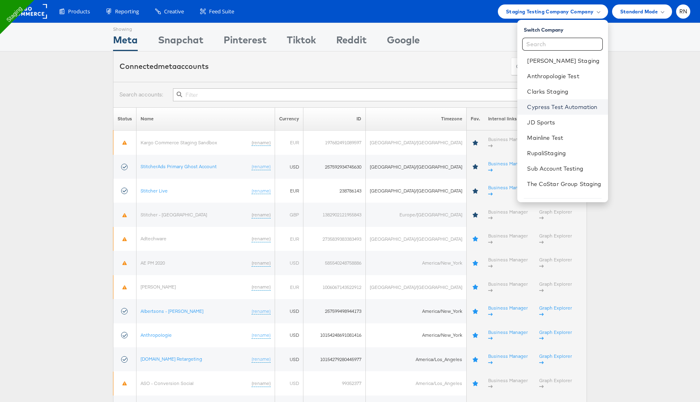
click at [550, 105] on link "Cypress Test Automation" at bounding box center [564, 107] width 74 height 8
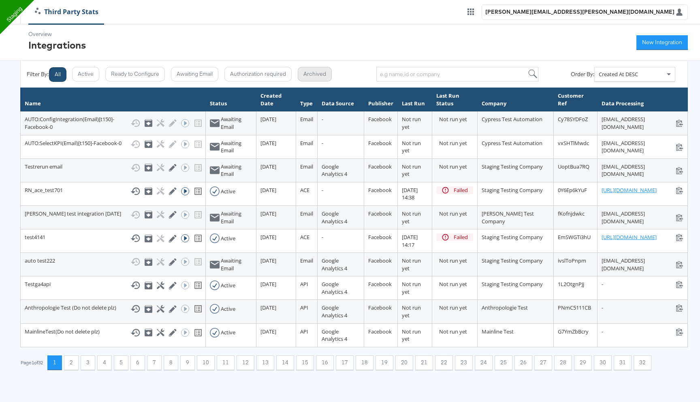
click at [314, 73] on button "Archived" at bounding box center [315, 74] width 34 height 15
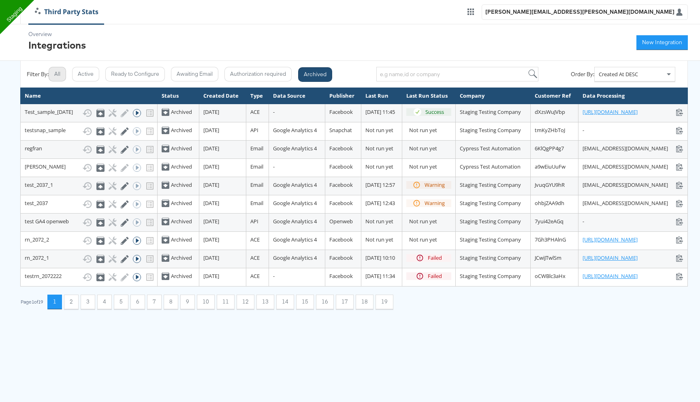
click at [56, 76] on button "All" at bounding box center [57, 74] width 17 height 15
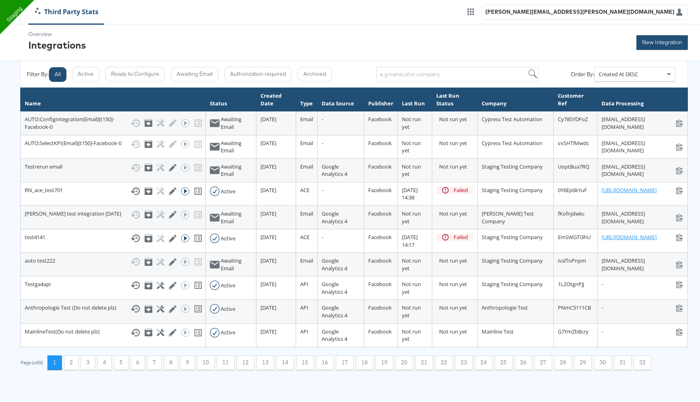
click at [668, 41] on button "New Integration" at bounding box center [662, 42] width 51 height 15
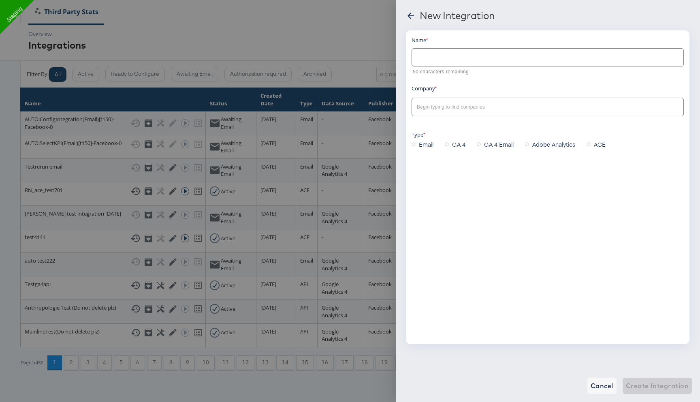
click at [430, 60] on input "text" at bounding box center [548, 53] width 272 height 17
type input "Test_email_after revert"
click at [426, 110] on input "text" at bounding box center [541, 107] width 252 height 9
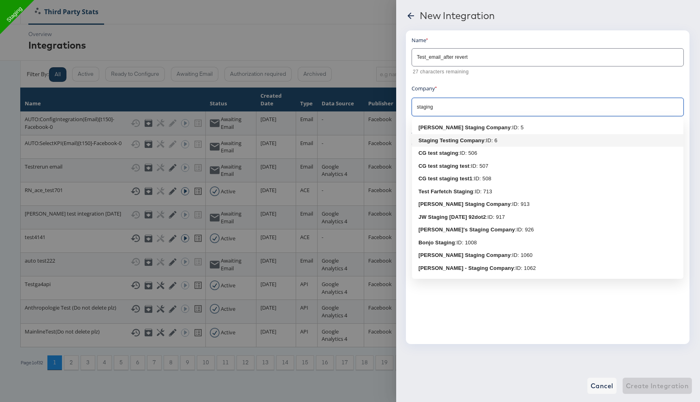
click at [432, 139] on b "Staging Testing Company" at bounding box center [452, 140] width 66 height 6
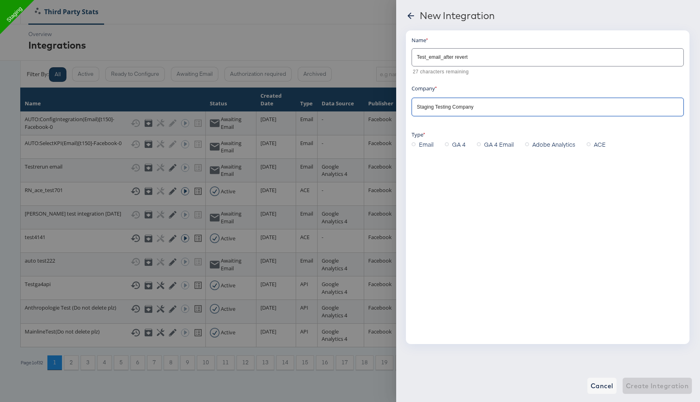
type input "Staging Testing Company"
click at [488, 145] on span "GA 4 Email" at bounding box center [499, 144] width 30 height 8
click at [0, 0] on input "GA 4 Email" at bounding box center [0, 0] width 0 height 0
click at [452, 145] on label "GA 4" at bounding box center [457, 144] width 24 height 12
click at [0, 0] on input "GA 4" at bounding box center [0, 0] width 0 height 0
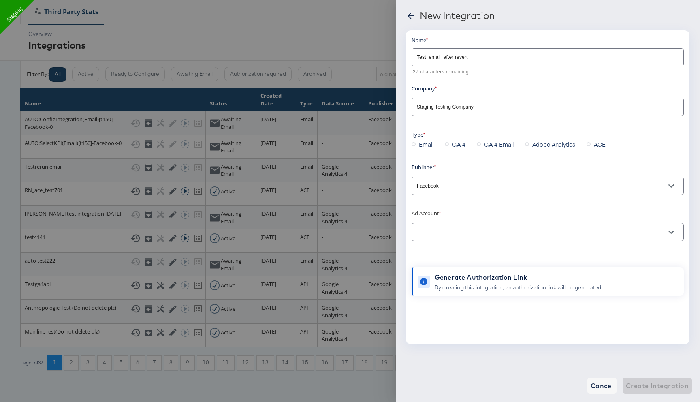
click at [482, 145] on label "GA 4 Email" at bounding box center [497, 144] width 40 height 12
click at [0, 0] on input "GA 4 Email" at bounding box center [0, 0] width 0 height 0
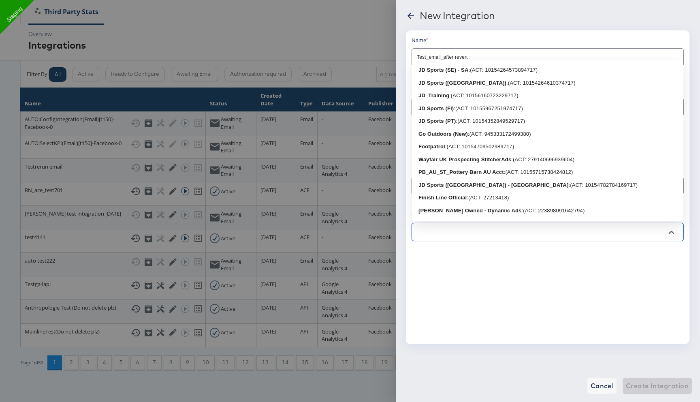
click at [439, 232] on input "text" at bounding box center [541, 232] width 252 height 9
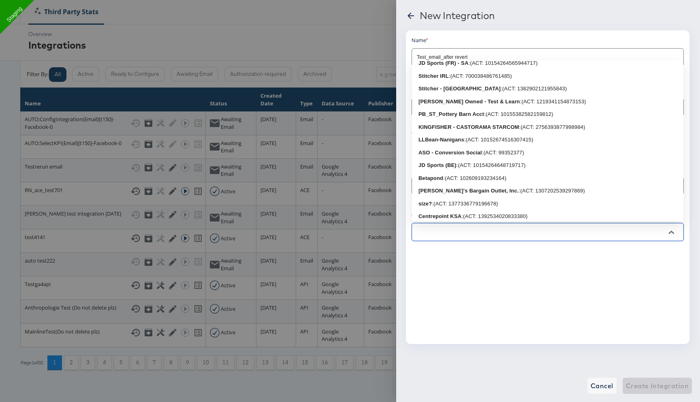
scroll to position [416, 0]
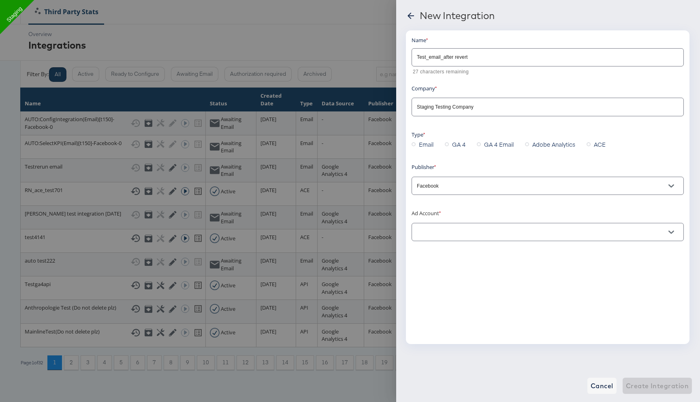
click at [440, 250] on div "Name Test_email_after revert 27 characters remaining Company Staging Testing Co…" at bounding box center [548, 187] width 284 height 314
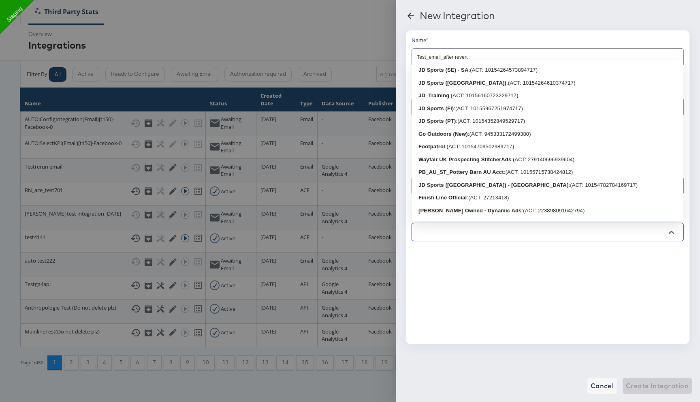
click at [439, 230] on input "text" at bounding box center [541, 232] width 252 height 9
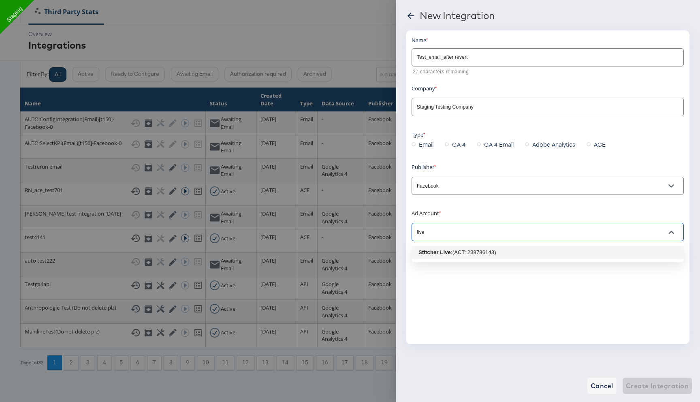
click at [453, 248] on li "Stitcher Live : (ACT: 238786143)" at bounding box center [548, 252] width 272 height 13
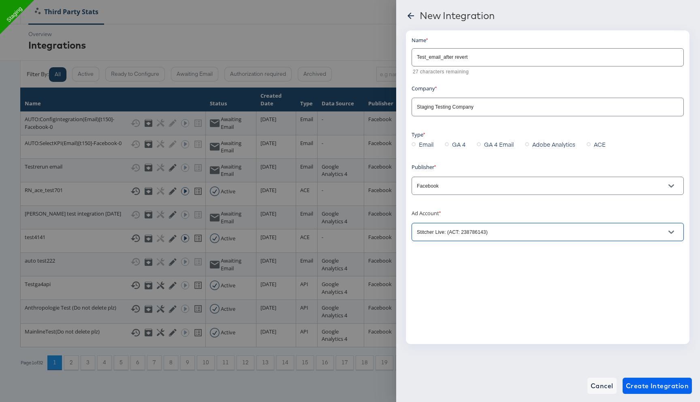
type input "Stitcher Live: (ACT: 238786143)"
click at [639, 384] on span "Create Integration" at bounding box center [657, 385] width 63 height 11
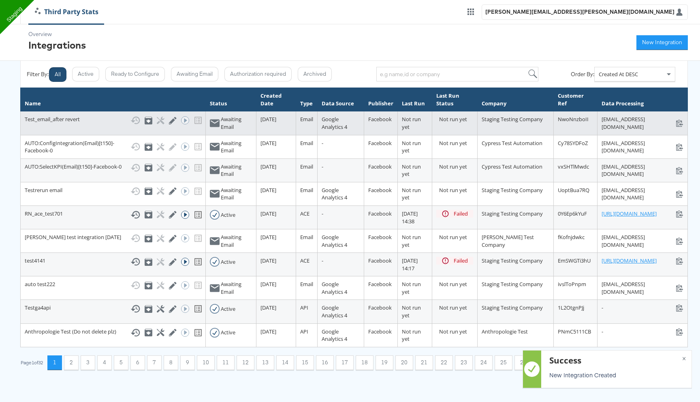
scroll to position [0, 8]
click at [683, 120] on icon at bounding box center [679, 123] width 7 height 7
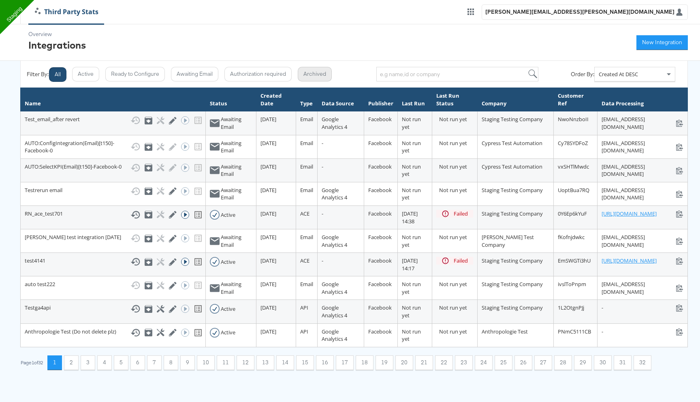
click at [316, 73] on button "Archived" at bounding box center [315, 74] width 34 height 15
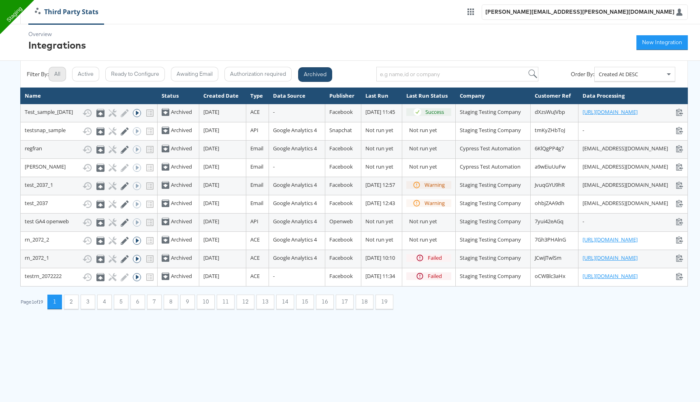
click at [61, 70] on button "All" at bounding box center [57, 74] width 17 height 15
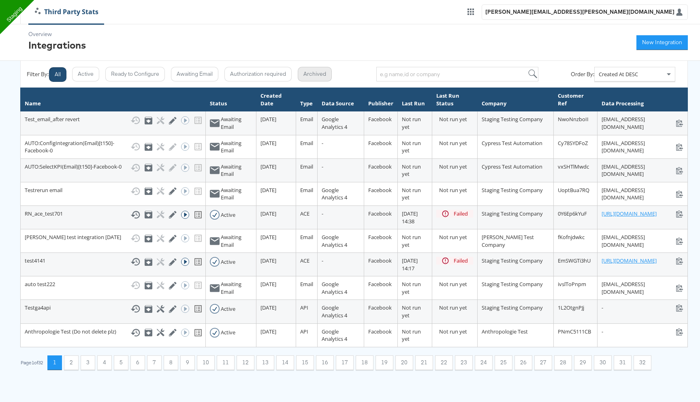
click at [315, 79] on button "Archived" at bounding box center [315, 74] width 34 height 15
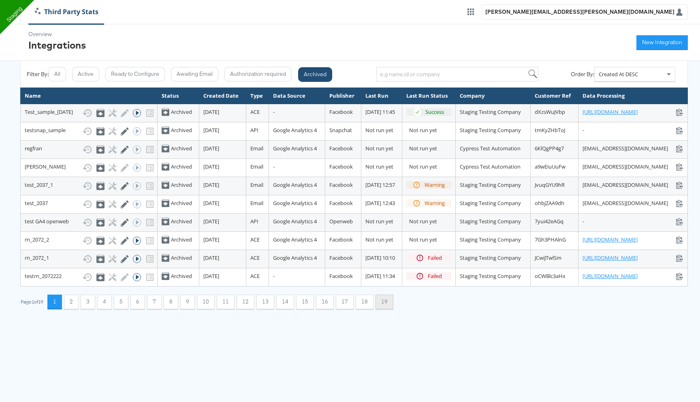
click at [386, 309] on button "19" at bounding box center [385, 302] width 18 height 15
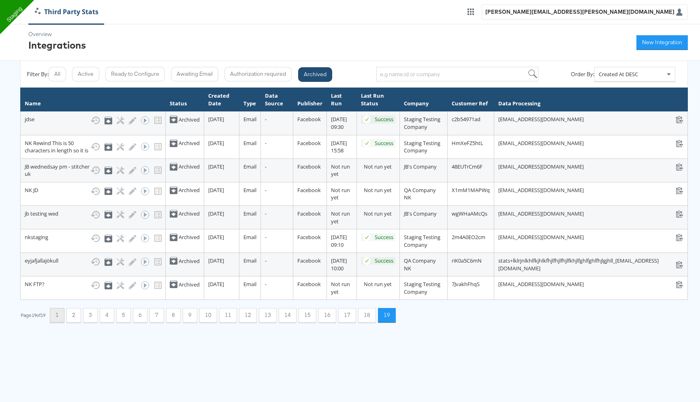
click at [64, 323] on button "1" at bounding box center [57, 315] width 15 height 15
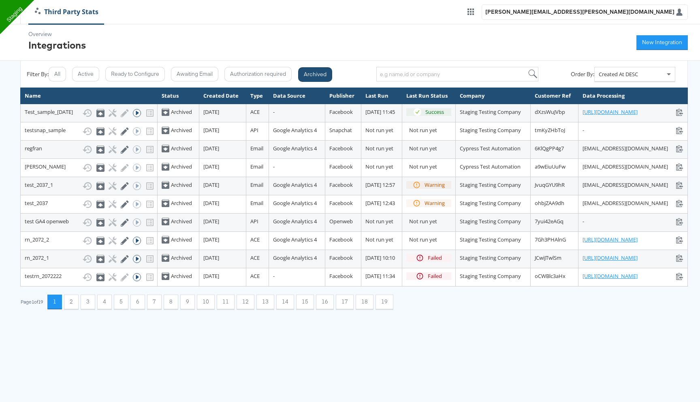
click at [52, 67] on div "Filter By: All Active Ready to Configure Awaiting Email Authorization required …" at bounding box center [182, 74] width 311 height 15
click at [63, 71] on button "All" at bounding box center [57, 74] width 17 height 15
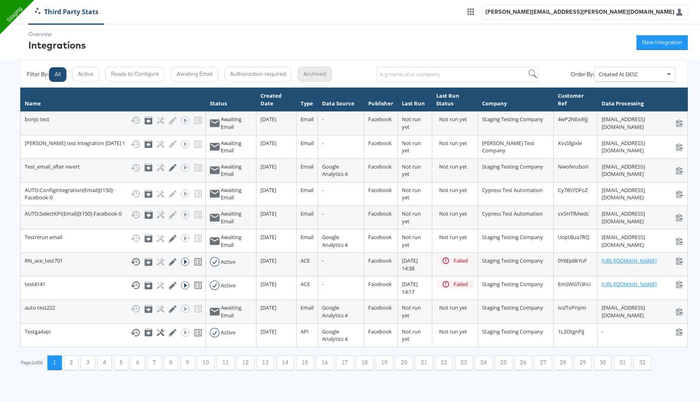
click at [306, 81] on button "Archived" at bounding box center [315, 74] width 34 height 15
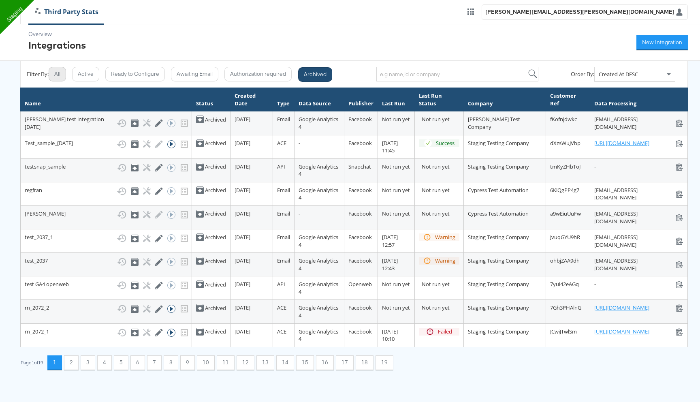
click at [63, 72] on button "All" at bounding box center [57, 74] width 17 height 15
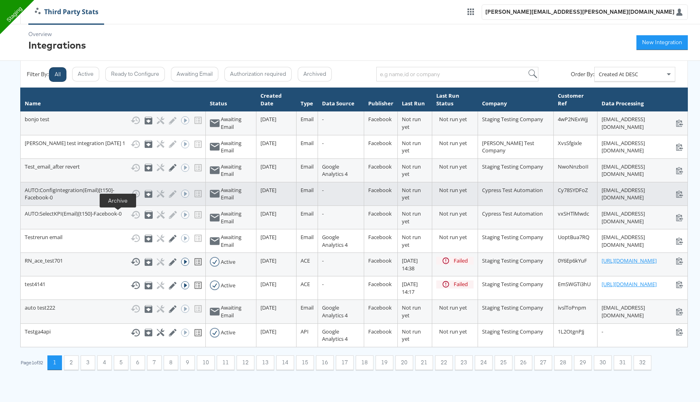
click at [145, 198] on icon at bounding box center [149, 194] width 8 height 8
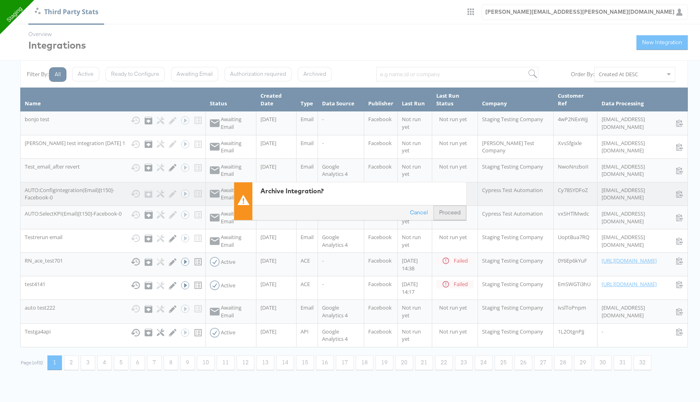
click at [443, 208] on button "Proceed" at bounding box center [450, 212] width 33 height 15
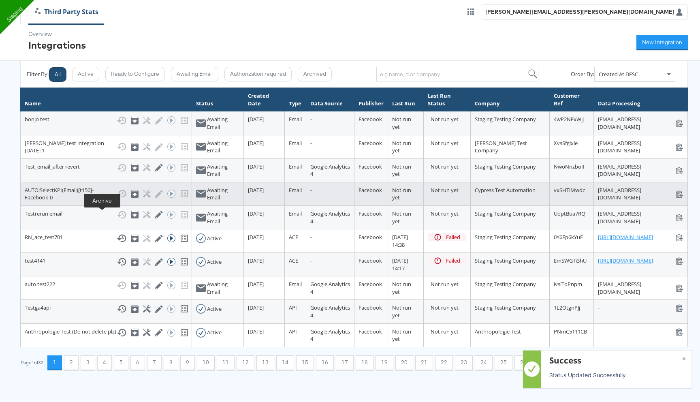
click at [133, 196] on icon at bounding box center [135, 194] width 5 height 3
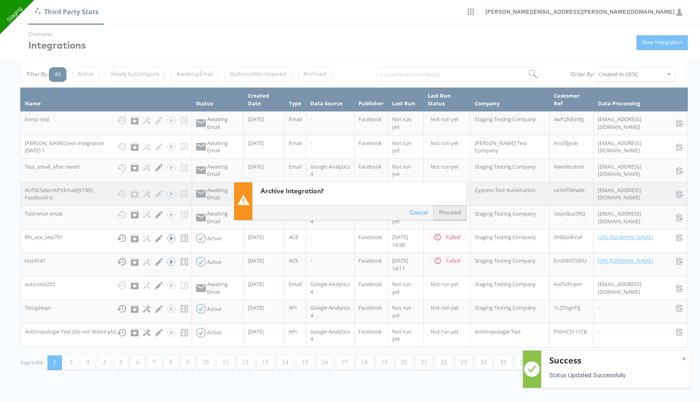
click at [443, 211] on button "Proceed" at bounding box center [450, 212] width 33 height 15
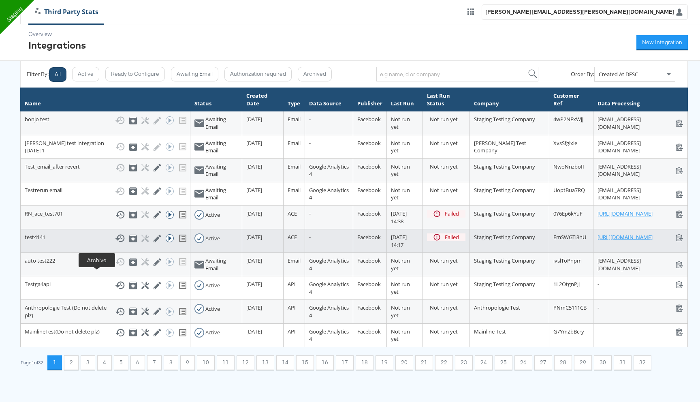
click at [129, 242] on icon at bounding box center [133, 239] width 8 height 8
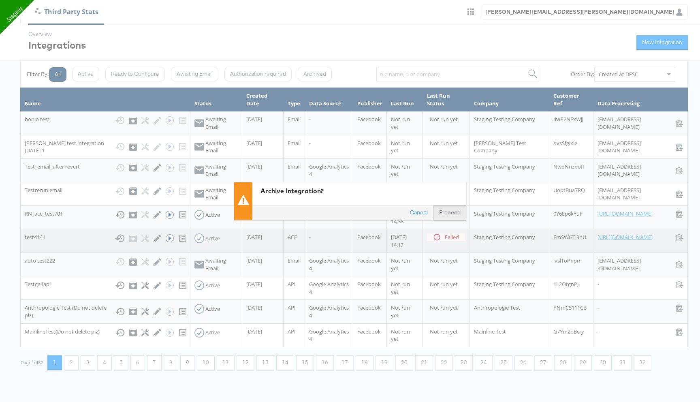
click at [445, 214] on button "Proceed" at bounding box center [450, 212] width 33 height 15
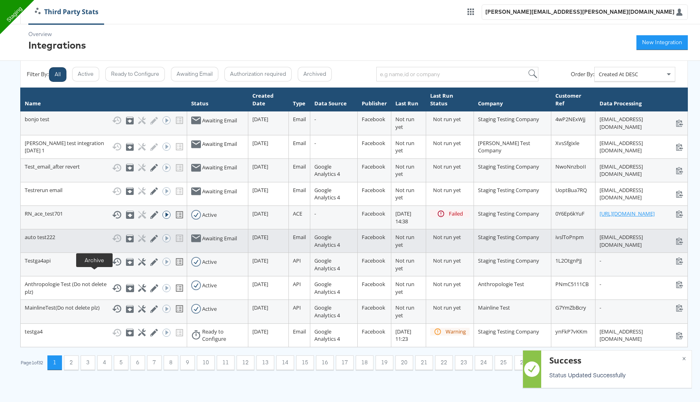
click at [126, 242] on icon at bounding box center [130, 239] width 8 height 8
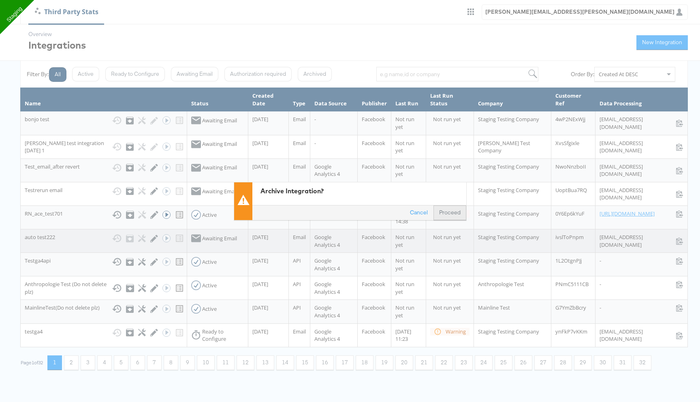
click at [453, 214] on button "Proceed" at bounding box center [450, 212] width 33 height 15
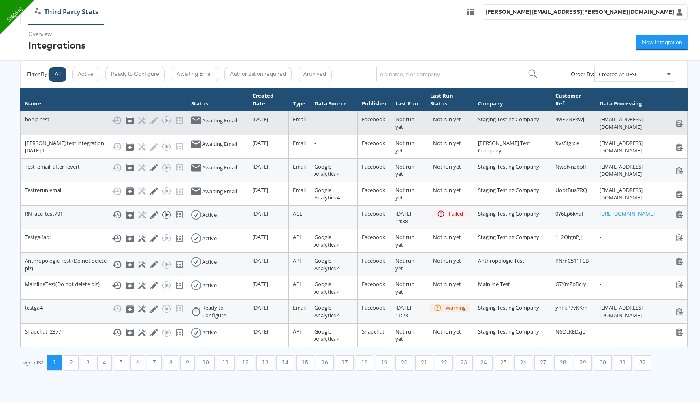
click at [115, 123] on div "Show History Archive Configure Edit Integration Run ACE Workflow Now" at bounding box center [147, 120] width 71 height 10
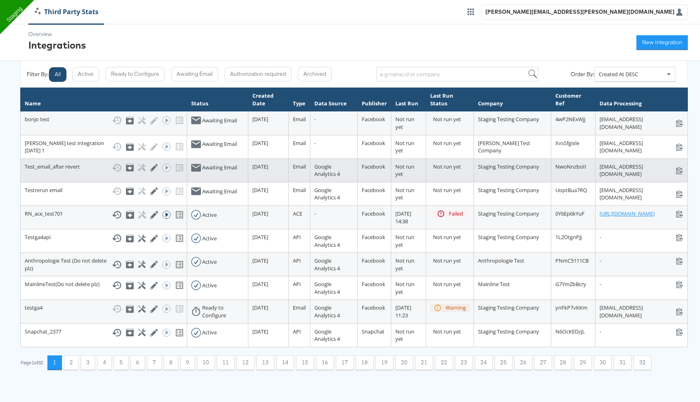
scroll to position [25, 0]
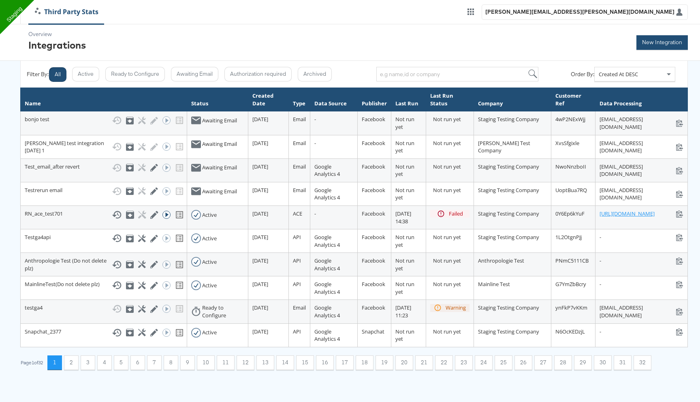
click at [660, 43] on button "New Integration" at bounding box center [662, 42] width 51 height 15
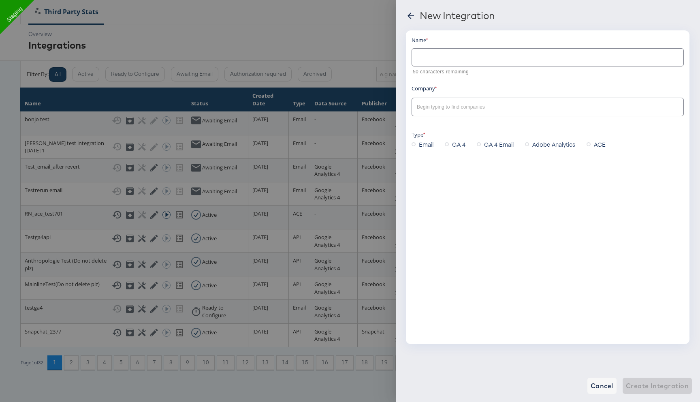
click at [480, 52] on input "text" at bounding box center [548, 53] width 272 height 17
type input "test [PERSON_NAME] email"
click at [357, 81] on div at bounding box center [350, 201] width 700 height 402
click at [411, 15] on icon at bounding box center [411, 16] width 10 height 10
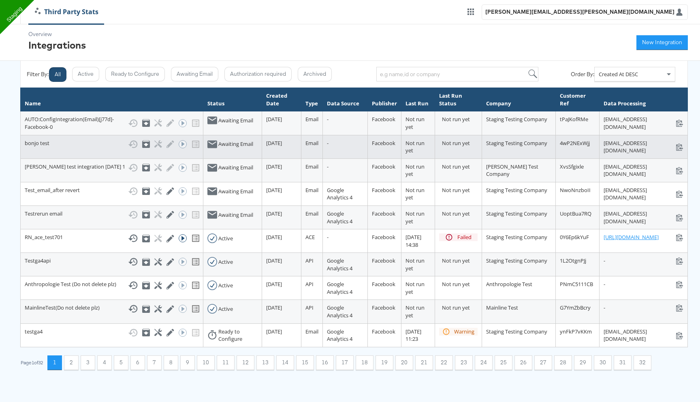
scroll to position [0, 14]
